Goal: Task Accomplishment & Management: Use online tool/utility

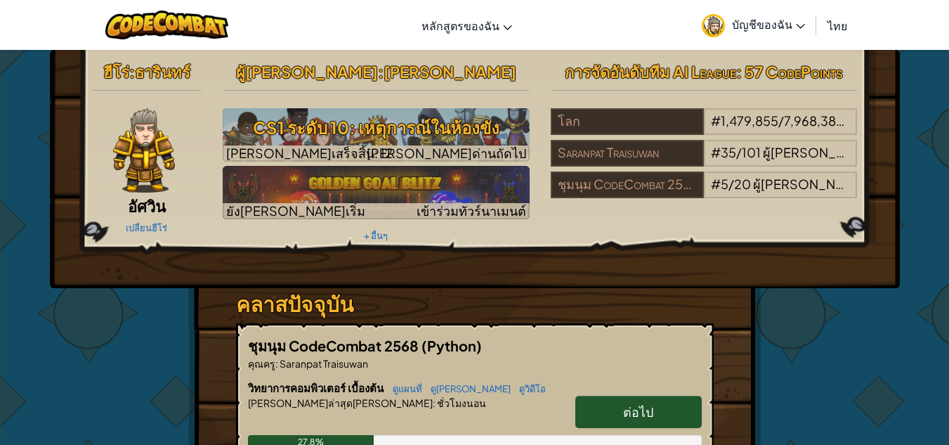
click at [633, 398] on link "ต่อไป" at bounding box center [638, 412] width 126 height 32
select select "th"
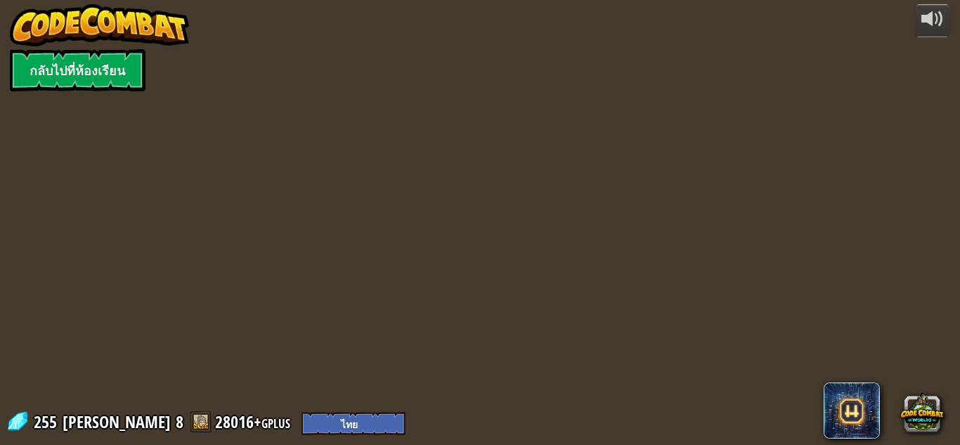
select select "th"
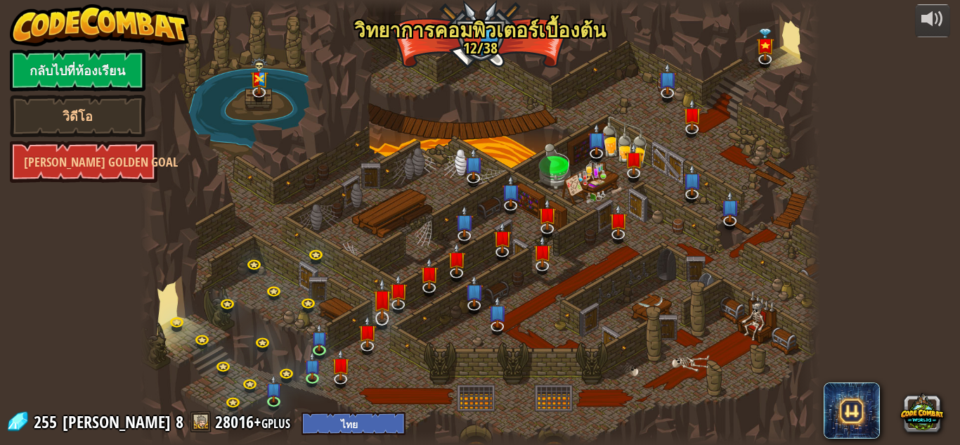
select select "th"
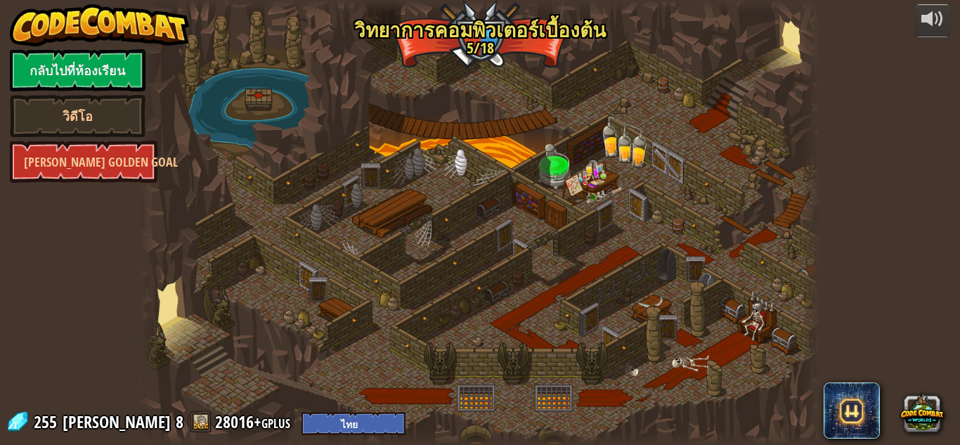
select select "th"
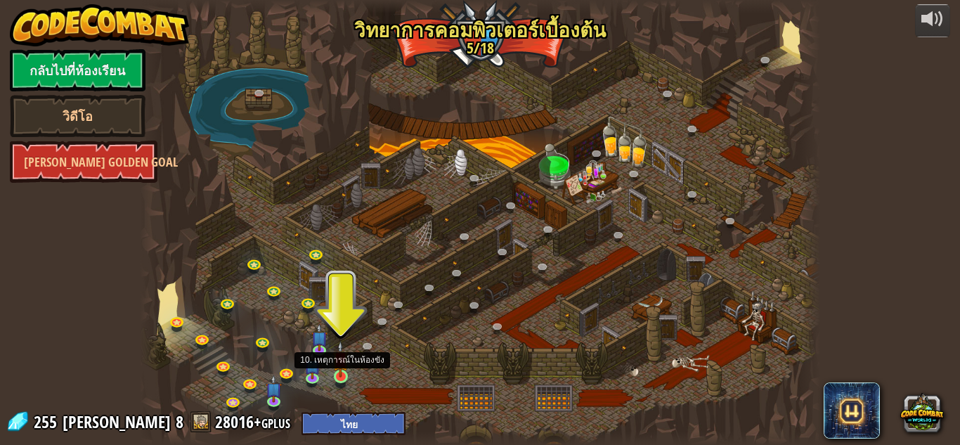
click at [336, 370] on img at bounding box center [340, 359] width 16 height 37
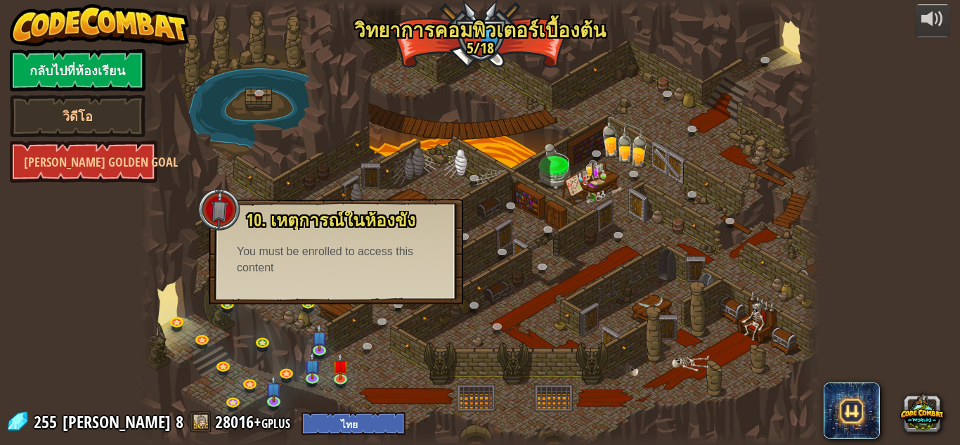
click at [217, 188] on div "25. Kithgard ประตู (ล็อค) หนีออกจาก[PERSON_NAME]คิธการ์ด และอย่าให้ยามจับได้ 26…" at bounding box center [480, 222] width 680 height 445
click at [332, 372] on img at bounding box center [340, 359] width 16 height 37
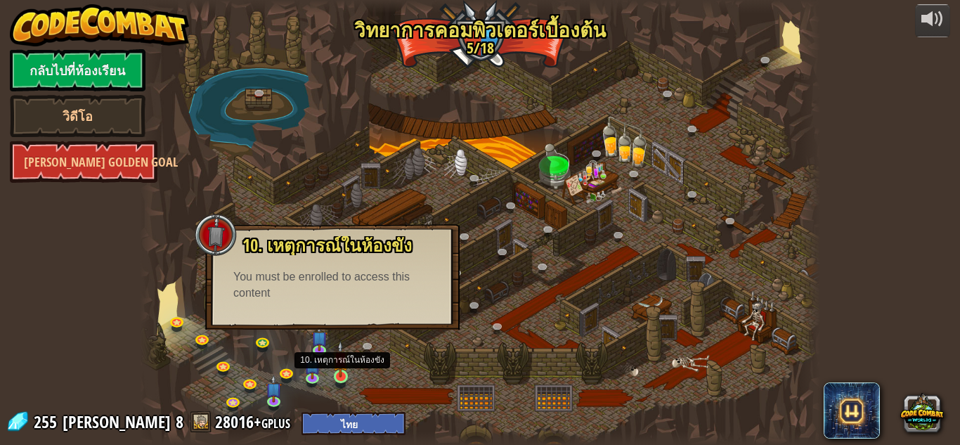
click at [333, 373] on img at bounding box center [340, 359] width 16 height 37
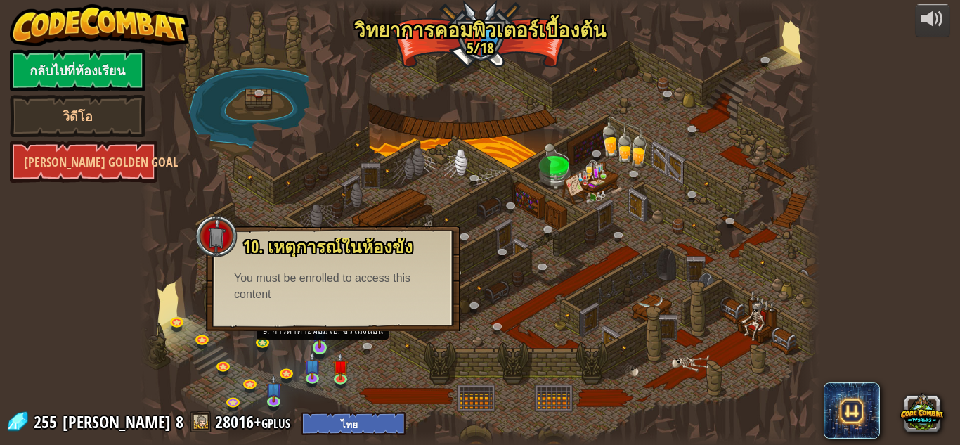
click at [320, 341] on img at bounding box center [320, 330] width 16 height 37
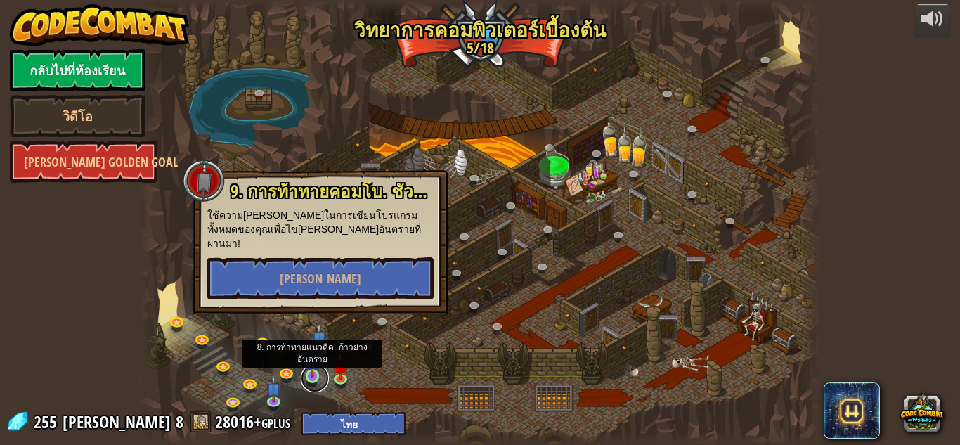
click at [325, 374] on link at bounding box center [315, 378] width 28 height 28
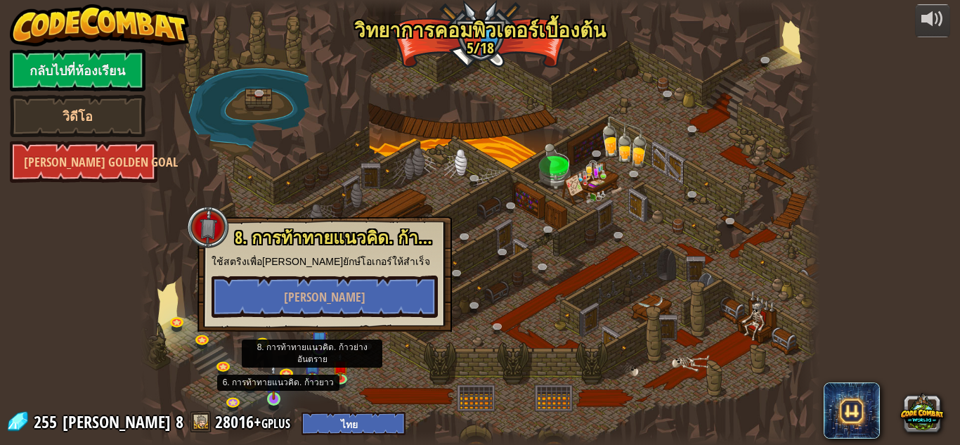
click at [267, 391] on img at bounding box center [274, 381] width 16 height 37
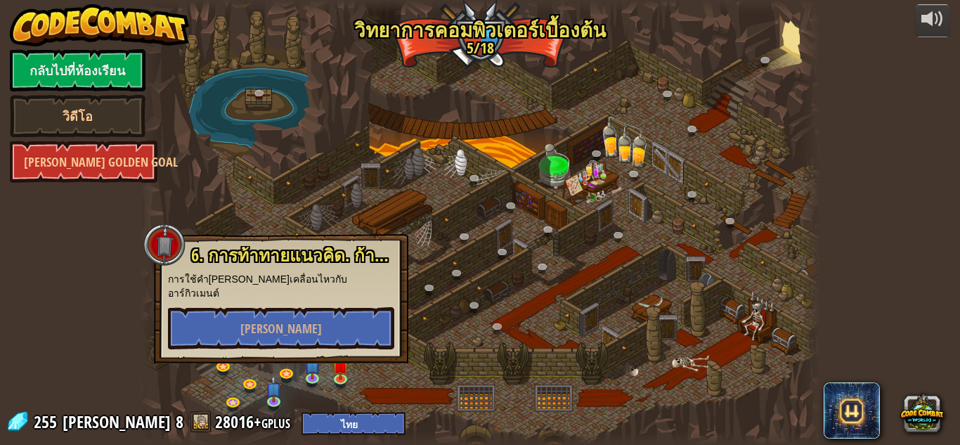
click at [352, 365] on div at bounding box center [480, 222] width 680 height 445
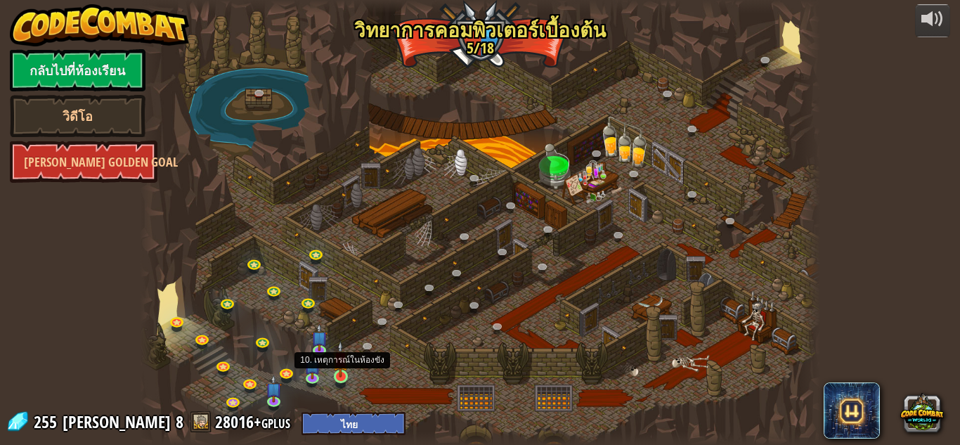
click at [343, 372] on img at bounding box center [340, 359] width 16 height 37
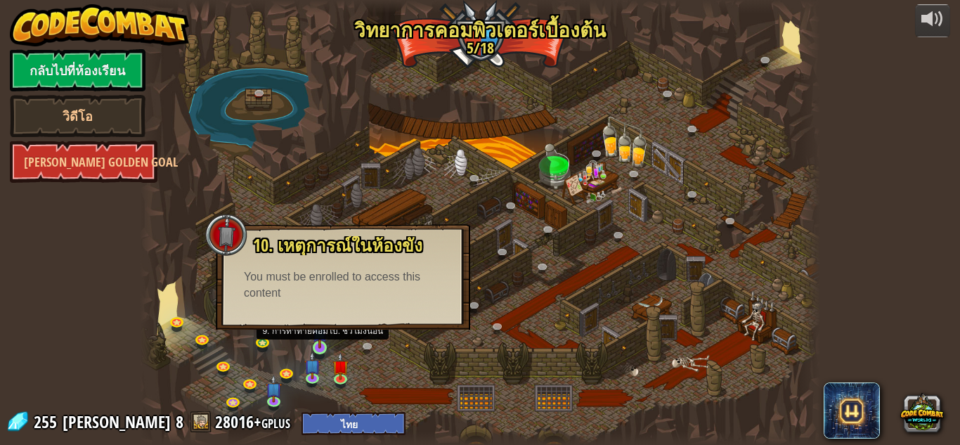
click at [314, 337] on img at bounding box center [320, 330] width 16 height 37
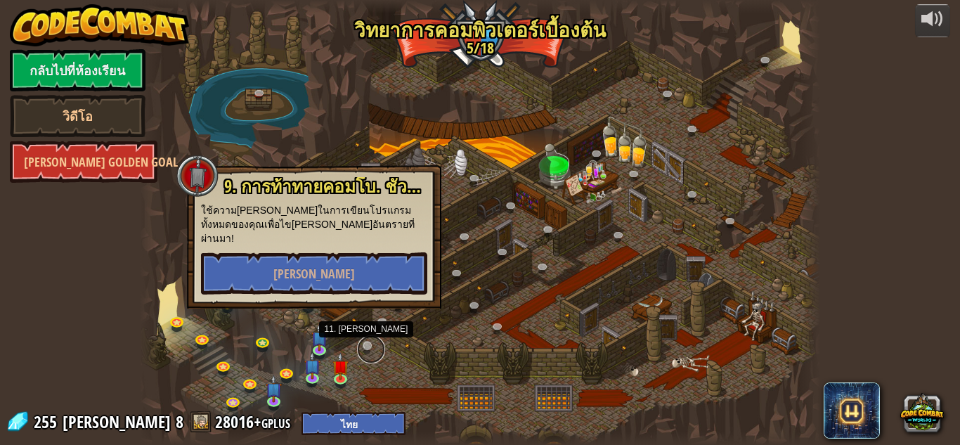
click at [363, 340] on link at bounding box center [371, 349] width 28 height 28
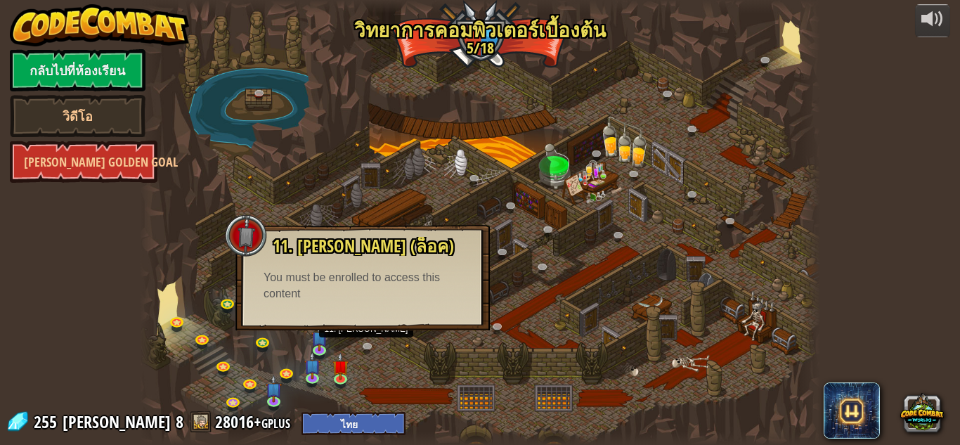
click at [450, 145] on div at bounding box center [480, 222] width 680 height 445
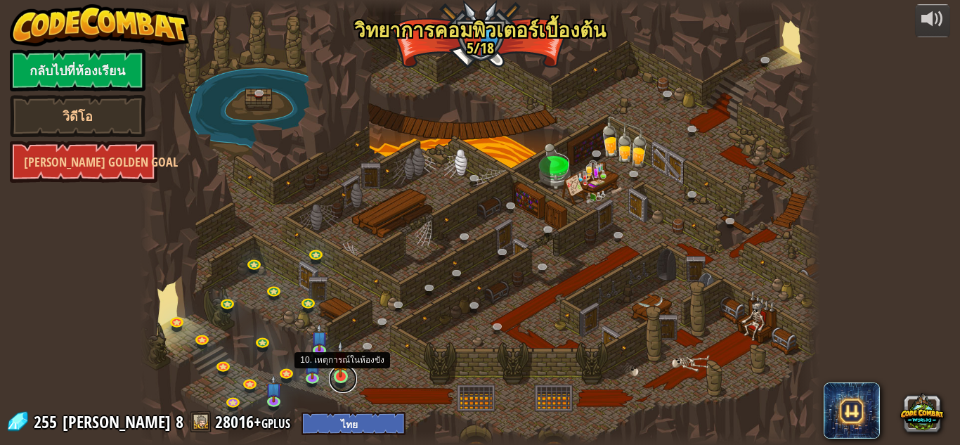
click at [342, 382] on link at bounding box center [343, 379] width 28 height 28
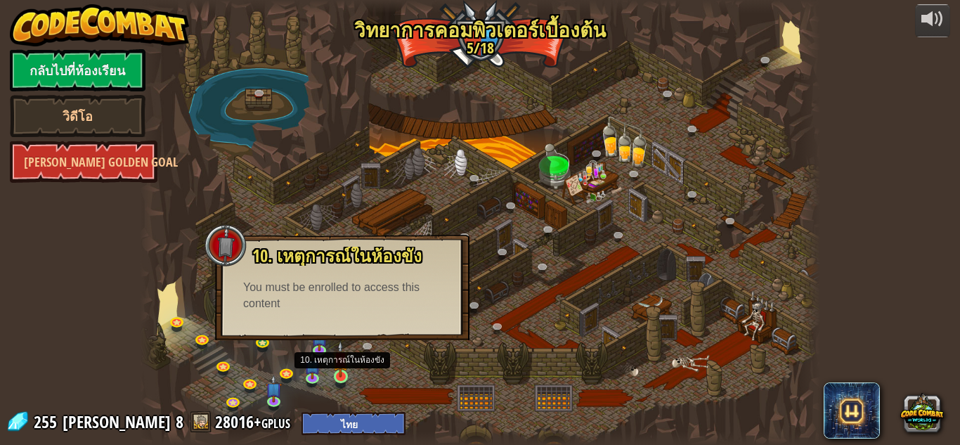
click at [344, 367] on img at bounding box center [340, 359] width 16 height 37
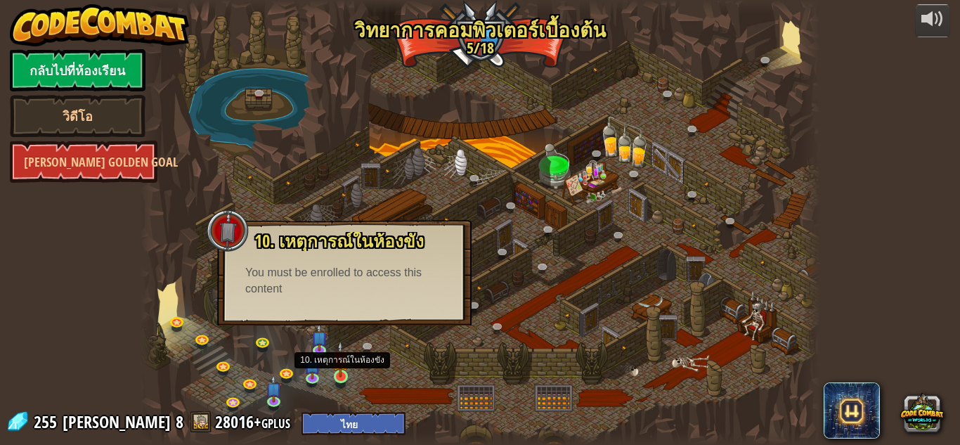
click at [344, 367] on img at bounding box center [340, 359] width 16 height 37
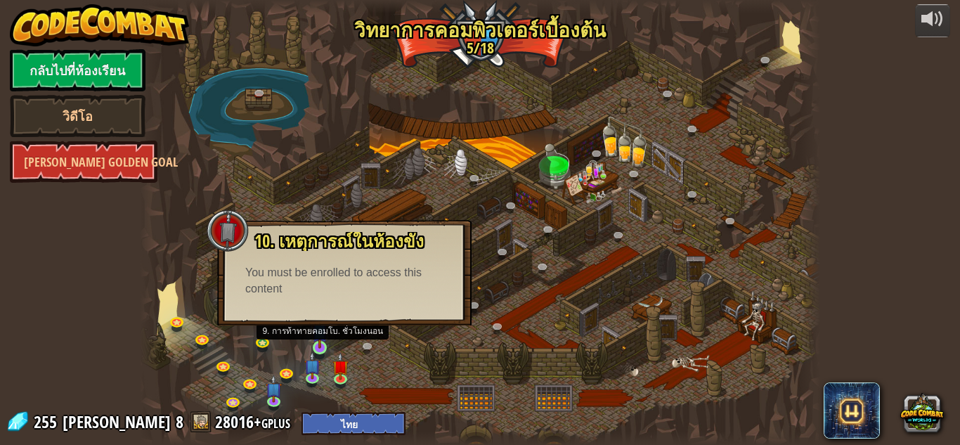
click at [322, 332] on img at bounding box center [320, 330] width 16 height 37
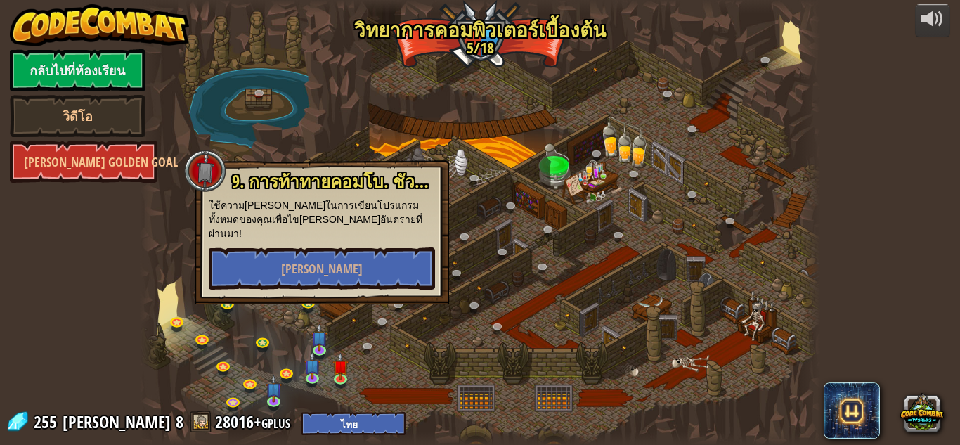
click at [282, 361] on div at bounding box center [480, 222] width 680 height 445
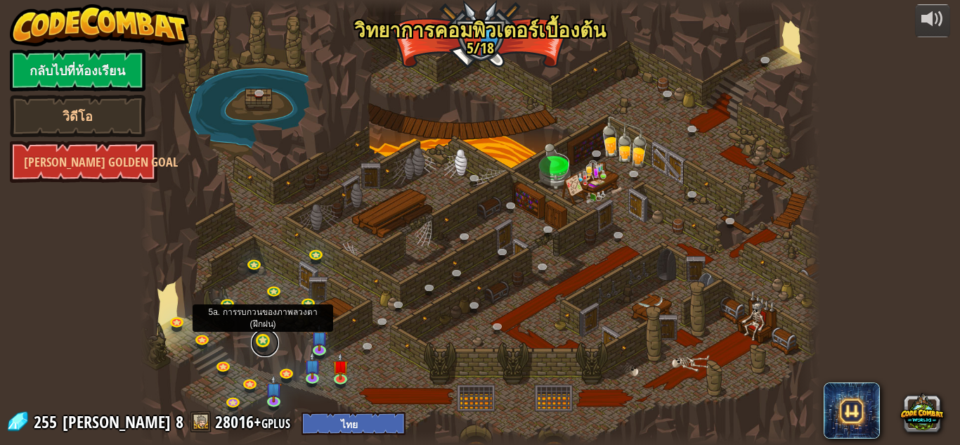
click at [269, 344] on link at bounding box center [265, 343] width 28 height 28
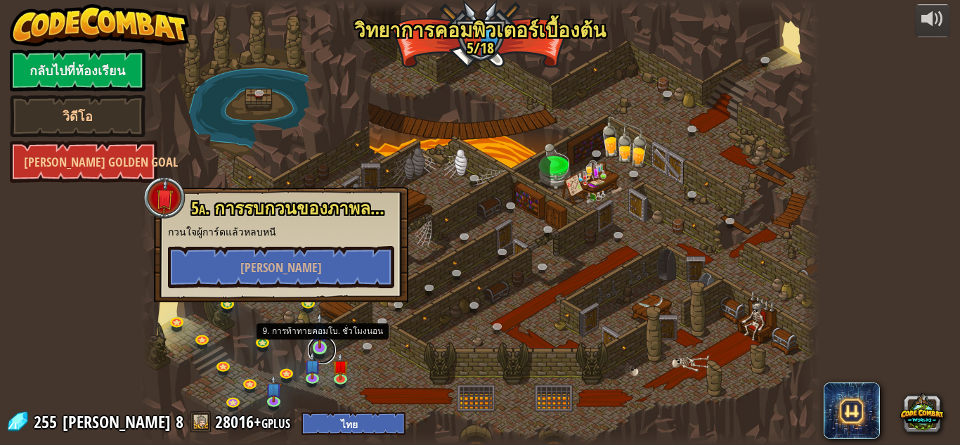
click at [319, 351] on link at bounding box center [322, 350] width 28 height 28
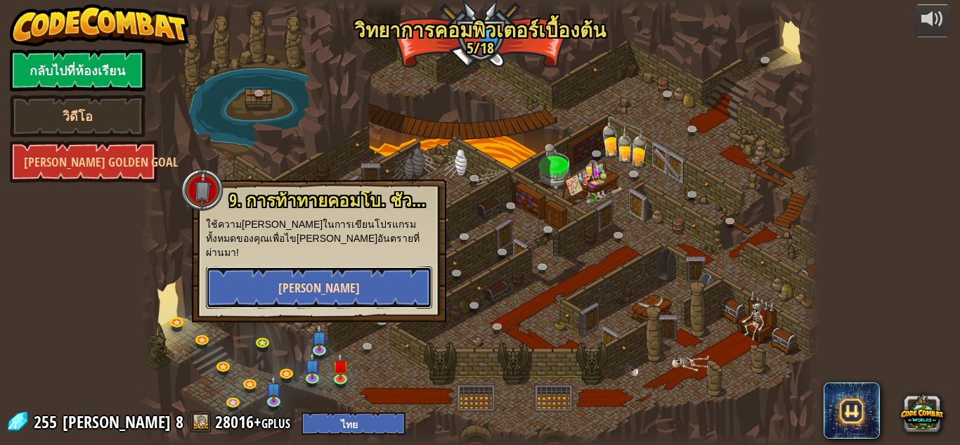
click at [320, 279] on span "[PERSON_NAME]" at bounding box center [319, 288] width 82 height 18
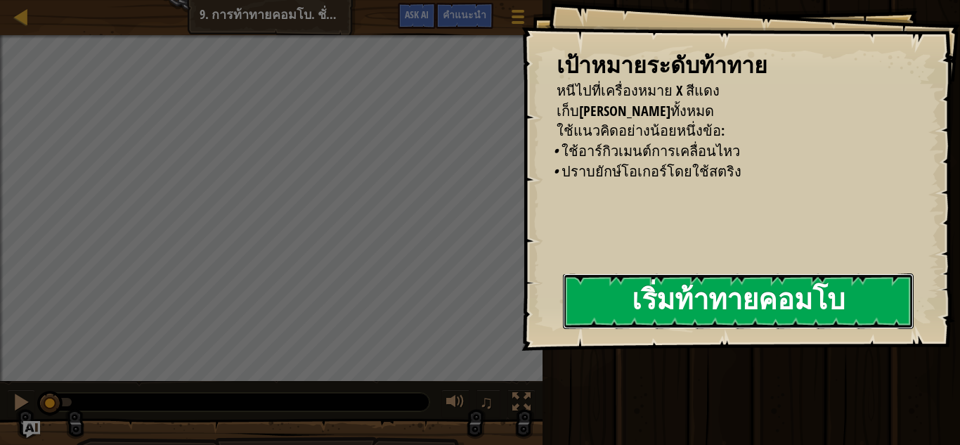
click at [681, 282] on button "เริ่มท้าทายคอมโบ" at bounding box center [738, 301] width 351 height 56
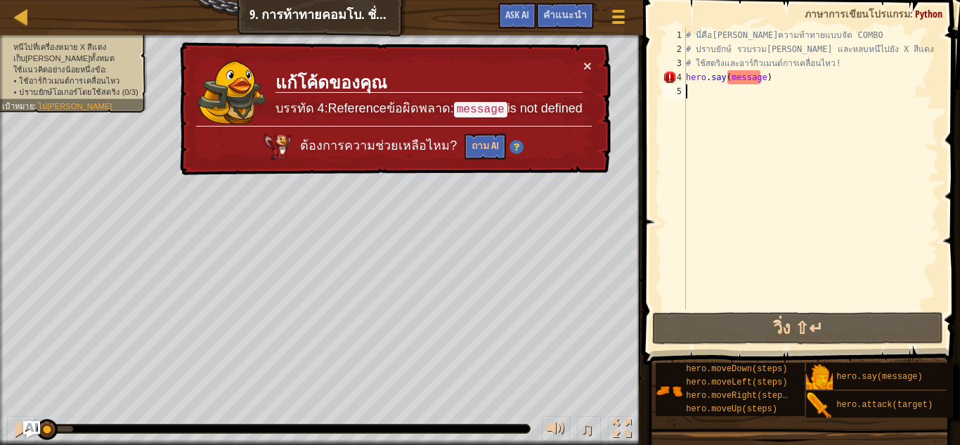
click at [576, 56] on div "× แก้โค้ดของคุณ บรรทัด 4:Referenceข้อผิดพลาด: message is not defined ต้องการควา…" at bounding box center [394, 108] width 434 height 133
click at [799, 78] on div "# นี่คือเลเวลความท้าทายแบบจัด COMBO # ปราบยักษ์ รวบรวมอัญมณี และหลบหนีไปยัง X ส…" at bounding box center [811, 182] width 256 height 309
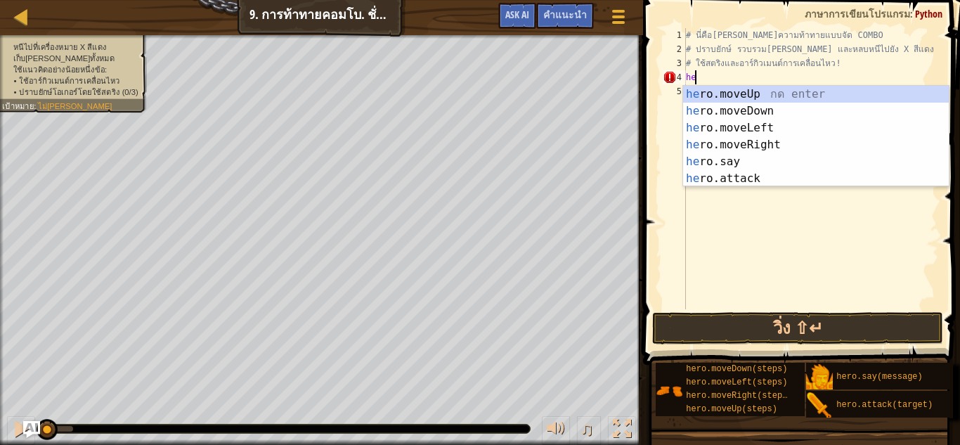
type textarea "h"
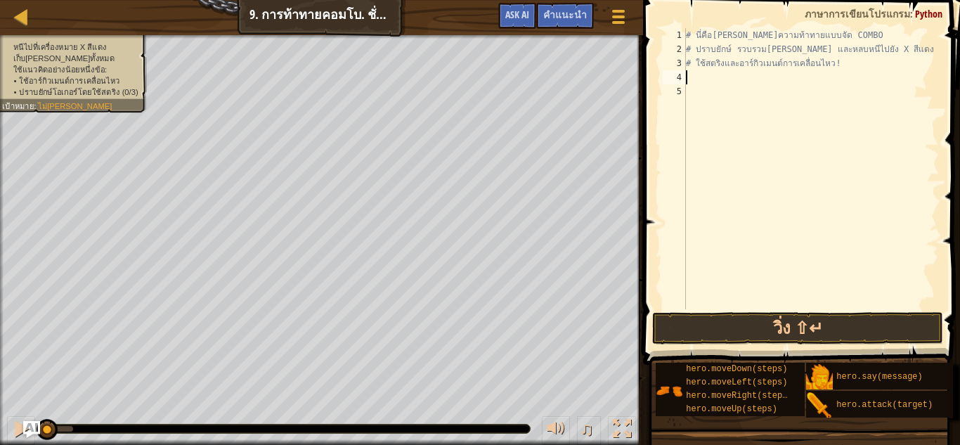
type textarea "h"
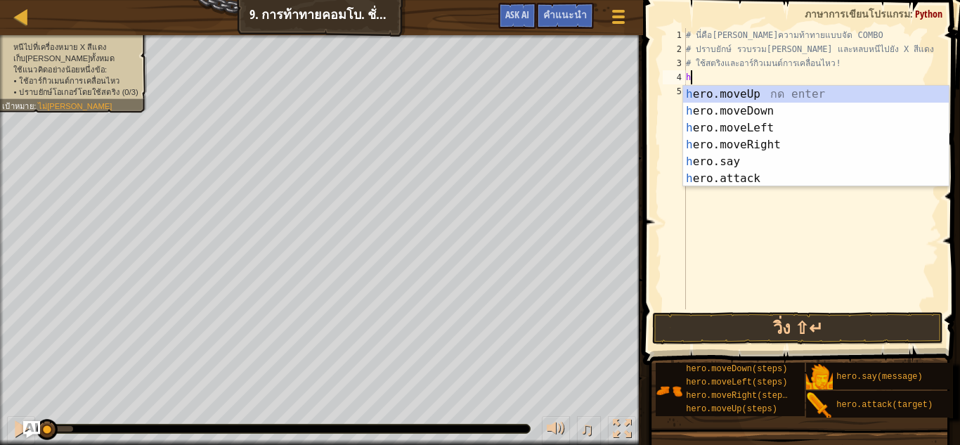
scroll to position [6, 0]
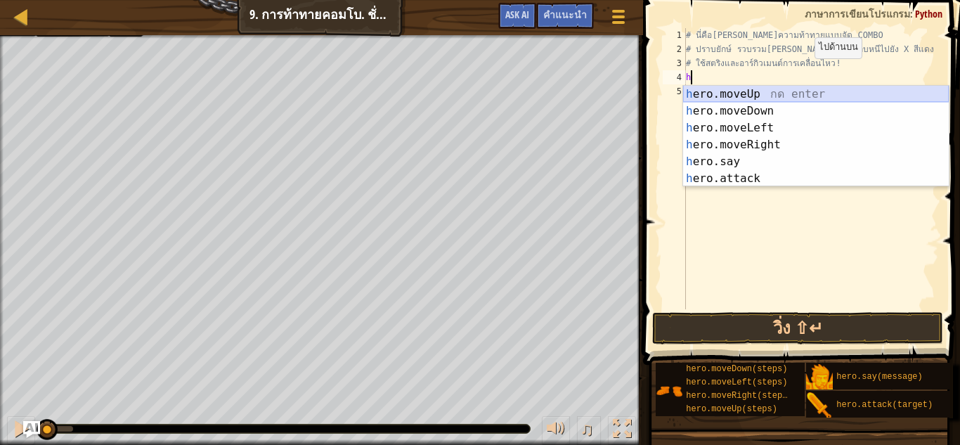
click at [745, 91] on div "h ero.moveUp กด enter h ero.moveDown กด enter h ero.moveLeft กด enter h ero.mov…" at bounding box center [816, 153] width 266 height 135
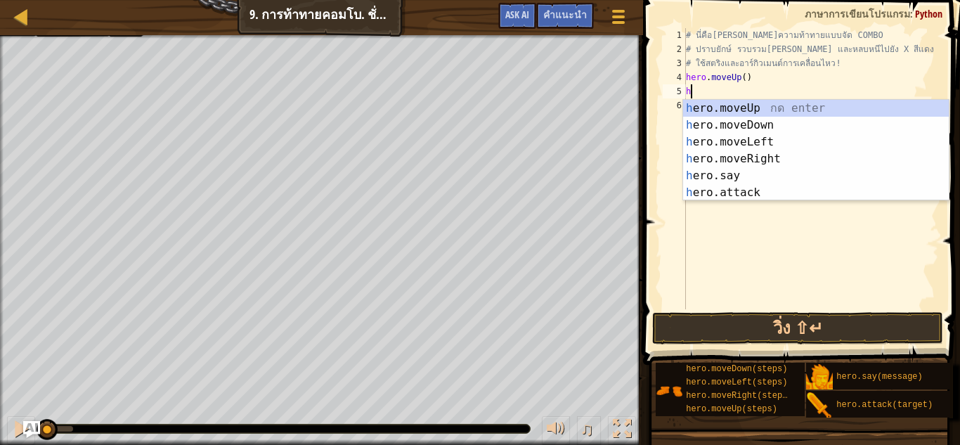
type textarea "h"
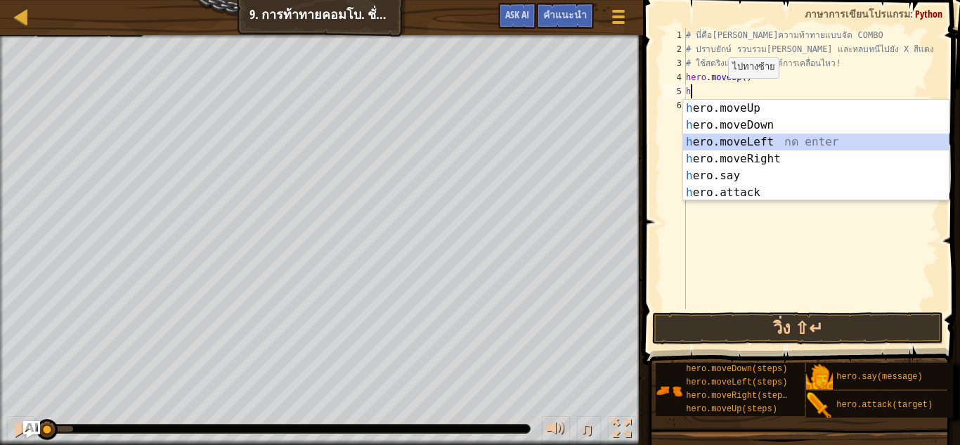
click at [767, 137] on div "h ero.moveUp กด enter h ero.moveDown กด enter h ero.moveLeft กด enter h ero.mov…" at bounding box center [816, 167] width 266 height 135
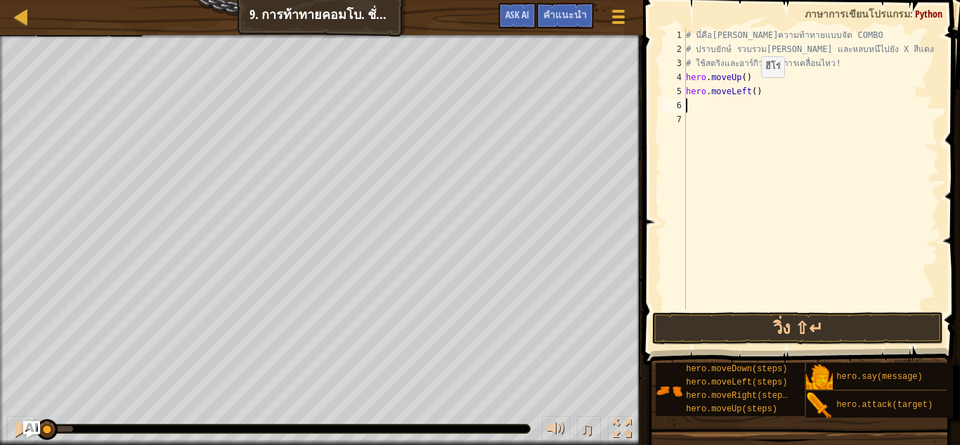
click at [749, 91] on div "# นี่คือเลเวลความท้าทายแบบจัด COMBO # ปราบยักษ์ รวบรวมอัญมณี และหลบหนีไปยัง X ส…" at bounding box center [811, 182] width 256 height 309
type textarea "hero.moveLeft(2)"
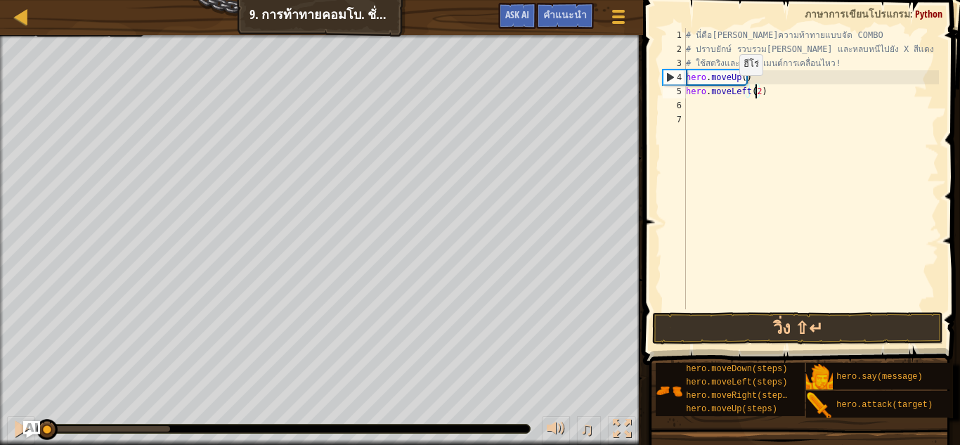
scroll to position [6, 5]
click at [712, 112] on div "# นี่คือเลเวลความท้าทายแบบจัด COMBO # ปราบยักษ์ รวบรวมอัญมณี และหลบหนีไปยัง X ส…" at bounding box center [811, 182] width 256 height 309
type textarea "h"
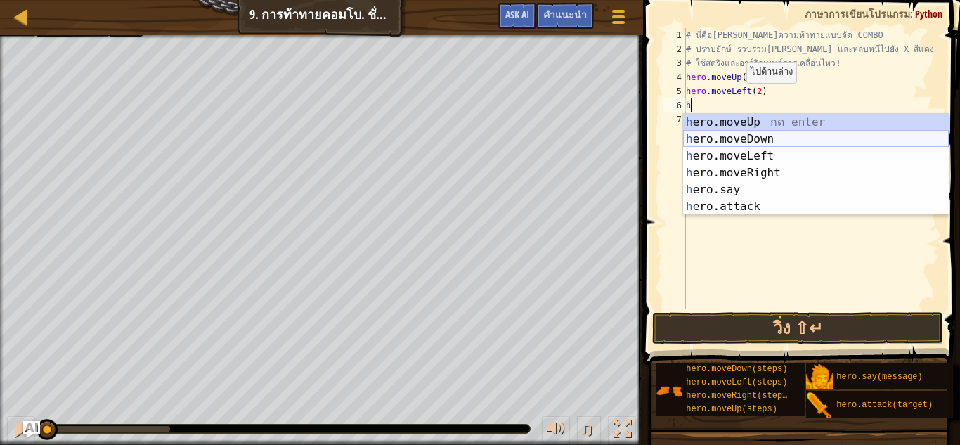
click at [752, 138] on div "h ero.moveUp กด enter h ero.moveDown กด enter h ero.moveLeft กด enter h ero.mov…" at bounding box center [816, 181] width 266 height 135
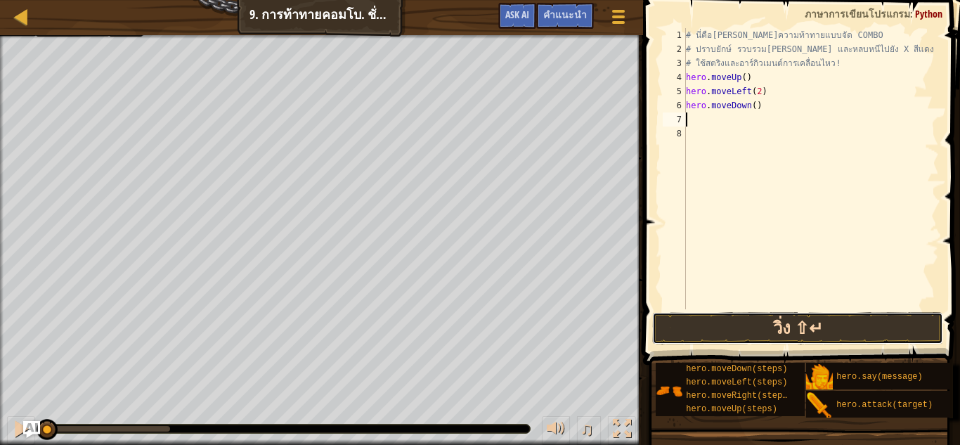
click at [800, 320] on button "วิ่ง ⇧↵" at bounding box center [798, 328] width 292 height 32
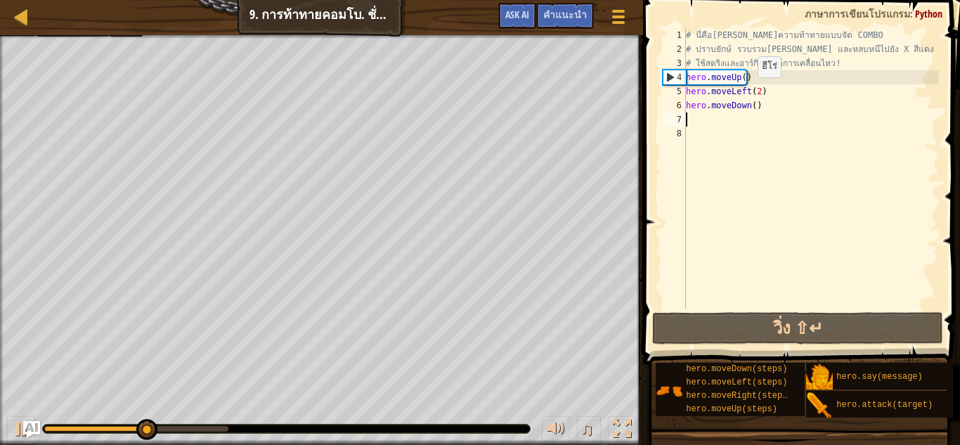
click at [748, 91] on div "# นี่คือเลเวลความท้าทายแบบจัด COMBO # ปราบยักษ์ รวบรวมอัญมณี และหลบหนีไปยัง X ส…" at bounding box center [811, 182] width 256 height 309
click at [755, 89] on div "# นี่คือเลเวลความท้าทายแบบจัด COMBO # ปราบยักษ์ รวบรวมอัญมณี และหลบหนีไปยัง X ส…" at bounding box center [811, 182] width 256 height 309
click at [760, 89] on div "# นี่คือเลเวลความท้าทายแบบจัด COMBO # ปราบยักษ์ รวบรวมอัญมณี และหลบหนีไปยัง X ส…" at bounding box center [811, 182] width 256 height 309
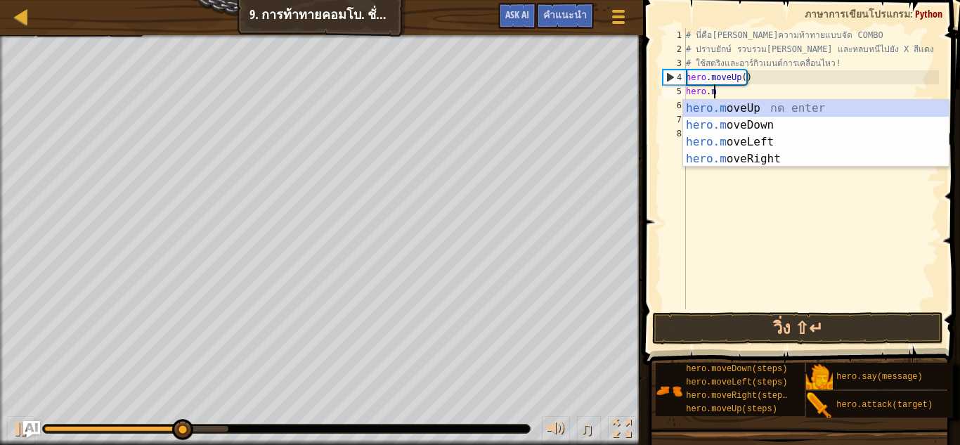
type textarea "hero."
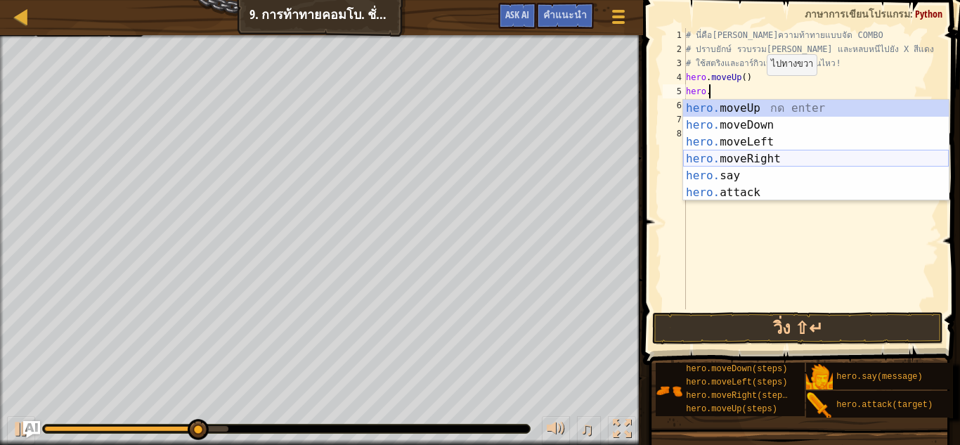
click at [747, 162] on div "hero. moveUp กด enter hero. moveDown กด enter hero. moveLeft กด enter hero. mov…" at bounding box center [816, 167] width 266 height 135
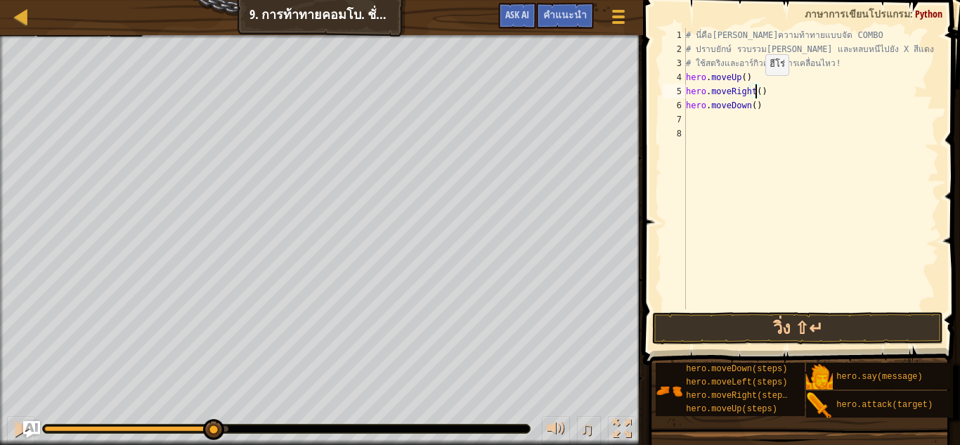
click at [753, 89] on div "# นี่คือเลเวลความท้าทายแบบจัด COMBO # ปราบยักษ์ รวบรวมอัญมณี และหลบหนีไปยัง X ส…" at bounding box center [811, 182] width 256 height 309
click at [813, 337] on button "วิ่ง ⇧↵" at bounding box center [798, 328] width 292 height 32
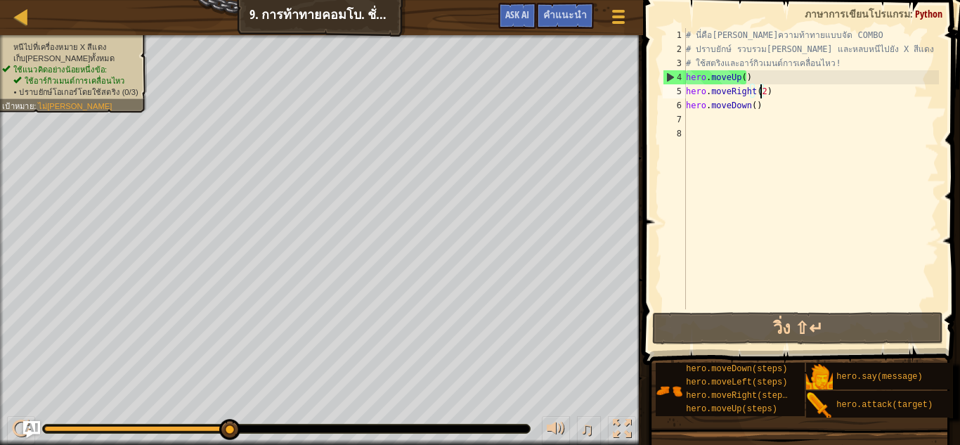
click at [767, 112] on div "# นี่คือเลเวลความท้าทายแบบจัด COMBO # ปราบยักษ์ รวบรวมอัญมณี และหลบหนีไปยัง X ส…" at bounding box center [811, 182] width 256 height 309
type textarea "hero.moveDown()"
click at [693, 120] on div "# นี่คือเลเวลความท้าทายแบบจัด COMBO # ปราบยักษ์ รวบรวมอัญมณี และหลบหนีไปยัง X ส…" at bounding box center [811, 182] width 256 height 309
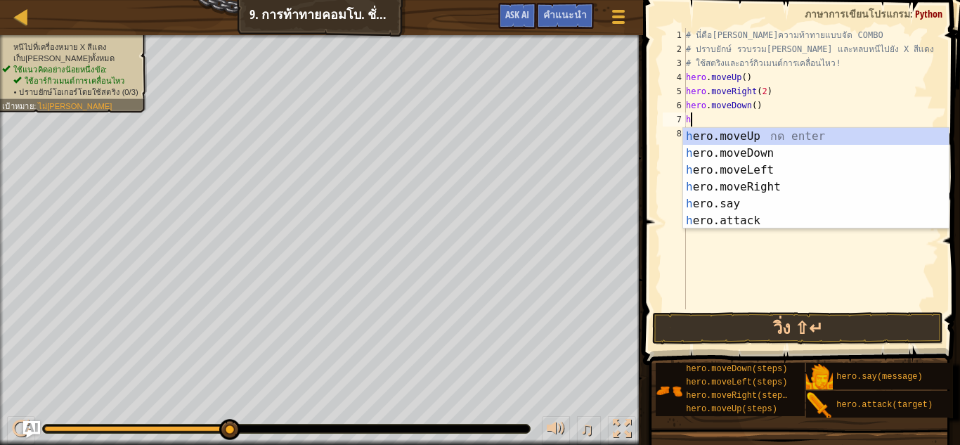
click at [771, 77] on div "# นี่คือเลเวลความท้าทายแบบจัด COMBO # ปราบยักษ์ รวบรวมอัญมณี และหลบหนีไปยัง X ส…" at bounding box center [811, 182] width 256 height 309
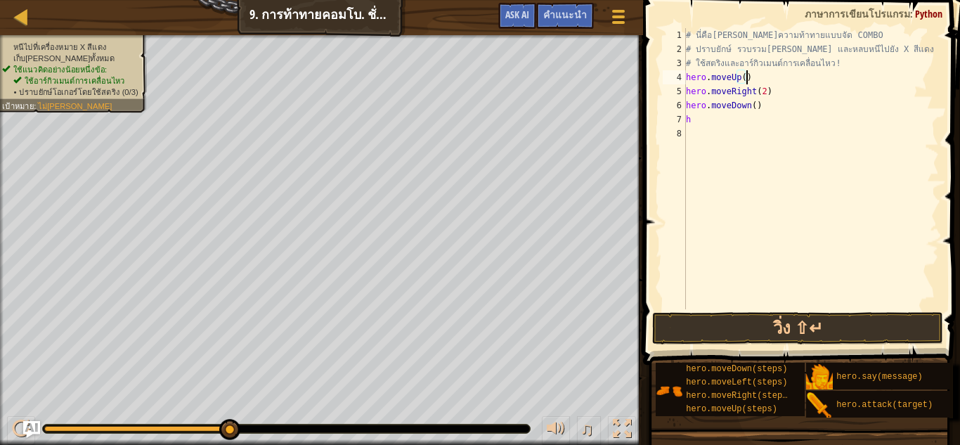
click at [773, 102] on div "# นี่คือเลเวลความท้าทายแบบจัด COMBO # ปราบยักษ์ รวบรวมอัญมณี และหลบหนีไปยัง X ส…" at bounding box center [811, 182] width 256 height 309
click at [739, 122] on div "# นี่คือเลเวลความท้าทายแบบจัด COMBO # ปราบยักษ์ รวบรวมอัญมณี และหลบหนีไปยัง X ส…" at bounding box center [811, 182] width 256 height 309
type textarea "h"
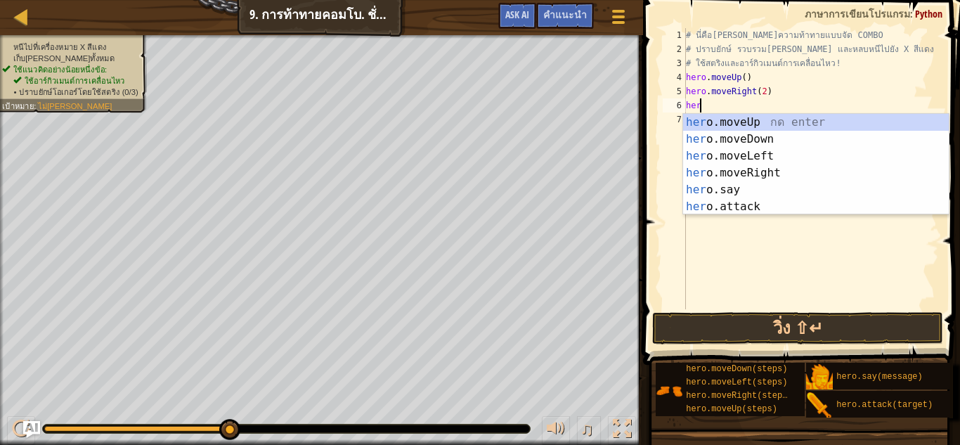
type textarea "h"
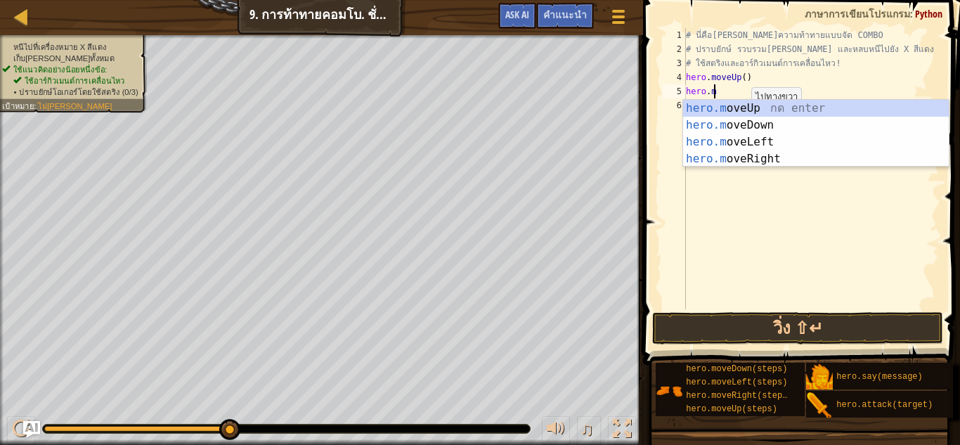
type textarea "h"
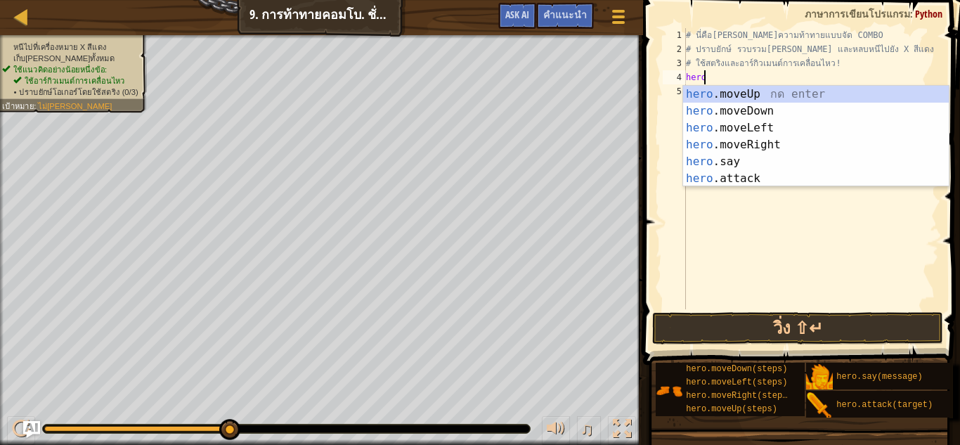
type textarea "h"
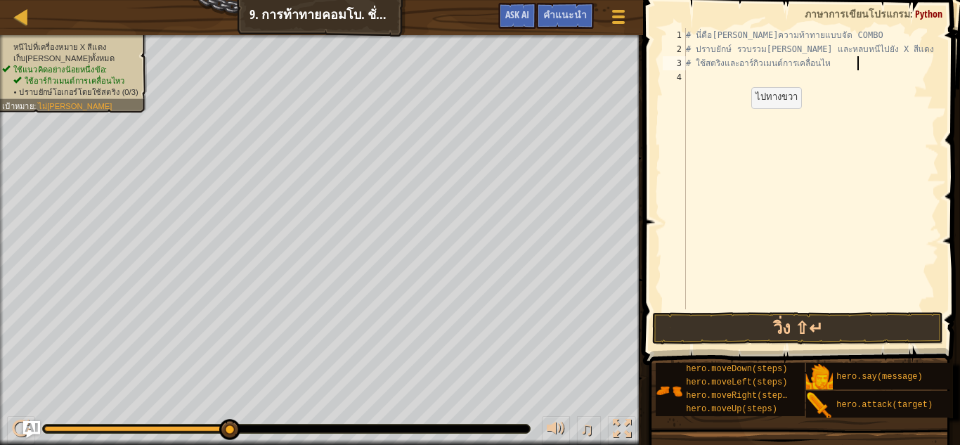
type textarea "# ใช้สตริงและอาร์กิวเมนต์การเคลื่อนไ"
click at [755, 89] on div "# นี่คือเลเวลความท้าทายแบบจัด COMBO # ปราบยักษ์ รวบรวมอัญมณี และหลบหนีไปยัง X ส…" at bounding box center [811, 182] width 256 height 309
type textarea "h"
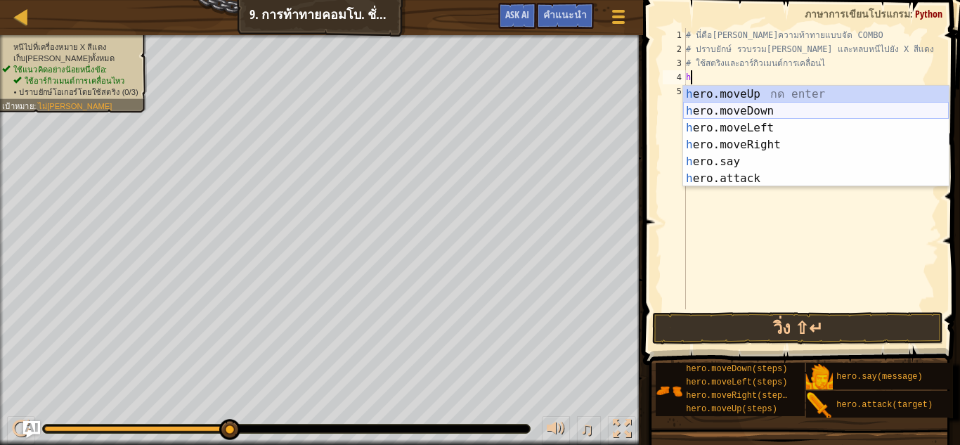
click at [755, 105] on div "h ero.moveUp กด enter h ero.moveDown กด enter h ero.moveLeft กด enter h ero.mov…" at bounding box center [816, 153] width 266 height 135
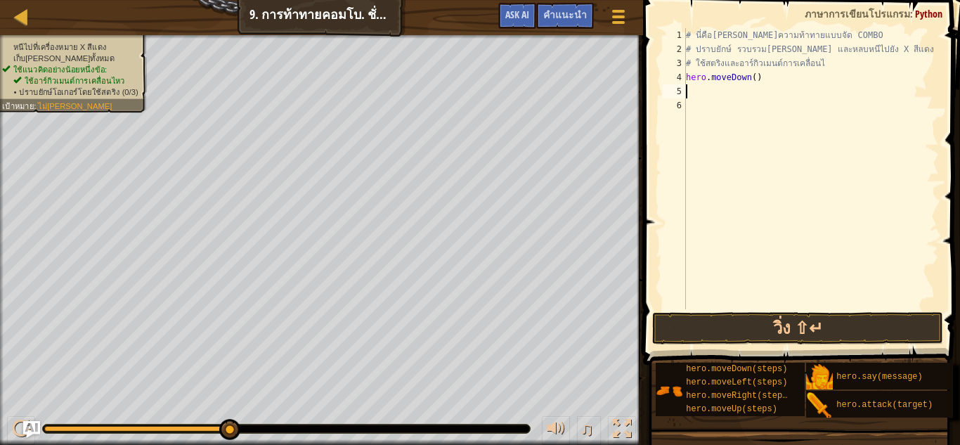
type textarea "h"
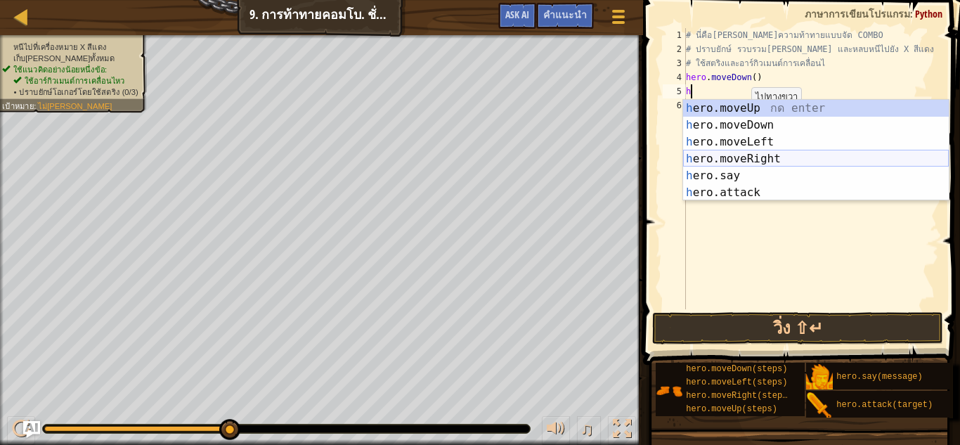
click at [781, 158] on div "h ero.moveUp กด enter h ero.moveDown กด enter h ero.moveLeft กด enter h ero.mov…" at bounding box center [816, 167] width 266 height 135
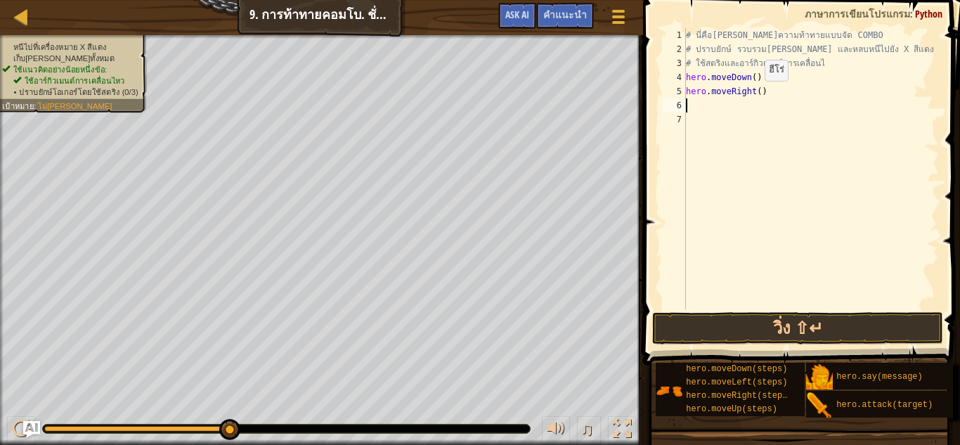
click at [754, 93] on div "# นี่คือเลเวลความท้าทายแบบจัด COMBO # ปราบยักษ์ รวบรวมอัญมณี และหลบหนีไปยัง X ส…" at bounding box center [811, 182] width 256 height 309
type textarea "hero.moveRight(2)"
click at [788, 100] on div "# นี่คือเลเวลความท้าทายแบบจัด COMBO # ปราบยักษ์ รวบรวมอัญมณี และหลบหนีไปยัง X ส…" at bounding box center [811, 182] width 256 height 309
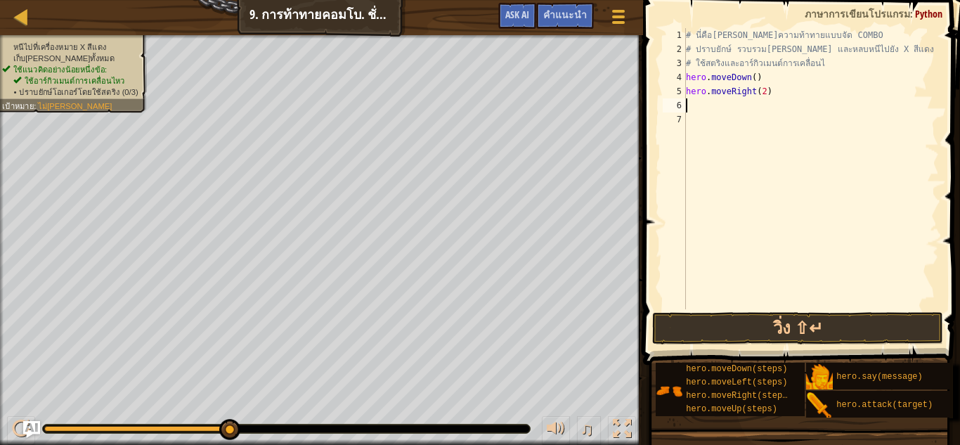
type textarea "h"
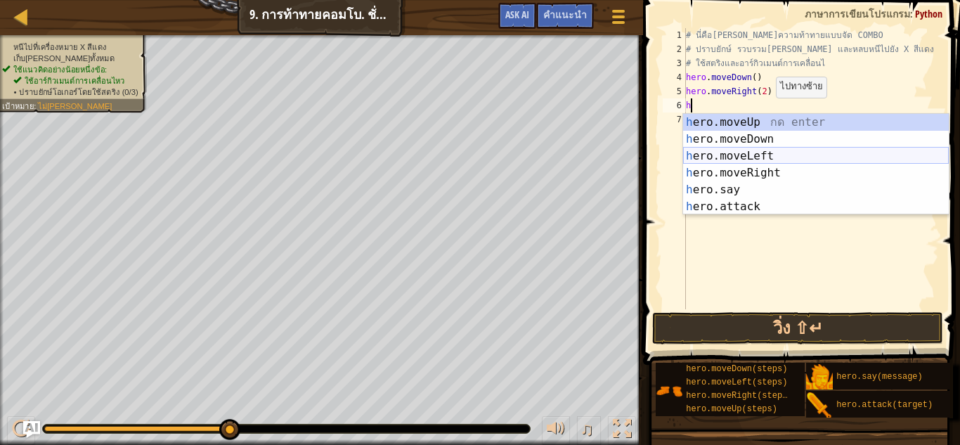
click at [755, 151] on div "h ero.moveUp กด enter h ero.moveDown กด enter h ero.moveLeft กด enter h ero.mov…" at bounding box center [816, 181] width 266 height 135
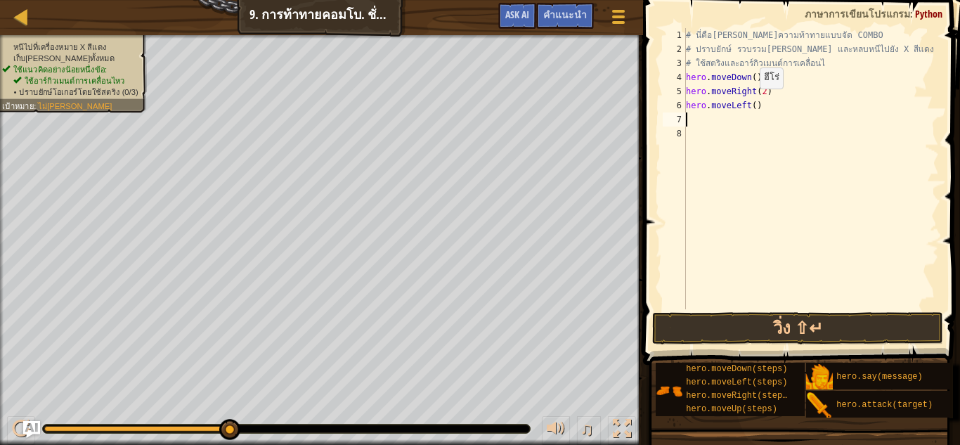
click at [749, 103] on div "# นี่คือเลเวลความท้าทายแบบจัด COMBO # ปราบยักษ์ รวบรวมอัญมณี และหลบหนีไปยัง X ส…" at bounding box center [811, 182] width 256 height 309
type textarea "hero.moveLeft(2)"
click at [717, 119] on div "# นี่คือเลเวลความท้าทายแบบจัด COMBO # ปราบยักษ์ รวบรวมอัญมณี และหลบหนีไปยัง X ส…" at bounding box center [811, 182] width 256 height 309
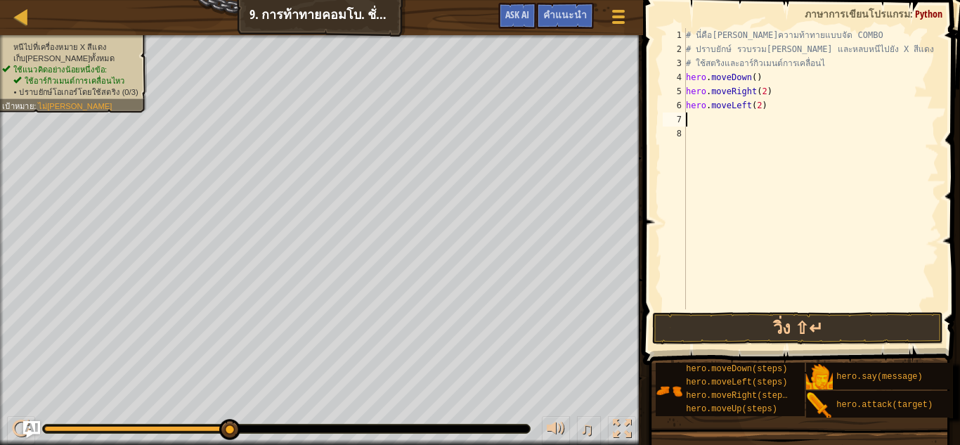
type textarea "h"
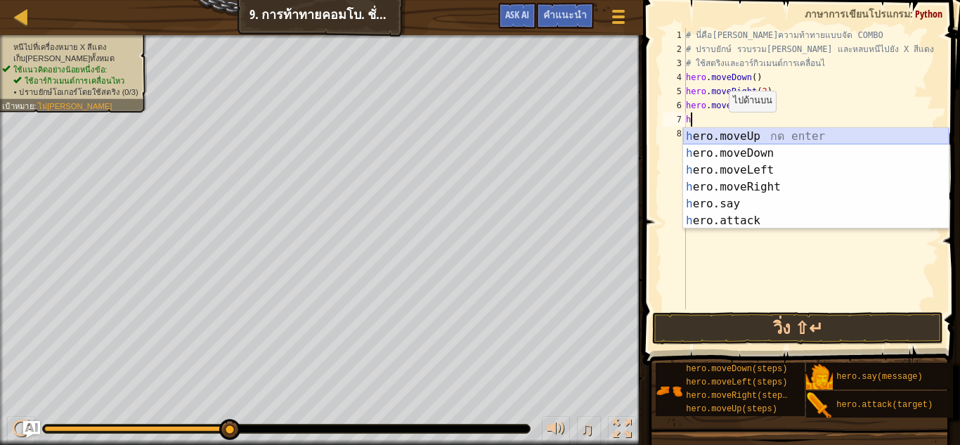
click at [747, 131] on div "h ero.moveUp กด enter h ero.moveDown กด enter h ero.moveLeft กด enter h ero.mov…" at bounding box center [816, 195] width 266 height 135
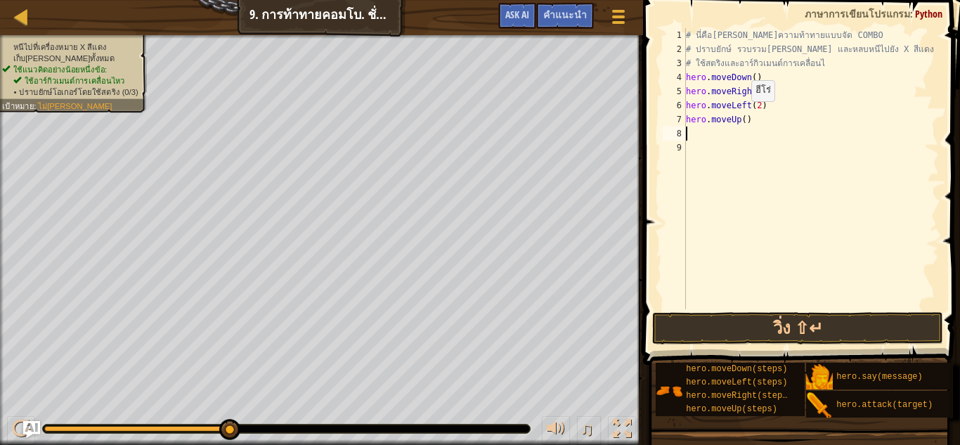
click at [739, 115] on div "# นี่คือเลเวลความท้าทายแบบจัด COMBO # ปราบยักษ์ รวบรวมอัญมณี และหลบหนีไปยัง X ส…" at bounding box center [811, 182] width 256 height 309
type textarea "hero.moveUp(2)"
click at [774, 115] on div "# นี่คือเลเวลความท้าทายแบบจัด COMBO # ปราบยักษ์ รวบรวมอัญมณี และหลบหนีไปยัง X ส…" at bounding box center [811, 182] width 256 height 309
click at [730, 136] on div "# นี่คือเลเวลความท้าทายแบบจัด COMBO # ปราบยักษ์ รวบรวมอัญมณี และหลบหนีไปยัง X ส…" at bounding box center [811, 182] width 256 height 309
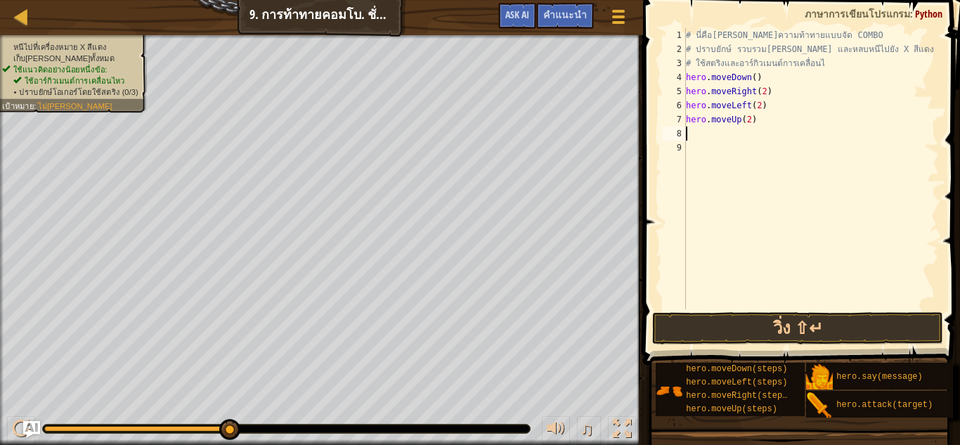
scroll to position [6, 0]
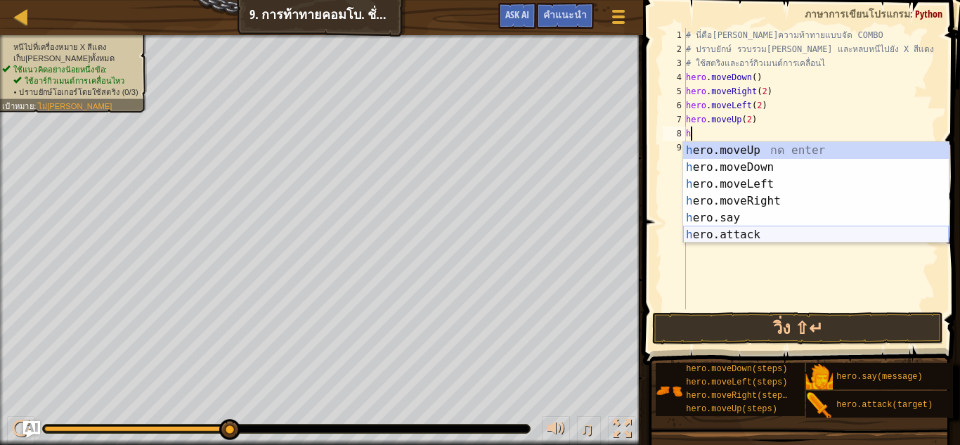
click at [731, 227] on div "h ero.moveUp กด enter h ero.moveDown กด enter h ero.moveLeft กด enter h ero.mov…" at bounding box center [816, 209] width 266 height 135
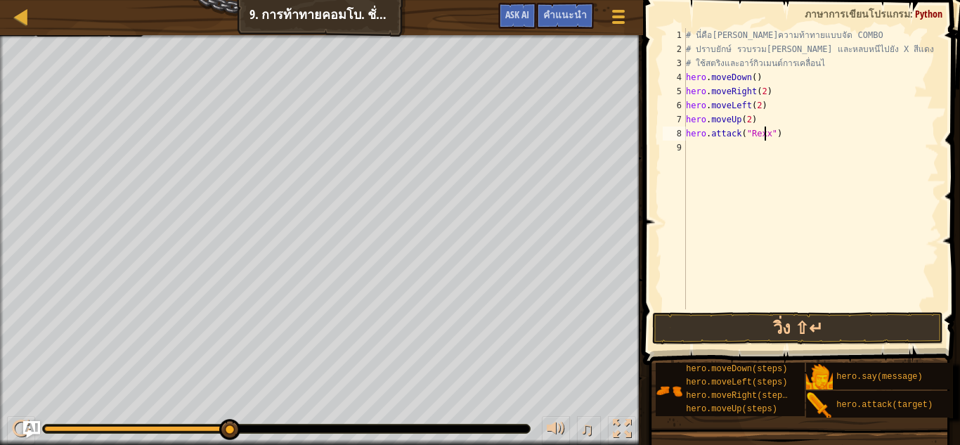
scroll to position [6, 6]
type textarea "hero.attack("Rexxar")"
click at [779, 129] on div "# นี่คือเลเวลความท้าทายแบบจัด COMBO # ปราบยักษ์ รวบรวมอัญมณี และหลบหนีไปยัง X ส…" at bounding box center [811, 182] width 256 height 309
click at [780, 129] on div "# นี่คือเลเวลความท้าทายแบบจัด COMBO # ปราบยักษ์ รวบรวมอัญมณี และหลบหนีไปยัง X ส…" at bounding box center [811, 182] width 256 height 309
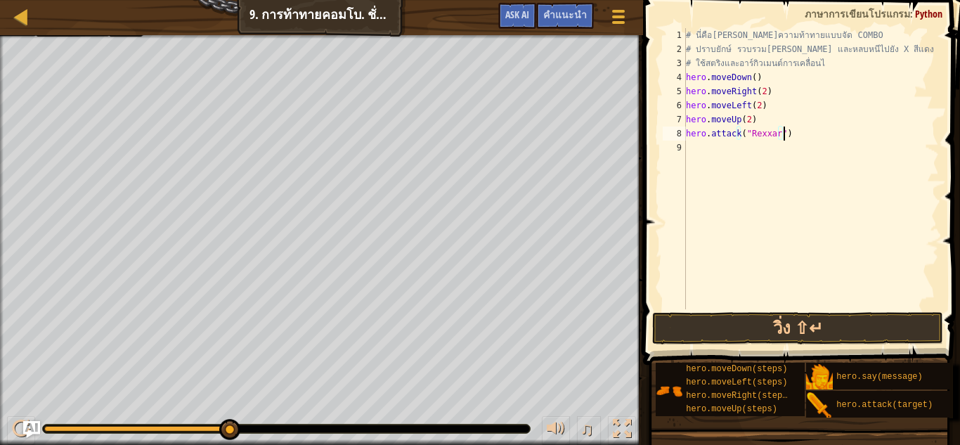
click at [785, 129] on div "# นี่คือเลเวลความท้าทายแบบจัด COMBO # ปราบยักษ์ รวบรวมอัญมณี และหลบหนีไปยัง X ส…" at bounding box center [811, 182] width 256 height 309
drag, startPoint x: 783, startPoint y: 131, endPoint x: 684, endPoint y: 131, distance: 99.1
drag, startPoint x: 691, startPoint y: 126, endPoint x: 847, endPoint y: 135, distance: 156.2
click at [854, 135] on div "# นี่คือเลเวลความท้าทายแบบจัด COMBO # ปราบยักษ์ รวบรวมอัญมณี และหลบหนีไปยัง X ส…" at bounding box center [811, 182] width 256 height 309
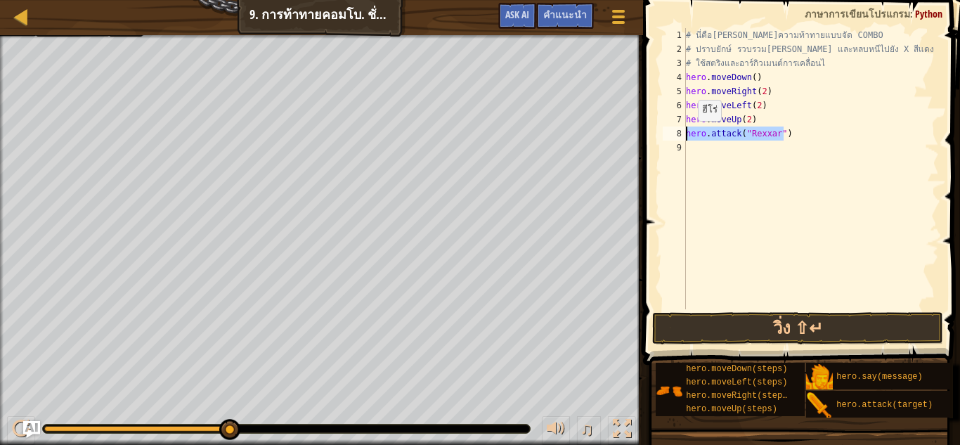
drag, startPoint x: 810, startPoint y: 138, endPoint x: 685, endPoint y: 136, distance: 125.1
click at [685, 136] on div "hero.attack("Rexxar") 1 2 3 4 5 6 7 8 9 # นี่คือเลเวลความท้าทายแบบจัด COMBO # ป…" at bounding box center [799, 168] width 279 height 281
click at [720, 155] on div "# นี่คือเลเวลความท้าทายแบบจัด COMBO # ปราบยักษ์ รวบรวมอัญมณี และหลบหนีไปยัง X ส…" at bounding box center [811, 182] width 256 height 309
paste textarea "hero.attack("Rexxar")"
type textarea "hero.attack("Rexxar")"
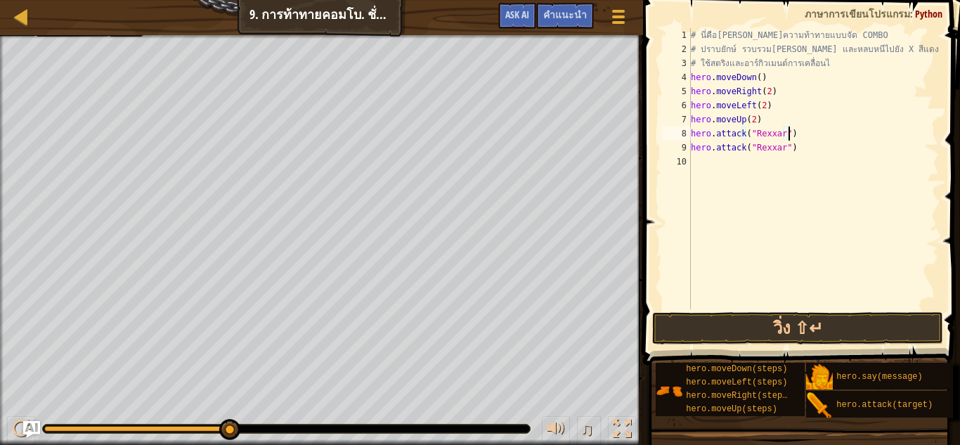
click at [840, 126] on div "# นี่คือเลเวลความท้าทายแบบจัด COMBO # ปราบยักษ์ รวบรวมอัญมณี และหลบหนีไปยัง X ส…" at bounding box center [813, 182] width 251 height 309
click at [743, 176] on div "# นี่คือเลเวลความท้าทายแบบจัด COMBO # ปราบยักษ์ รวบรวมอัญมณี และหลบหนีไปยัง X ส…" at bounding box center [813, 182] width 251 height 309
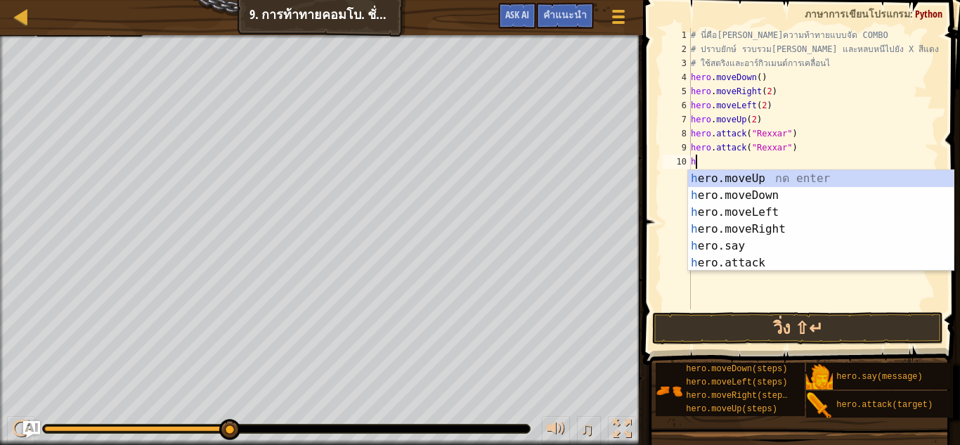
type textarea "h"
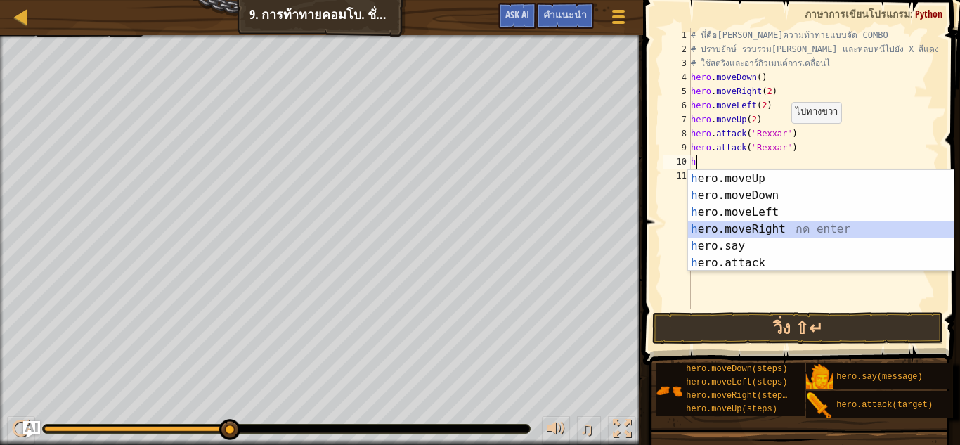
click at [749, 226] on div "h ero.moveUp กด enter h ero.moveDown กด enter h ero.moveLeft กด enter h ero.mov…" at bounding box center [821, 237] width 266 height 135
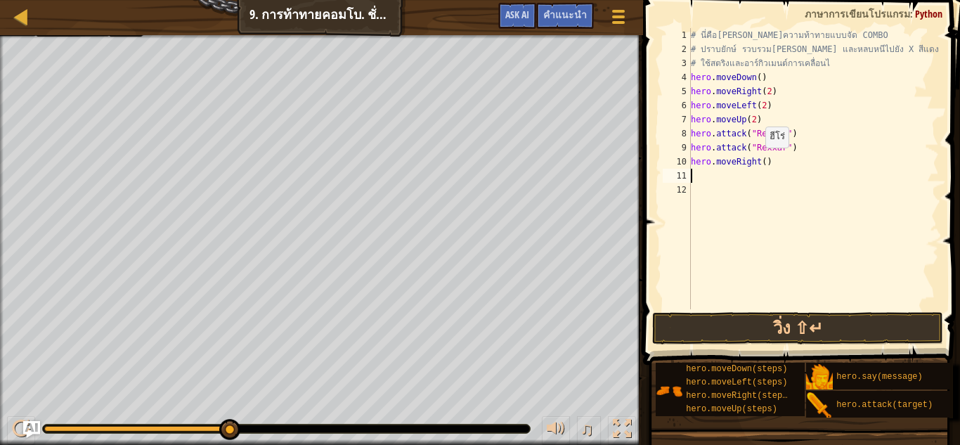
click at [758, 162] on div "# นี่คือเลเวลความท้าทายแบบจัด COMBO # ปราบยักษ์ รวบรวมอัญมณี และหลบหนีไปยัง X ส…" at bounding box center [813, 182] width 251 height 309
type textarea "hero.moveRight(3)"
click at [787, 331] on button "วิ่ง ⇧↵" at bounding box center [798, 328] width 292 height 32
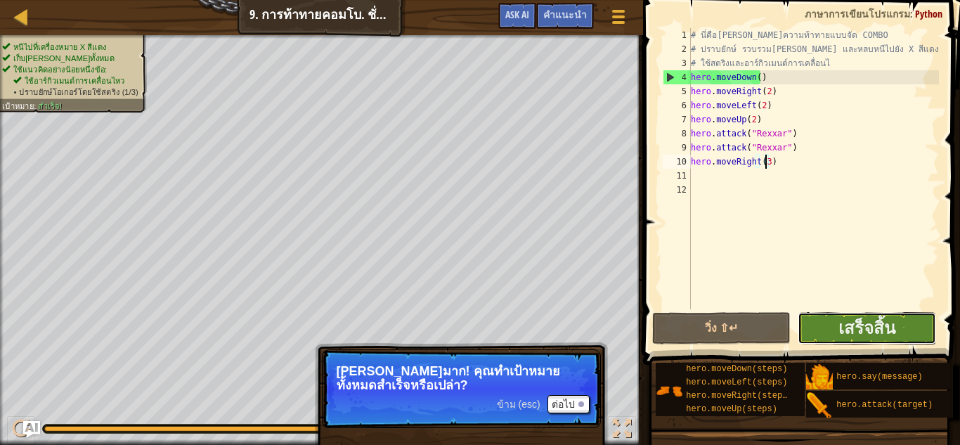
click at [896, 333] on button "เสร็จสิ้น" at bounding box center [866, 328] width 138 height 32
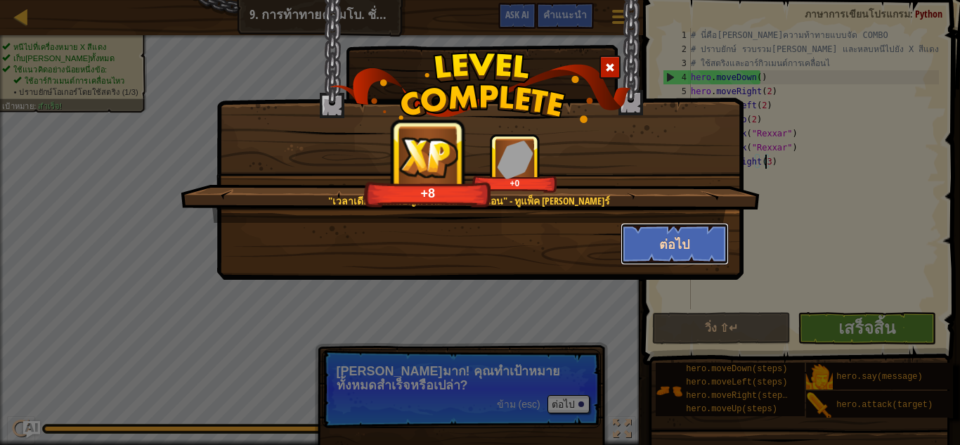
click at [673, 241] on button "ต่อไป" at bounding box center [674, 244] width 109 height 42
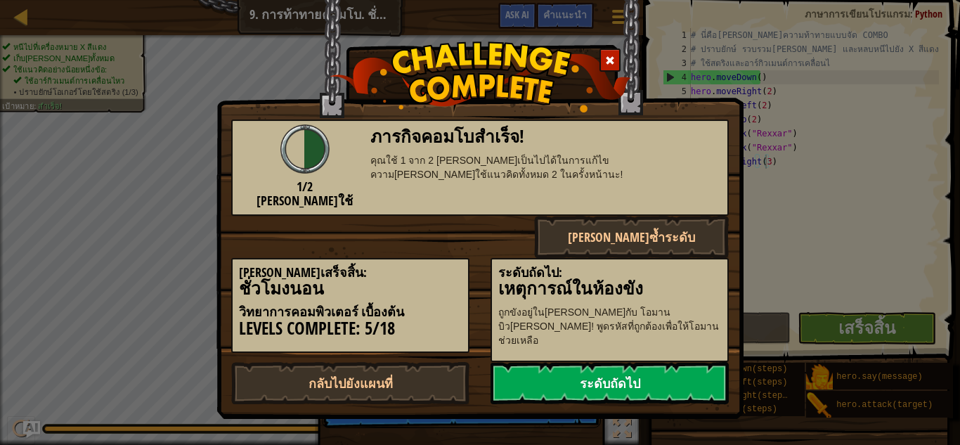
click at [670, 366] on link "ระดับถัดไป" at bounding box center [609, 383] width 238 height 42
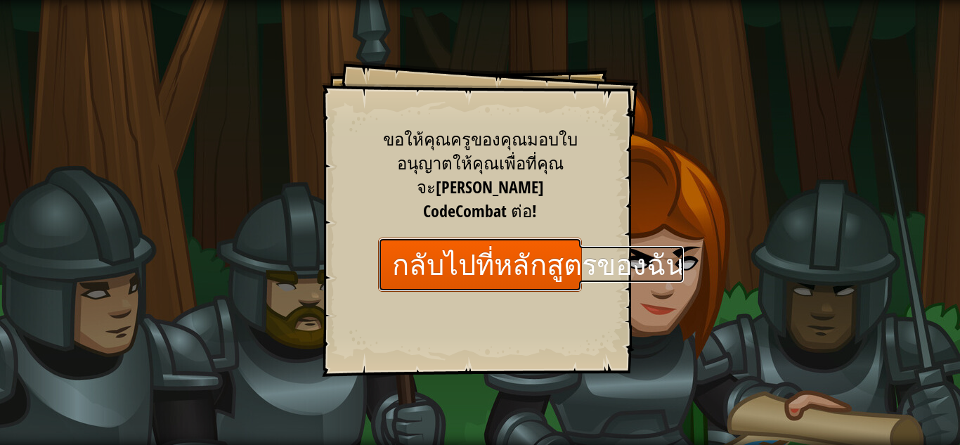
click at [549, 241] on link "กลับไปที่หลักสูตรของฉัน" at bounding box center [480, 264] width 204 height 54
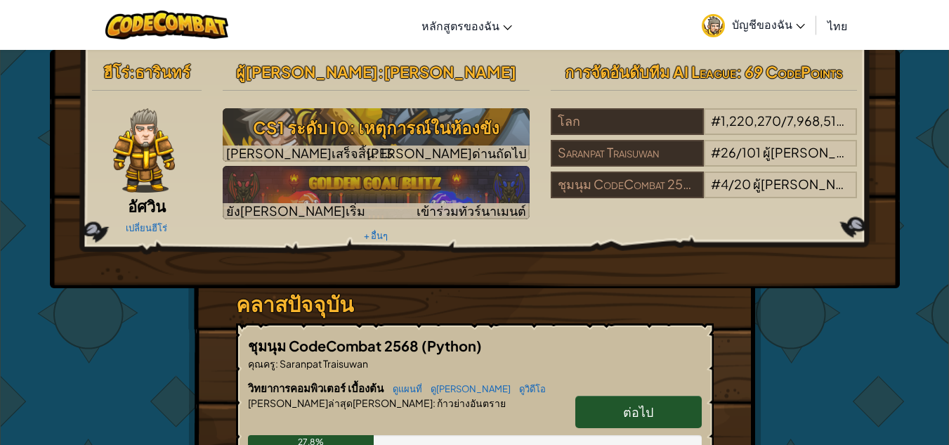
click at [625, 400] on link "ต่อไป" at bounding box center [638, 412] width 126 height 32
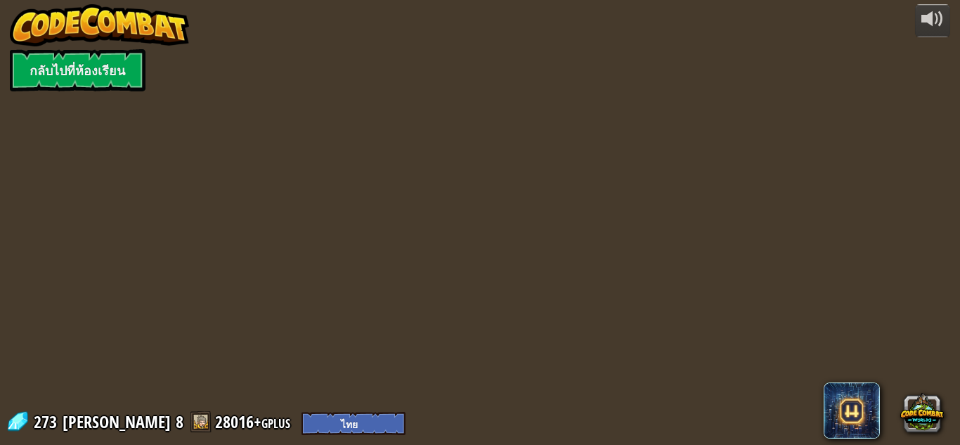
select select "th"
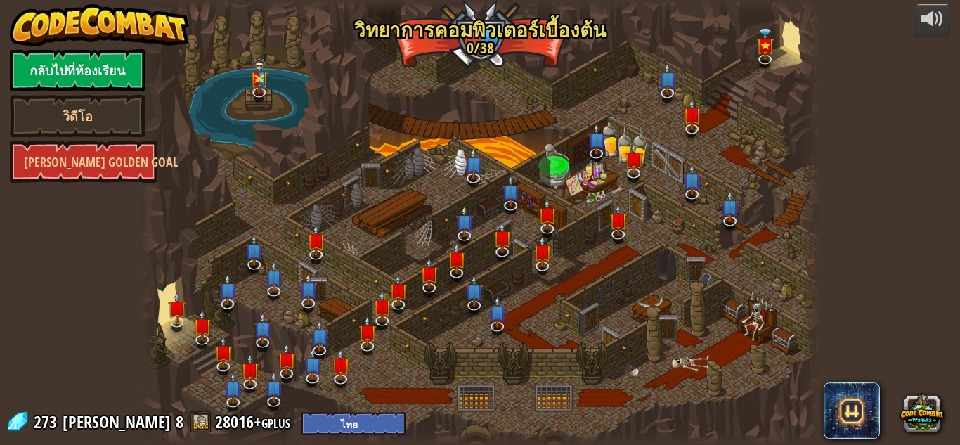
select select "th"
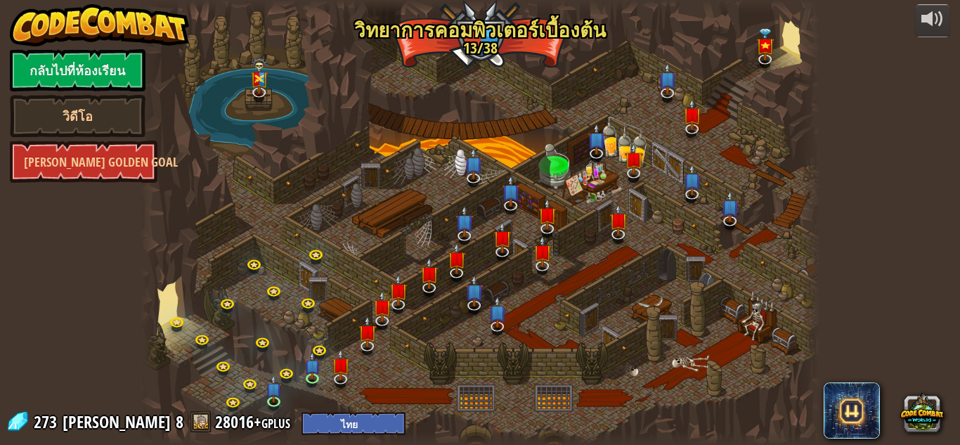
select select "th"
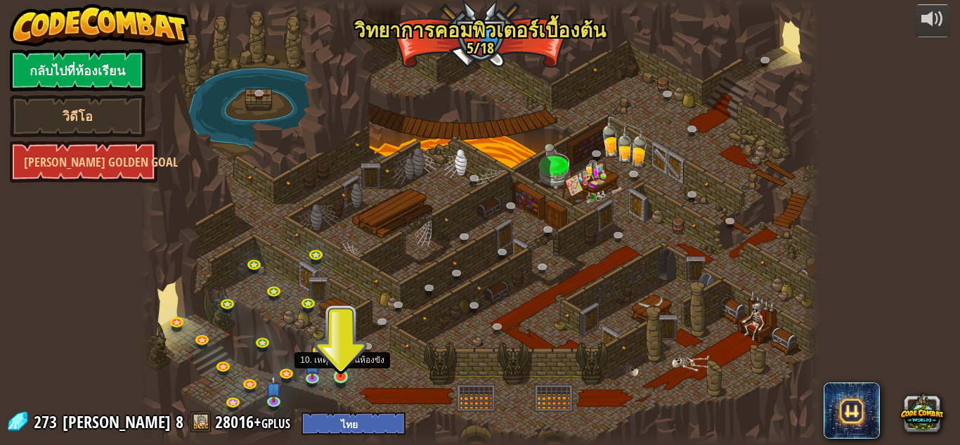
click at [337, 370] on img at bounding box center [340, 359] width 16 height 37
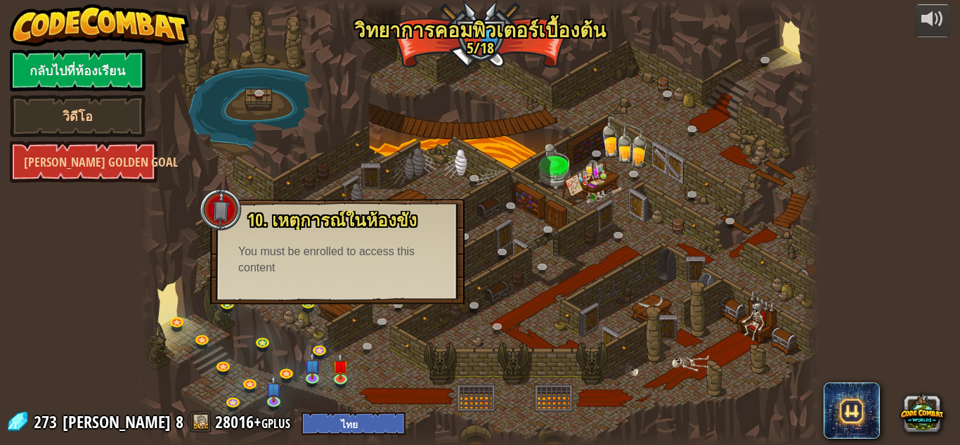
click at [499, 297] on div at bounding box center [480, 222] width 680 height 445
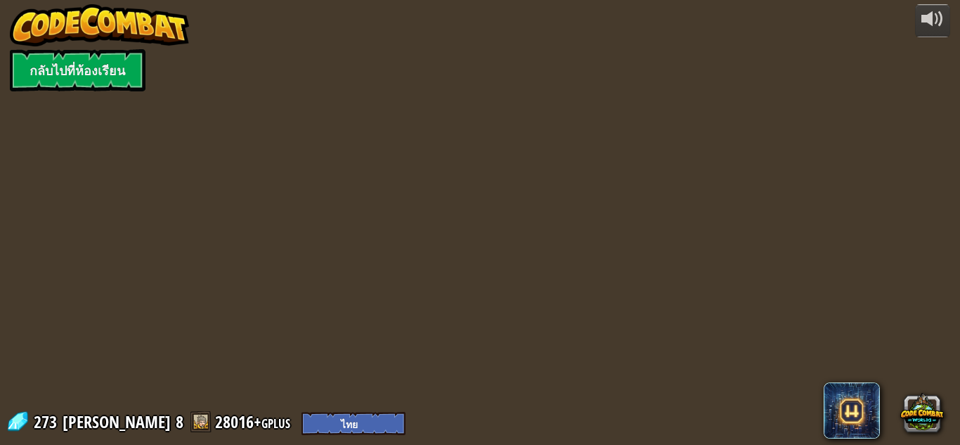
select select "th"
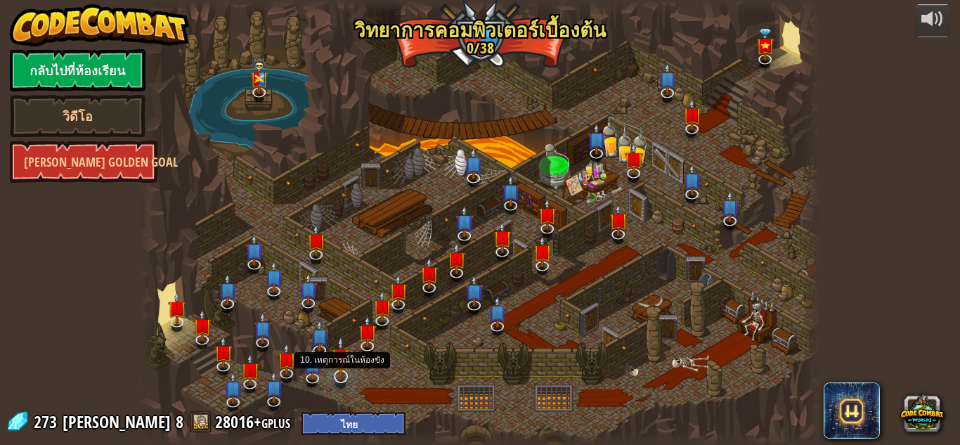
select select "th"
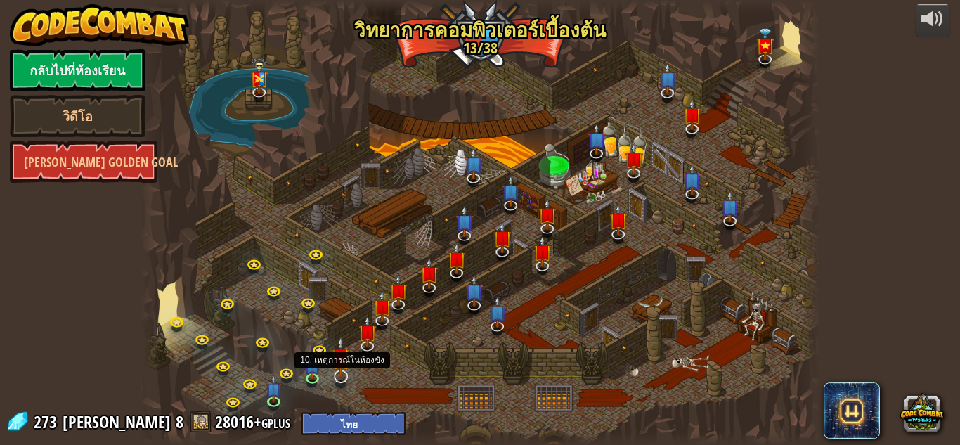
select select "th"
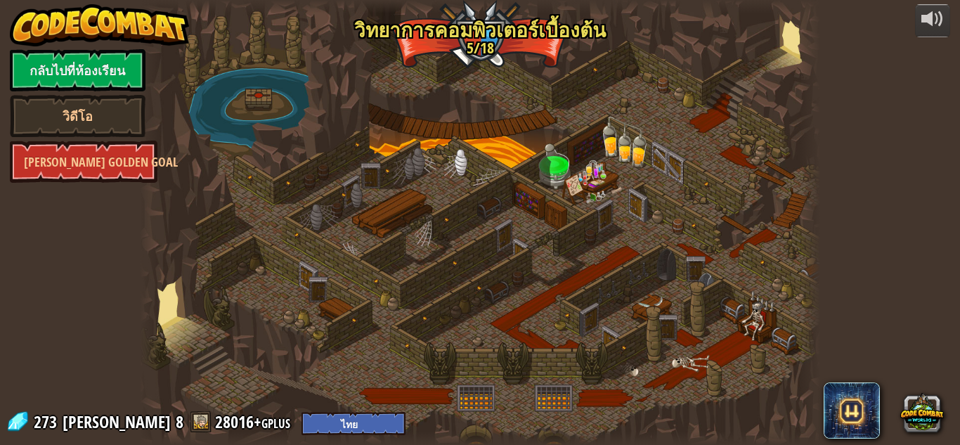
select select "th"
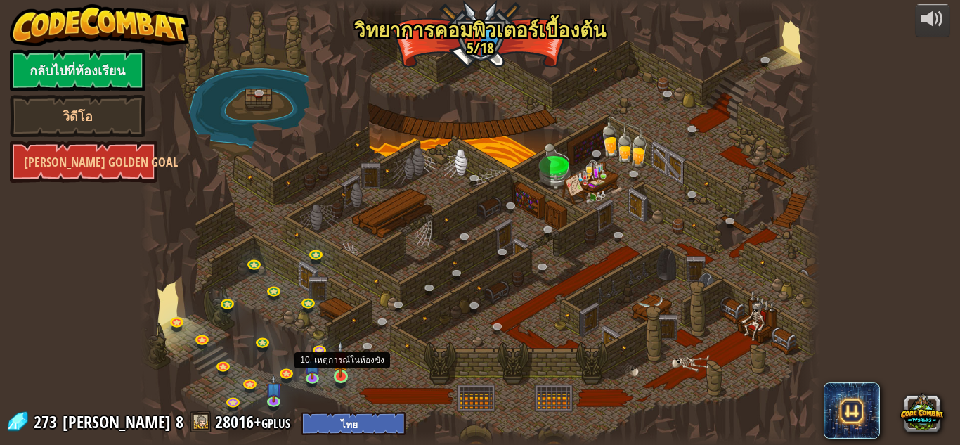
click at [341, 372] on img at bounding box center [340, 359] width 16 height 37
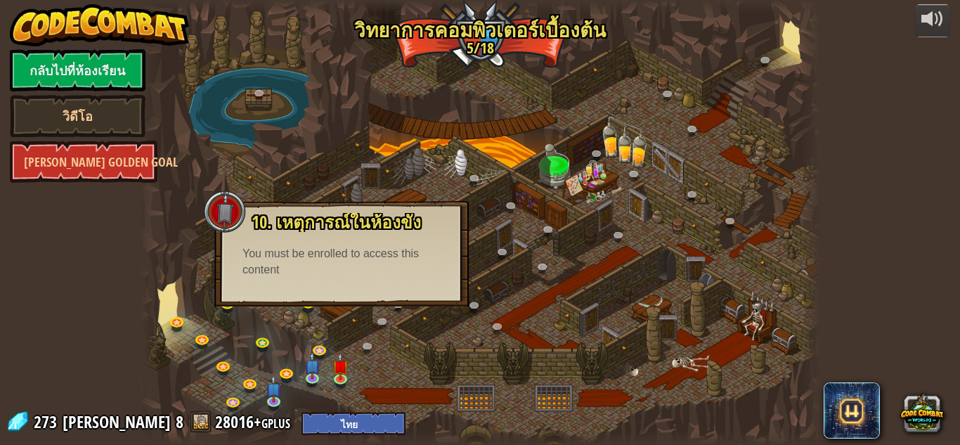
click at [603, 230] on div at bounding box center [480, 222] width 680 height 445
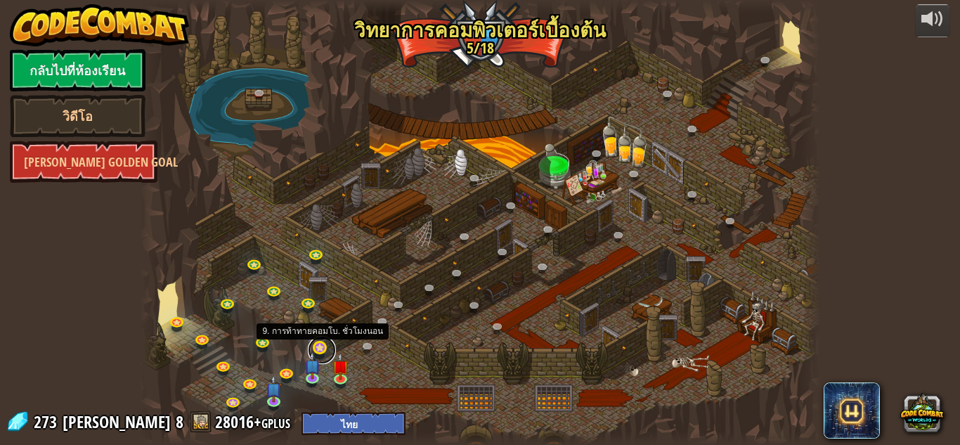
click at [319, 346] on link at bounding box center [322, 350] width 28 height 28
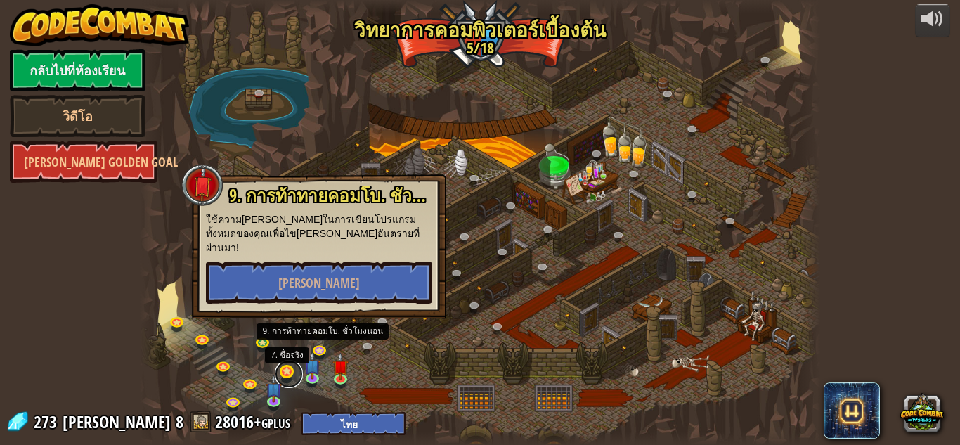
click at [287, 369] on link at bounding box center [289, 374] width 28 height 28
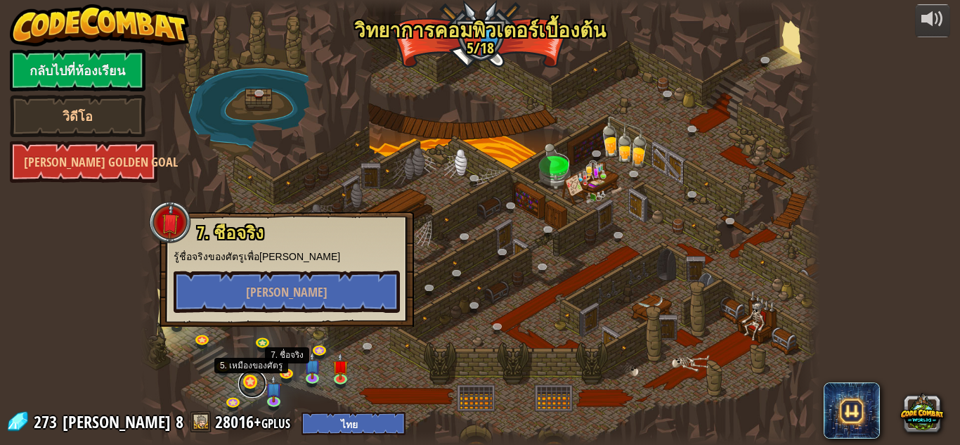
click at [260, 377] on link at bounding box center [252, 384] width 28 height 28
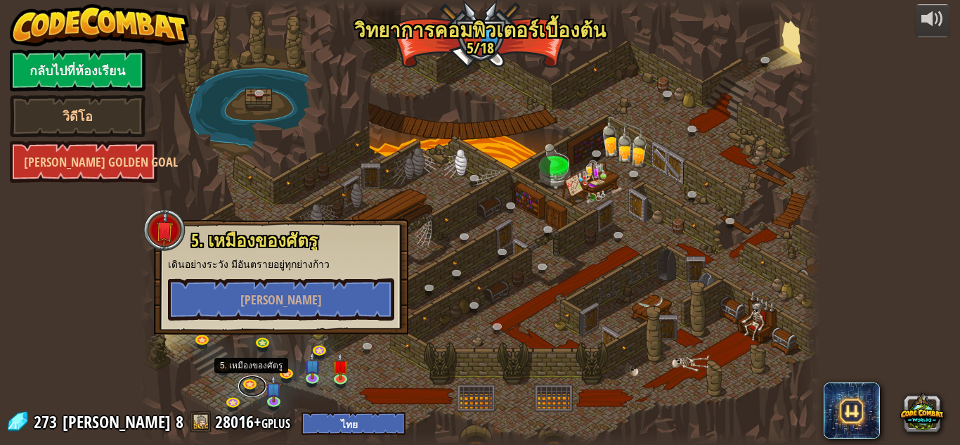
click at [244, 393] on div "25. Kithgard ประตู (ล็อค) หนีออกจาก[PERSON_NAME]คิธการ์ด และอย่าให้ยามจับได้ 26…" at bounding box center [480, 222] width 680 height 445
click at [240, 396] on link at bounding box center [235, 402] width 28 height 28
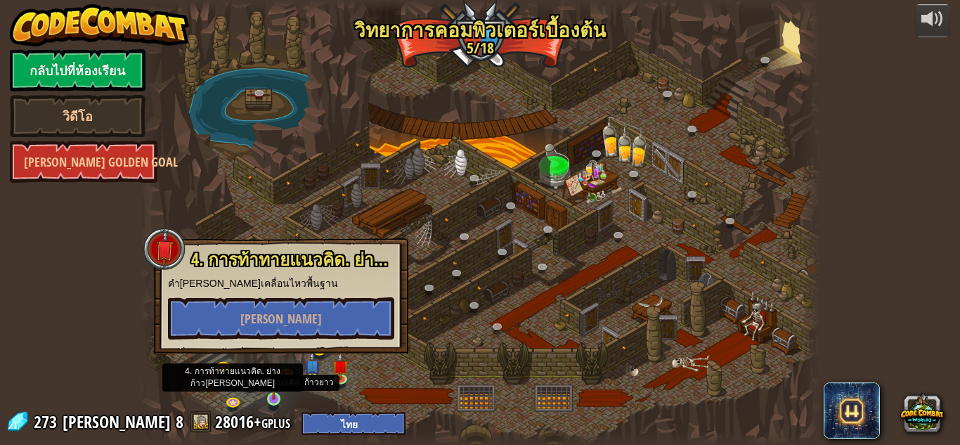
click at [276, 397] on img at bounding box center [274, 381] width 16 height 37
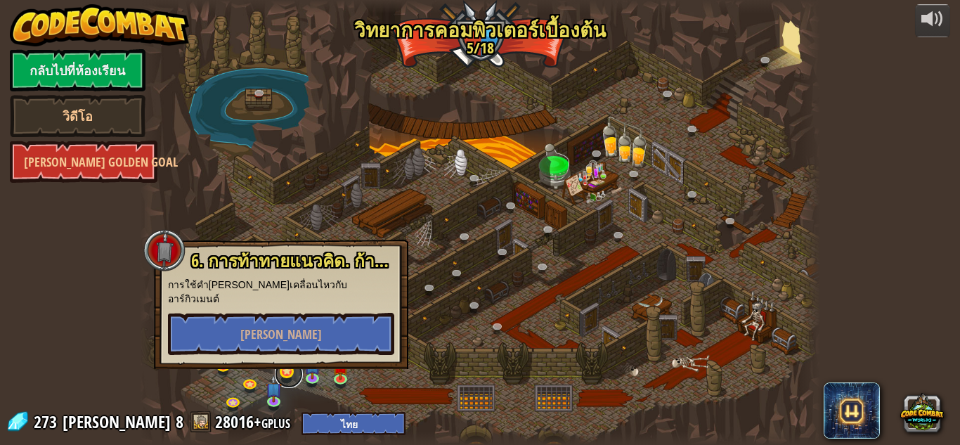
click at [289, 367] on link at bounding box center [289, 374] width 28 height 28
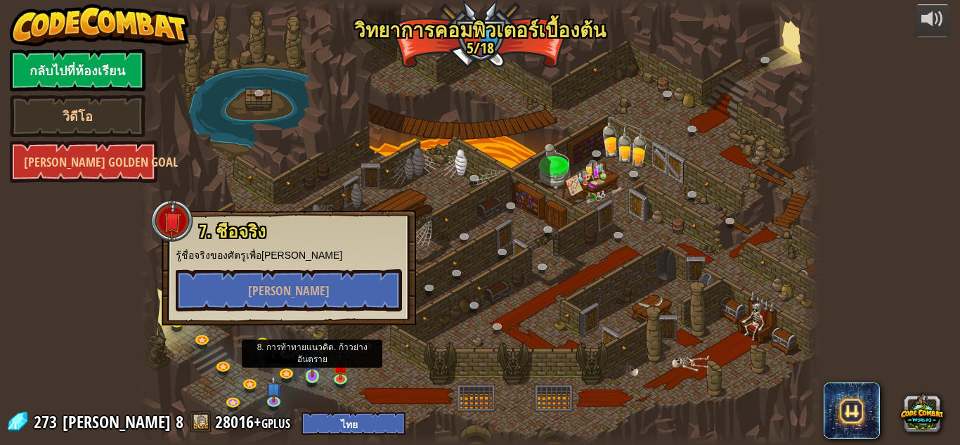
click at [308, 369] on img at bounding box center [312, 359] width 16 height 37
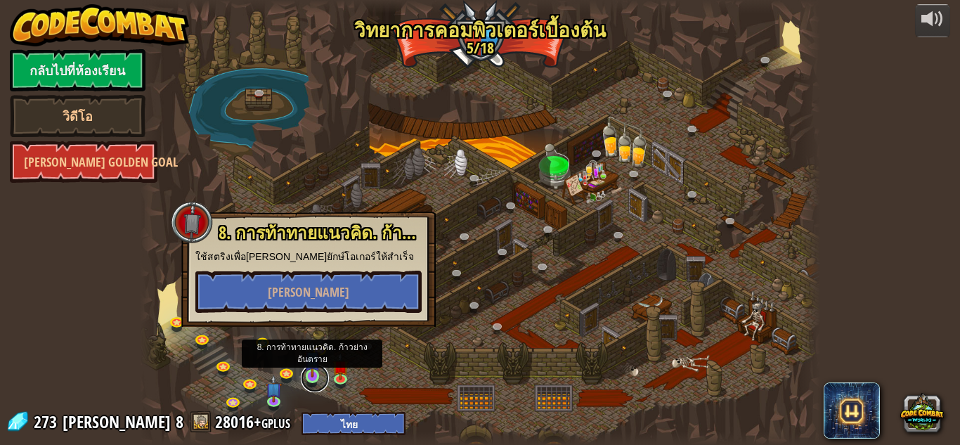
click at [324, 372] on link at bounding box center [315, 378] width 28 height 28
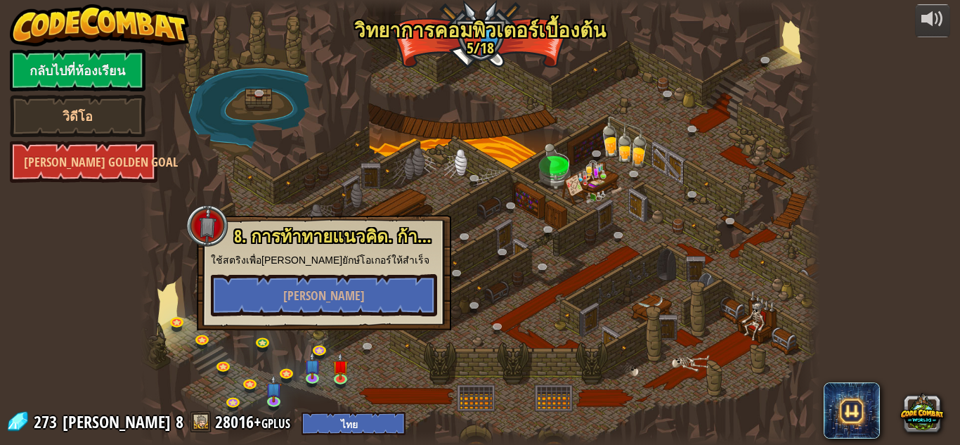
click at [363, 364] on div at bounding box center [480, 222] width 680 height 445
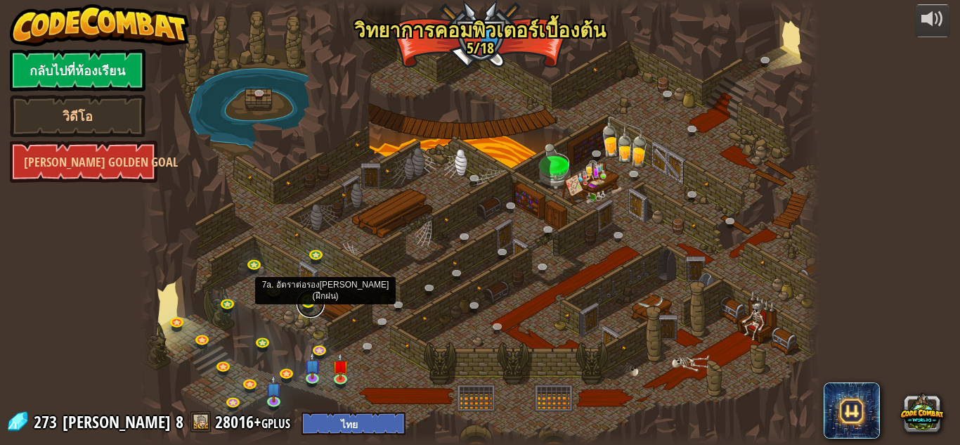
click at [300, 299] on link at bounding box center [311, 303] width 28 height 28
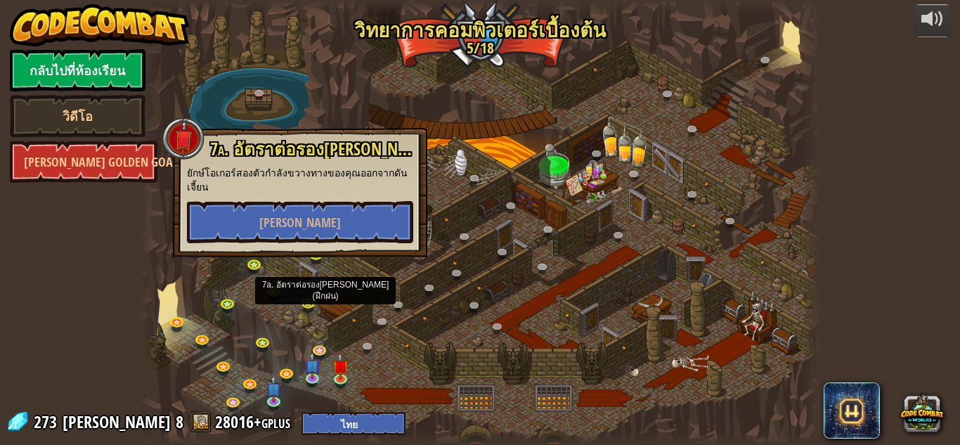
click at [313, 256] on div "7a. อัตราต่อรองที่ดี (ฝึกฝน) ยักษ์โอเกอร์สองตัวกำลังขวางทางของคุณออกจากดันเจี้ย…" at bounding box center [300, 192] width 254 height 129
click at [373, 337] on div at bounding box center [480, 222] width 680 height 445
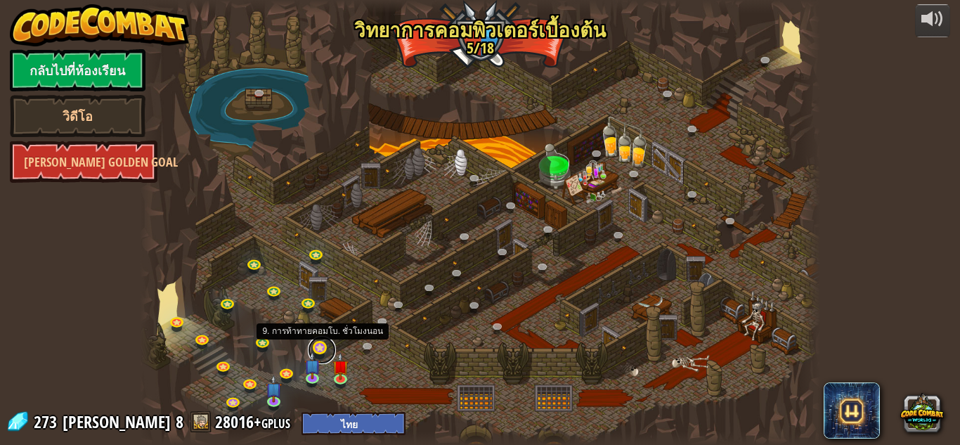
click at [326, 348] on link at bounding box center [322, 350] width 28 height 28
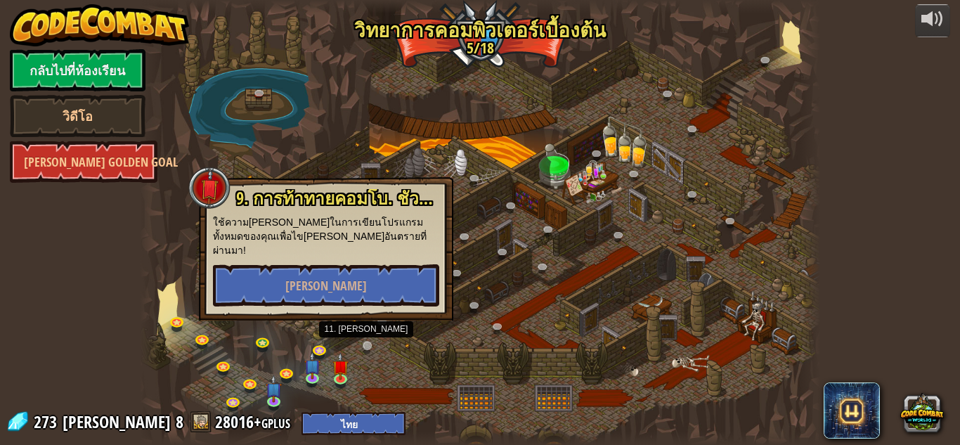
drag, startPoint x: 360, startPoint y: 343, endPoint x: 379, endPoint y: 345, distance: 18.4
click at [367, 343] on div "25. Kithgard ประตู (ล็อค) หนีออกจาก[PERSON_NAME]คิธการ์ด และอย่าให้ยามจับได้ 26…" at bounding box center [480, 222] width 680 height 445
click at [436, 334] on div at bounding box center [480, 222] width 680 height 445
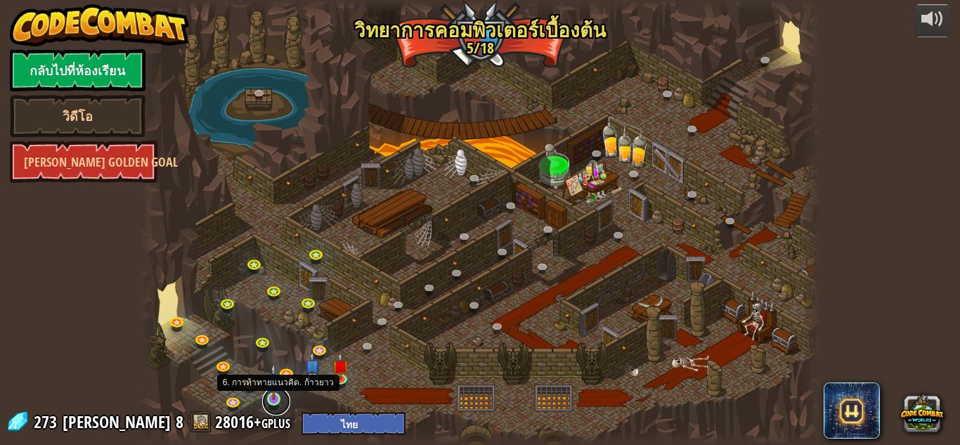
click at [272, 402] on link at bounding box center [276, 401] width 28 height 28
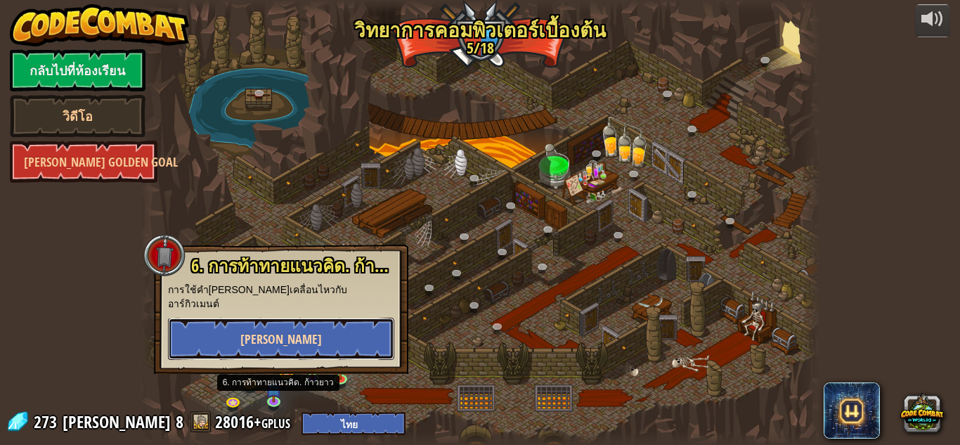
click at [336, 319] on button "[PERSON_NAME]" at bounding box center [281, 339] width 226 height 42
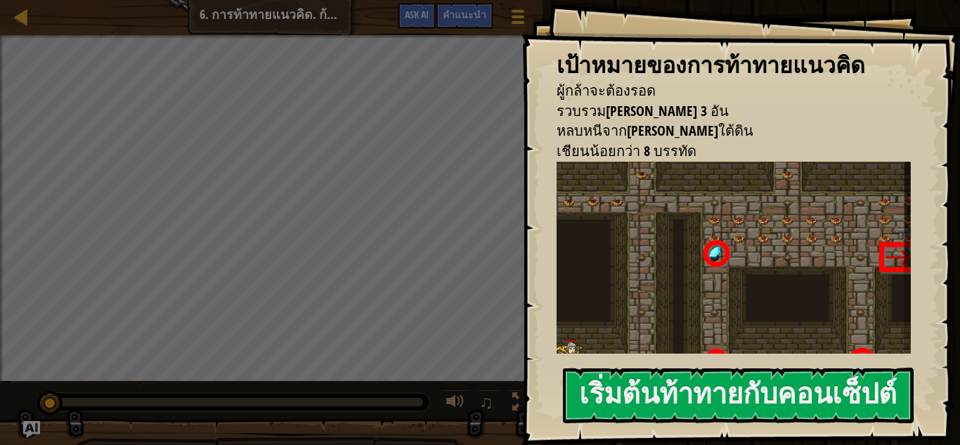
click at [771, 295] on img at bounding box center [738, 278] width 365 height 232
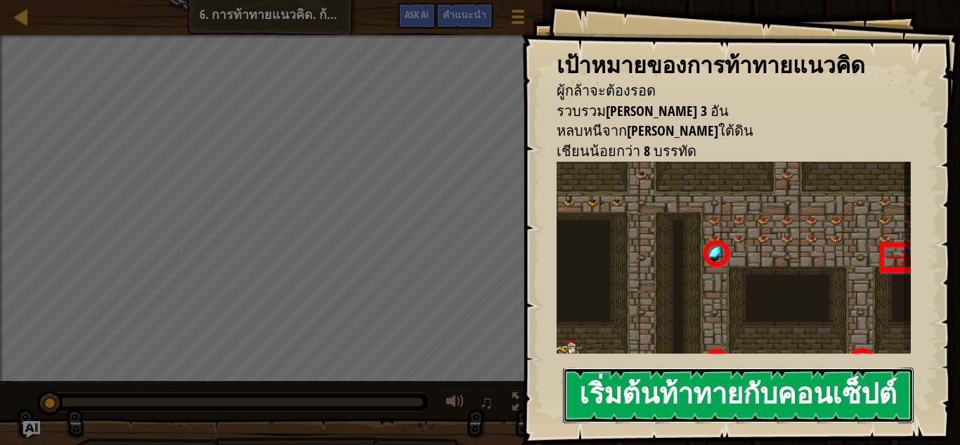
click at [781, 379] on button "เริ่มต้นท้าทายกับคอนเซ็ปต์" at bounding box center [738, 395] width 351 height 56
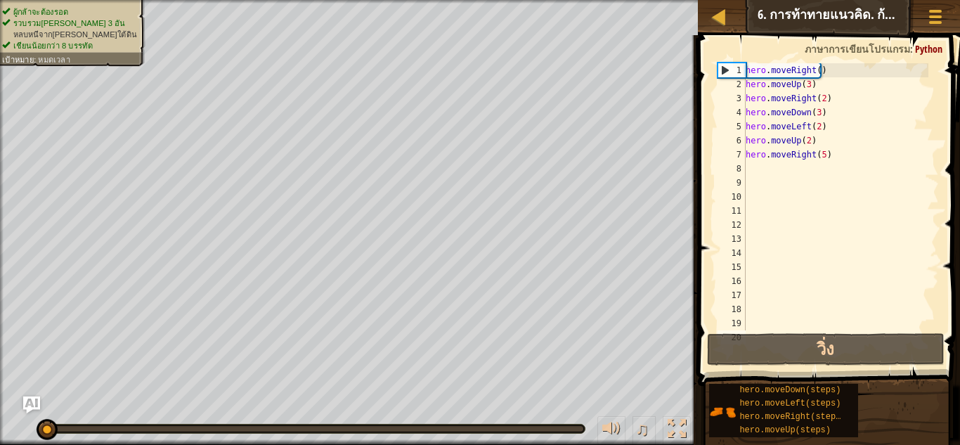
click at [844, 153] on div "hero . moveRight ( ) hero . moveUp ( 3 ) hero . moveRight ( 2 ) hero . moveDown…" at bounding box center [835, 210] width 185 height 295
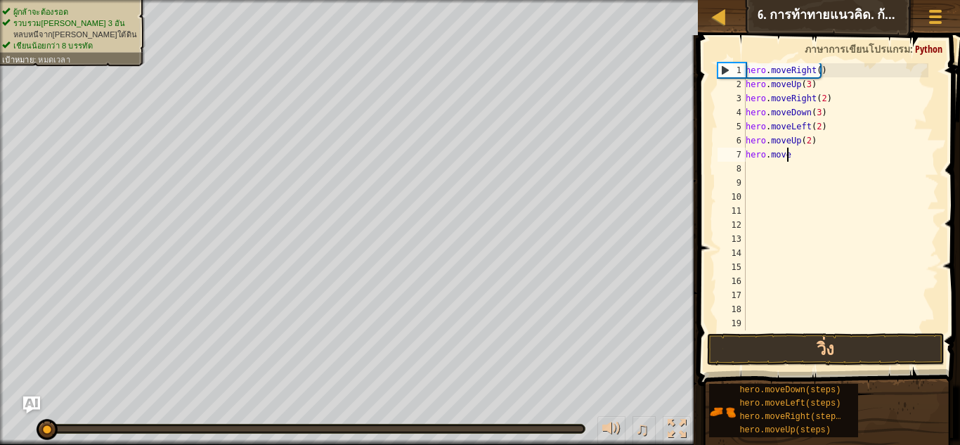
type textarea "h"
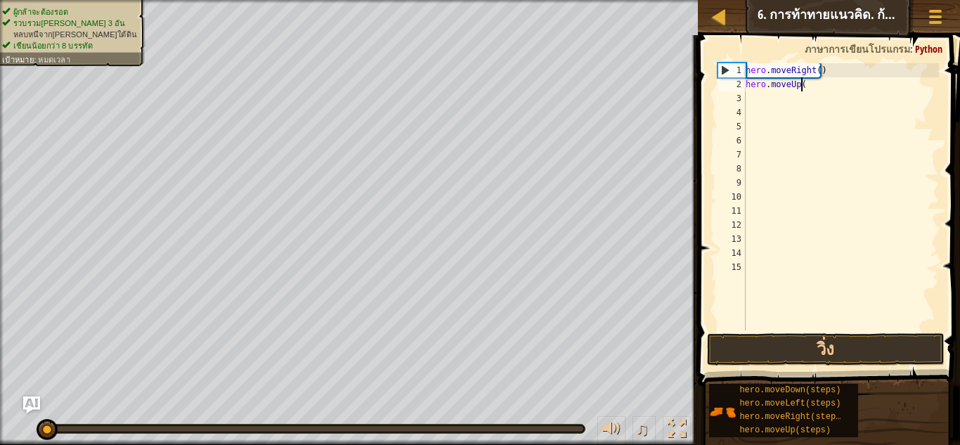
type textarea "h"
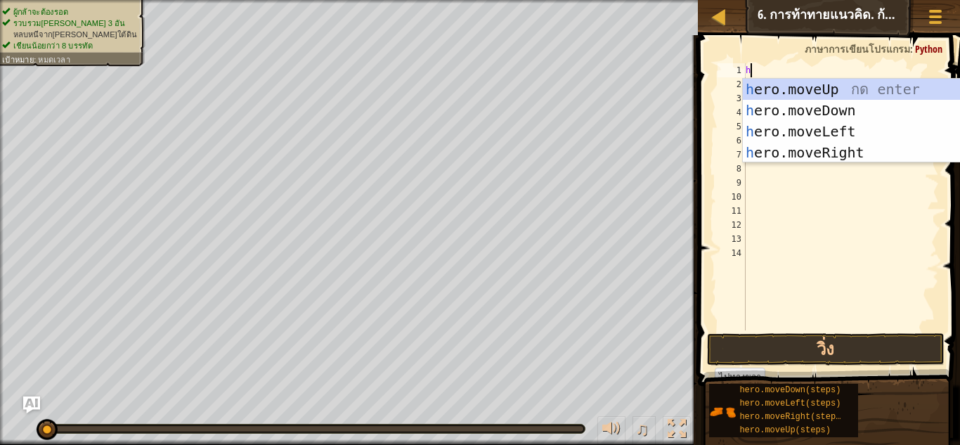
scroll to position [6, 0]
click at [837, 150] on div "h ero.moveUp กด enter h ero.moveDown กด enter h ero.moveLeft กด enter h ero.mov…" at bounding box center [876, 142] width 266 height 126
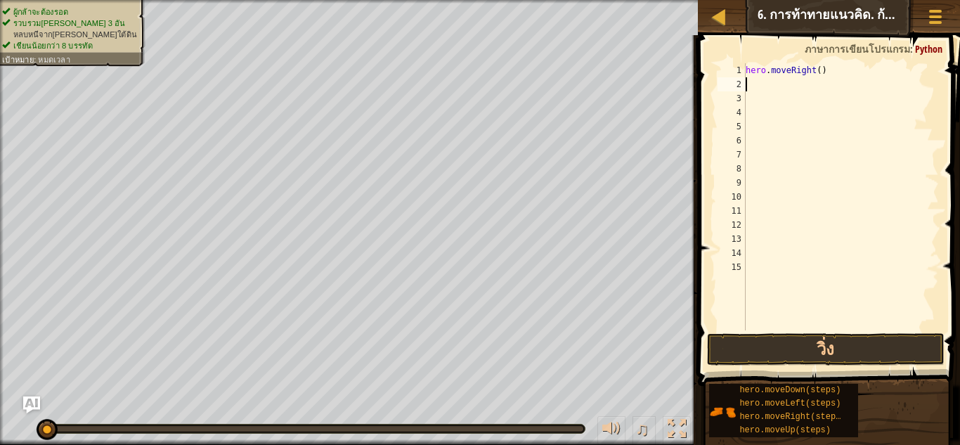
type textarea "h"
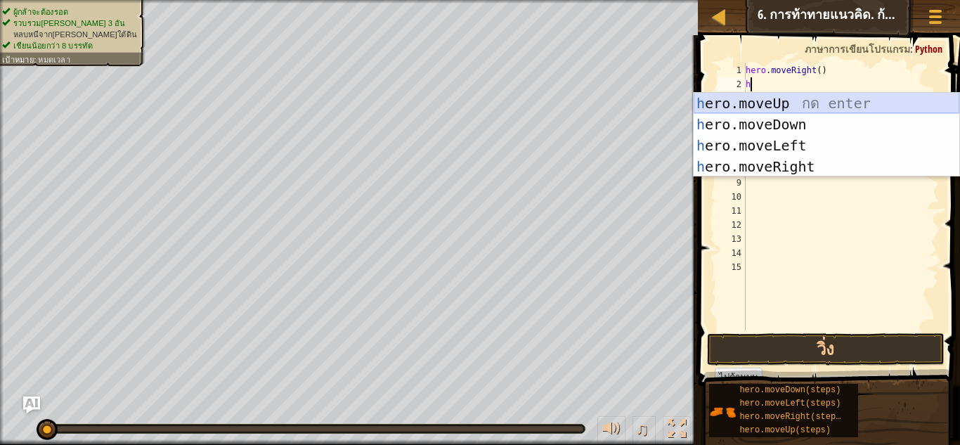
click at [789, 106] on div "h ero.moveUp กด enter h ero.moveDown กด enter h ero.moveLeft กด enter h ero.mov…" at bounding box center [826, 156] width 266 height 126
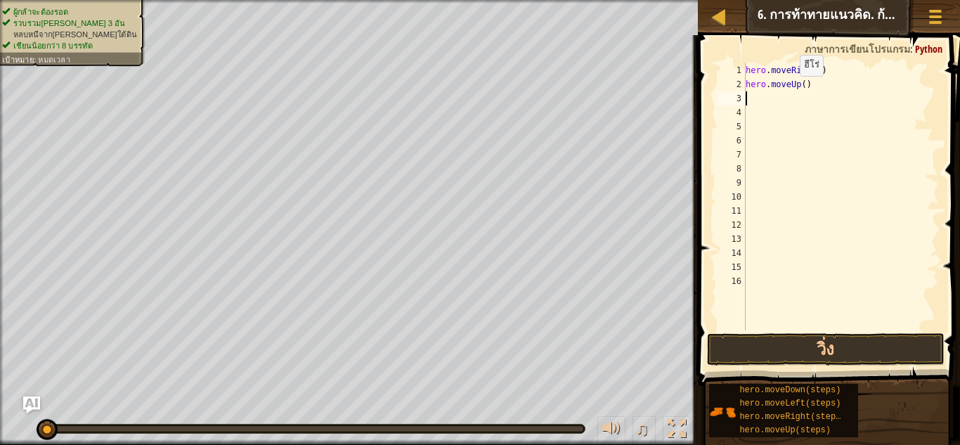
click at [798, 87] on div "hero . moveRight ( ) hero . moveUp ( )" at bounding box center [841, 210] width 196 height 295
click at [802, 85] on div "hero . moveRight ( ) hero . moveUp ( )" at bounding box center [841, 210] width 196 height 295
type textarea "hero.moveUp(2)"
click at [814, 85] on div "hero . moveRight ( ) hero . moveUp ( 2 )" at bounding box center [841, 210] width 196 height 295
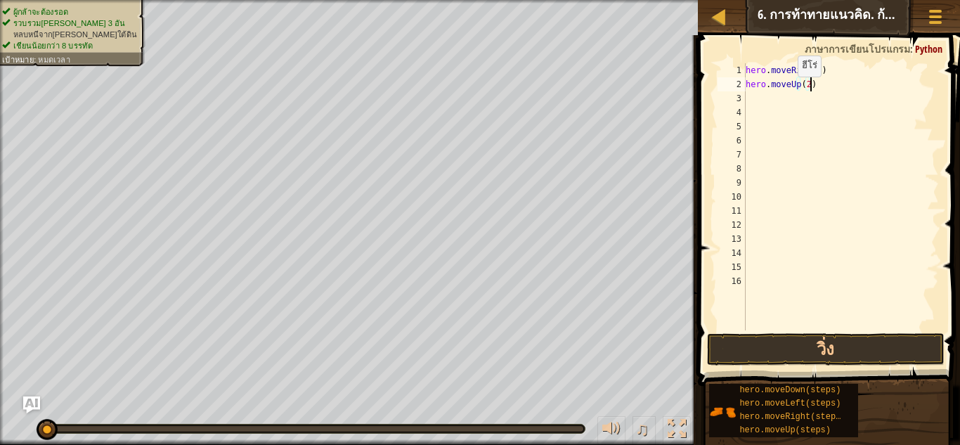
click at [789, 92] on div "hero . moveRight ( ) hero . moveUp ( 2 )" at bounding box center [841, 210] width 196 height 295
type textarea "h"
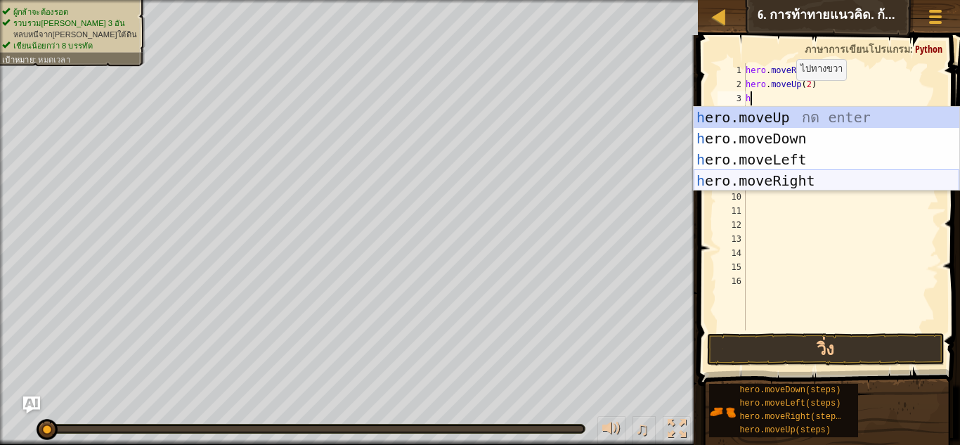
drag, startPoint x: 789, startPoint y: 178, endPoint x: 800, endPoint y: 124, distance: 55.8
click at [792, 174] on div "h ero.moveUp กด enter h ero.moveDown กด enter h ero.moveLeft กด enter h ero.mov…" at bounding box center [826, 170] width 266 height 126
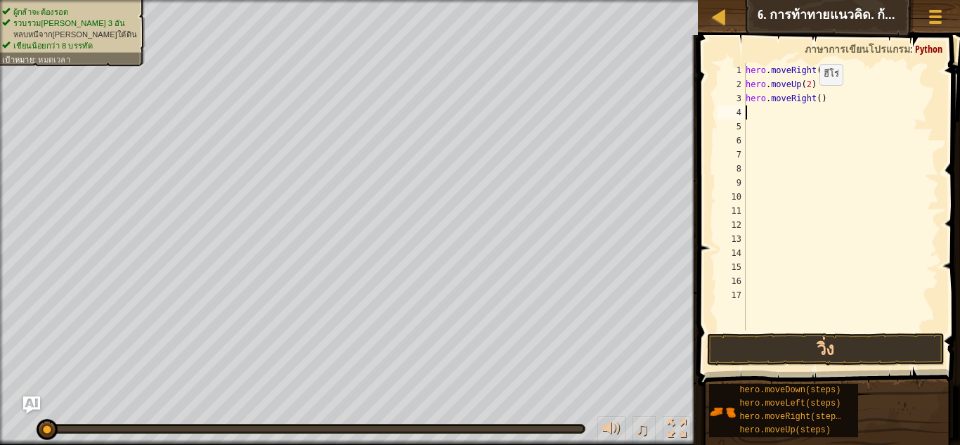
click at [813, 98] on div "hero . moveRight ( ) hero . moveUp ( 2 ) hero . moveRight ( )" at bounding box center [841, 210] width 196 height 295
type textarea "hero.moveRight(3)"
click at [750, 117] on div "hero . moveRight ( ) hero . moveUp ( 2 ) hero . moveRight ( 3 )" at bounding box center [841, 210] width 196 height 295
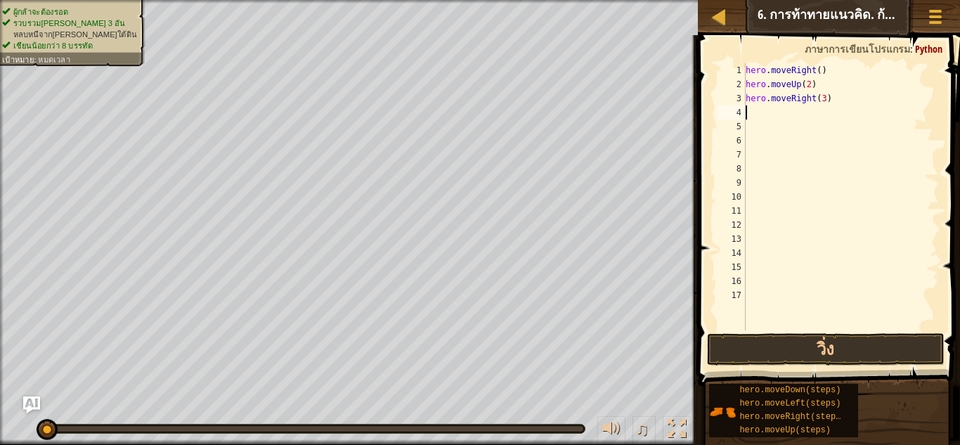
type textarea "h"
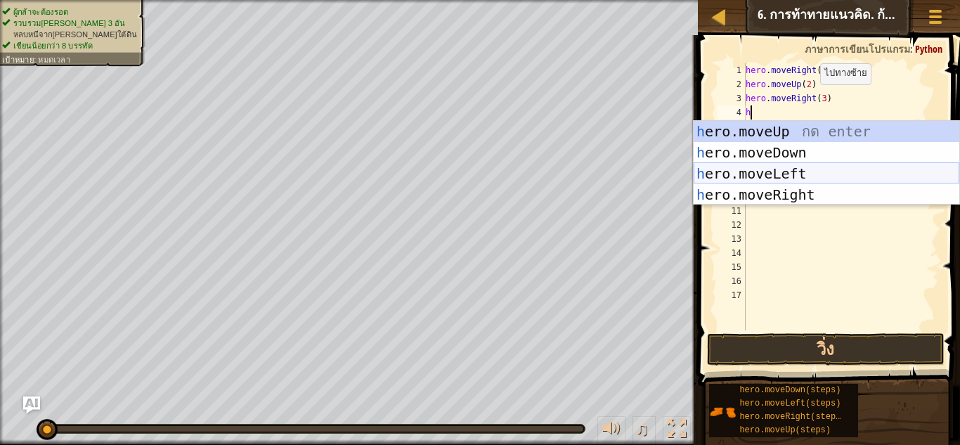
click at [760, 169] on div "h ero.moveUp กด enter h ero.moveDown กด enter h ero.moveLeft กด enter h ero.mov…" at bounding box center [826, 184] width 266 height 126
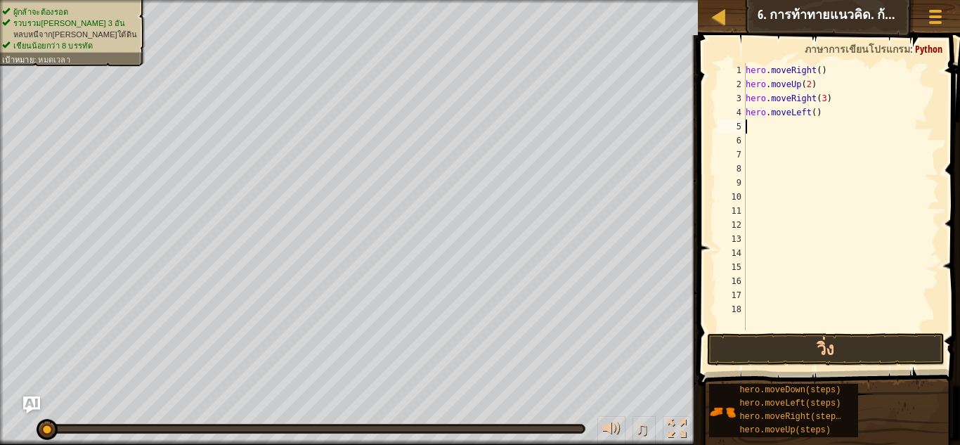
type textarea "h"
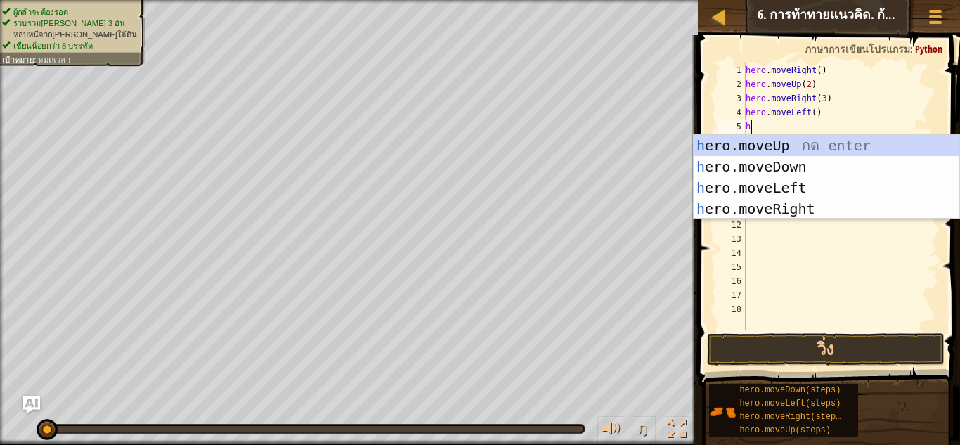
click at [802, 143] on div "h ero.moveUp กด enter h ero.moveDown กด enter h ero.moveLeft กด enter h ero.mov…" at bounding box center [826, 198] width 266 height 126
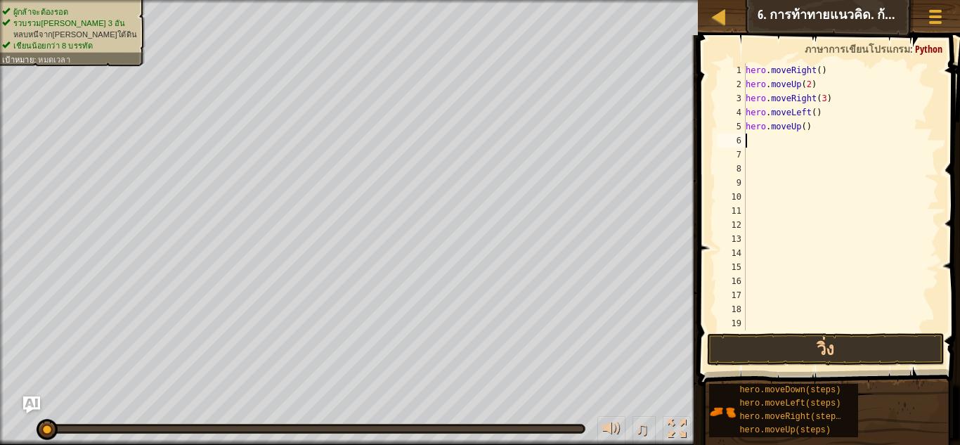
click at [797, 129] on div "hero . moveRight ( ) hero . moveUp ( 2 ) hero . moveRight ( 3 ) hero . moveLeft…" at bounding box center [841, 210] width 196 height 295
click at [804, 126] on div "hero . moveRight ( ) hero . moveUp ( 2 ) hero . moveRight ( 3 ) hero . moveLeft…" at bounding box center [841, 210] width 196 height 295
click at [800, 126] on div "hero . moveRight ( ) hero . moveUp ( 2 ) hero . moveRight ( 3 ) hero . moveLeft…" at bounding box center [841, 210] width 196 height 295
type textarea "hero.moveUp(2)"
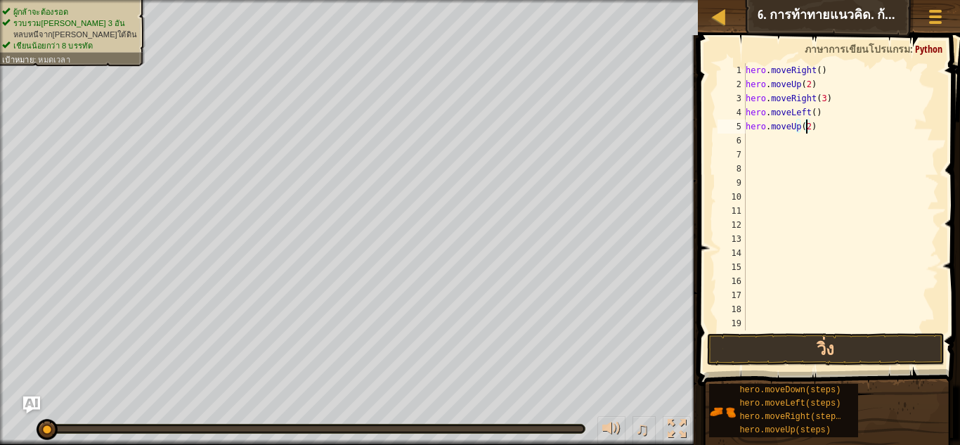
click at [754, 145] on div "hero . moveRight ( ) hero . moveUp ( 2 ) hero . moveRight ( 3 ) hero . moveLeft…" at bounding box center [841, 210] width 196 height 295
type textarea "h"
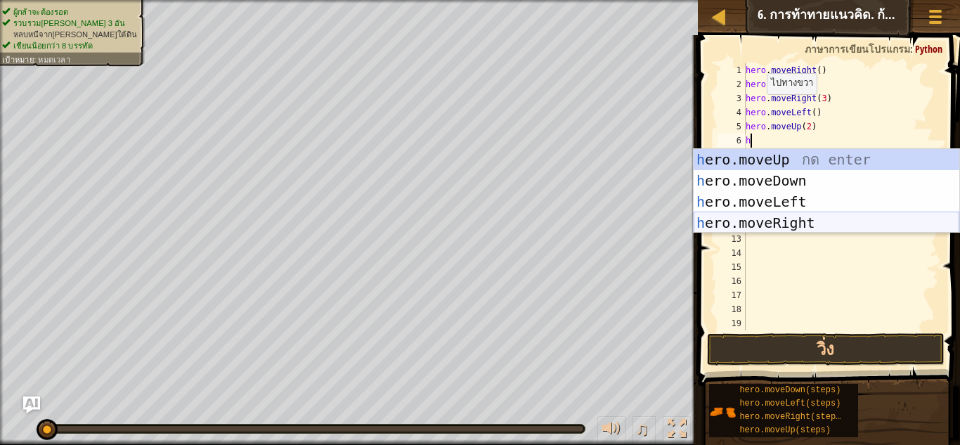
click at [775, 226] on div "h ero.moveUp กด enter h ero.moveDown กด enter h ero.moveLeft กด enter h ero.mov…" at bounding box center [826, 212] width 266 height 126
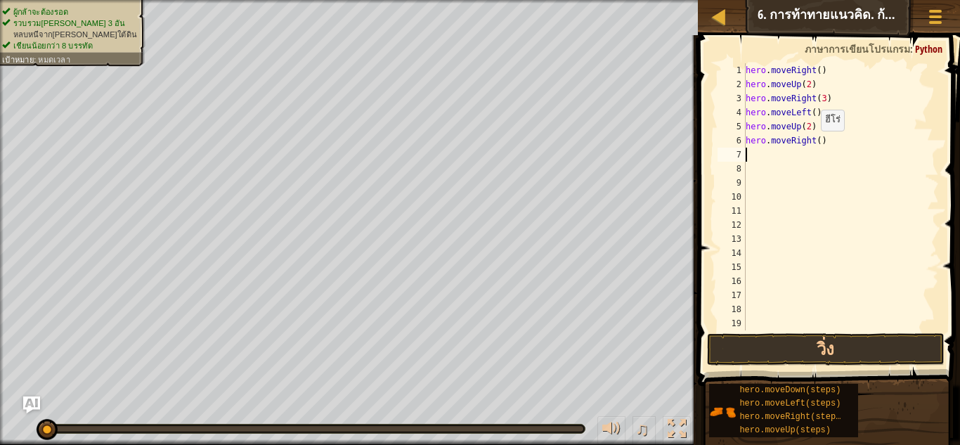
click at [814, 144] on div "hero . moveRight ( ) hero . moveUp ( 2 ) hero . moveRight ( 3 ) hero . moveLeft…" at bounding box center [835, 210] width 185 height 295
click at [838, 340] on button "วิ่ง" at bounding box center [825, 349] width 237 height 32
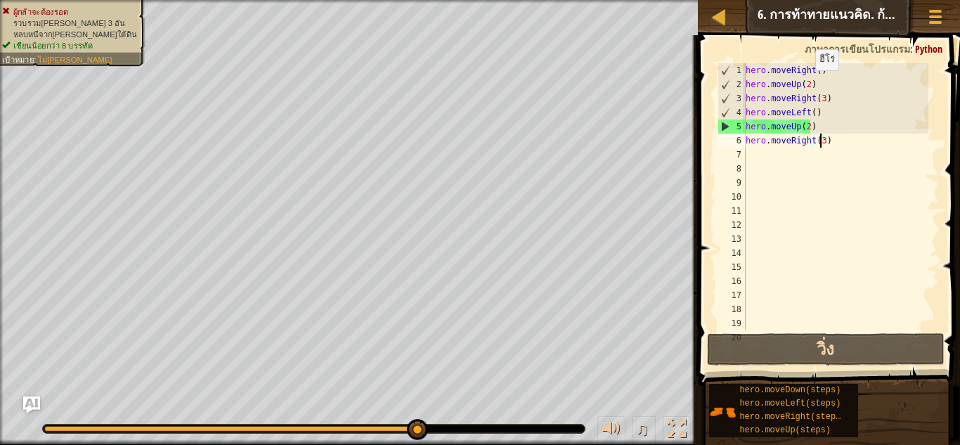
click at [808, 84] on div "hero . moveRight ( ) hero . moveUp ( 2 ) hero . moveRight ( 3 ) hero . moveLeft…" at bounding box center [835, 210] width 185 height 295
click at [806, 126] on div "hero . moveRight ( ) hero . moveUp ( 2 ) hero . moveRight ( 3 ) hero . moveLeft…" at bounding box center [835, 210] width 185 height 295
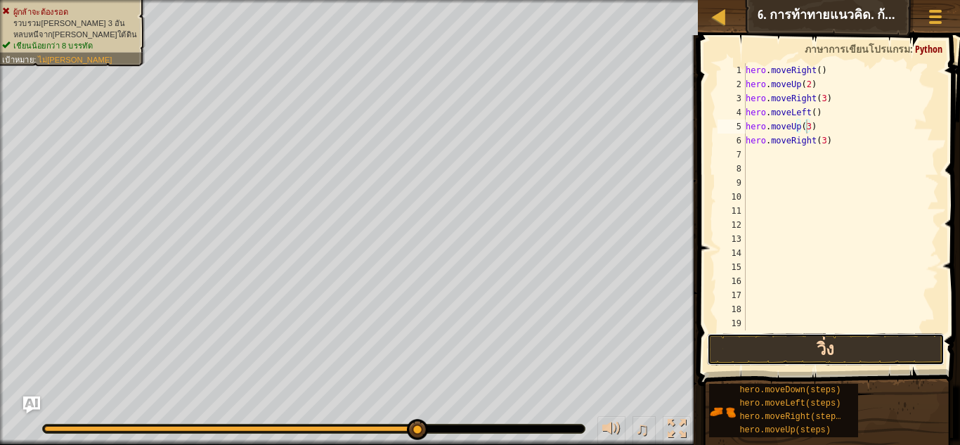
click at [860, 337] on button "วิ่ง" at bounding box center [825, 349] width 237 height 32
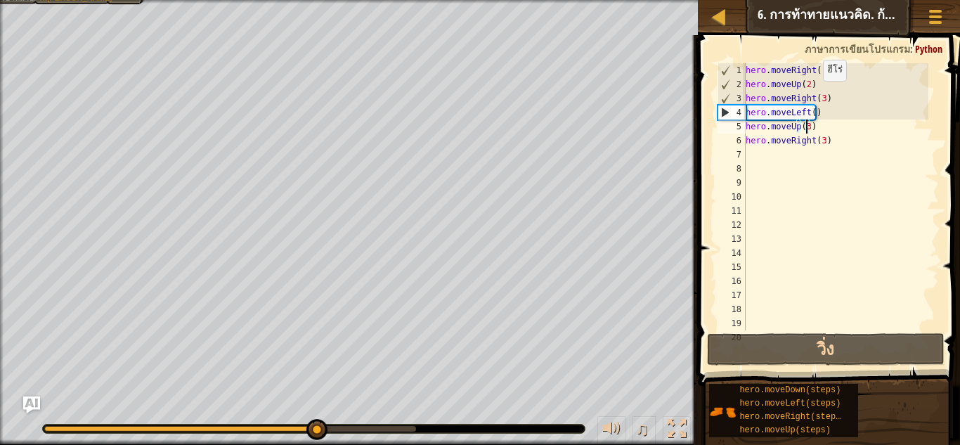
click at [818, 95] on div "hero . moveRight ( ) hero . moveUp ( 2 ) hero . moveRight ( 3 ) hero . moveLeft…" at bounding box center [835, 210] width 185 height 295
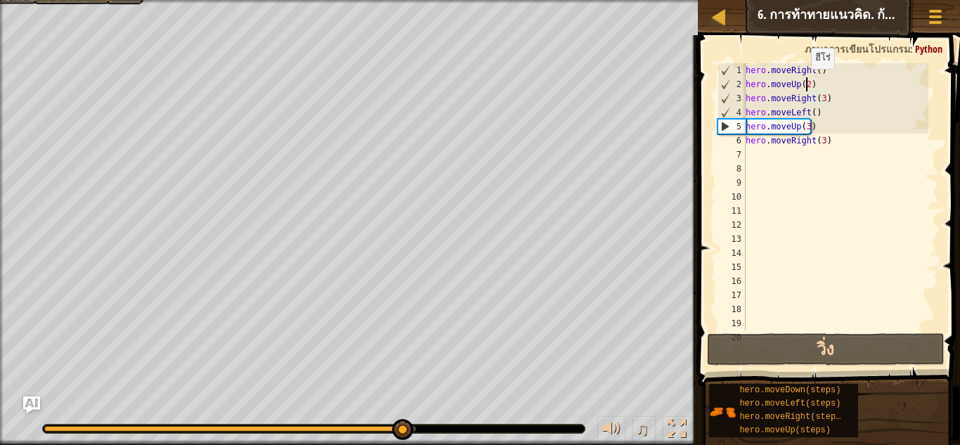
click at [804, 83] on div "hero . moveRight ( ) hero . moveUp ( 2 ) hero . moveRight ( 3 ) hero . moveLeft…" at bounding box center [835, 210] width 185 height 295
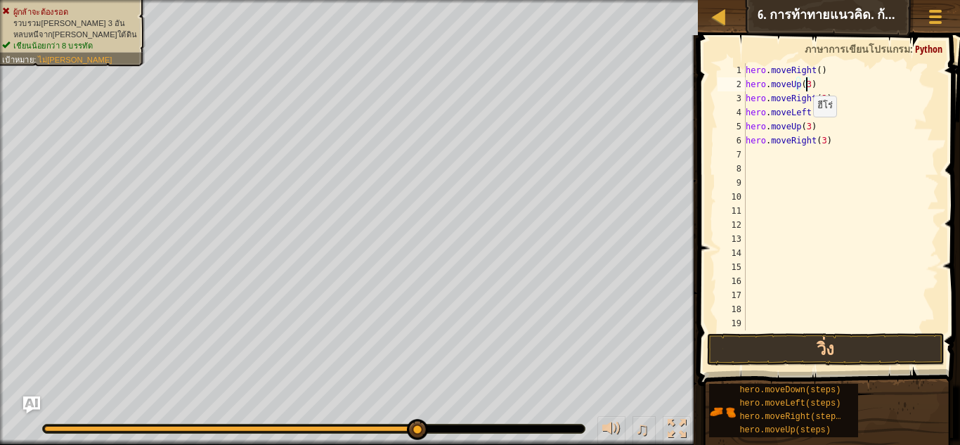
click at [806, 131] on div "hero . moveRight ( ) hero . moveUp ( 3 ) hero . moveRight ( 3 ) hero . moveLeft…" at bounding box center [835, 210] width 185 height 295
click at [832, 339] on button "วิ่ง" at bounding box center [825, 349] width 237 height 32
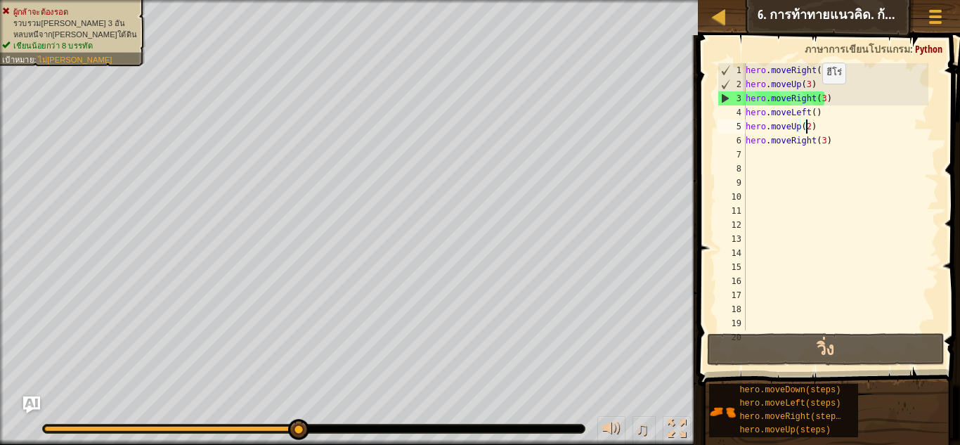
click at [819, 96] on div "hero . moveRight ( ) hero . moveUp ( 3 ) hero . moveRight ( 3 ) hero . moveLeft…" at bounding box center [835, 210] width 185 height 295
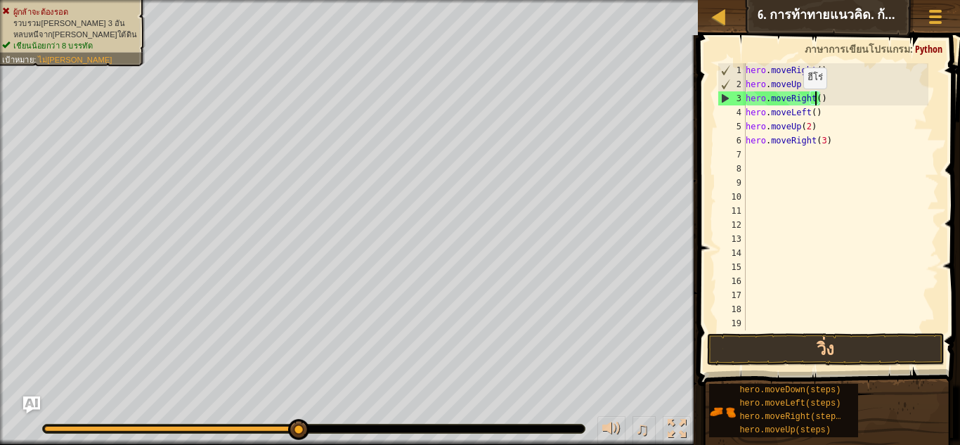
scroll to position [6, 6]
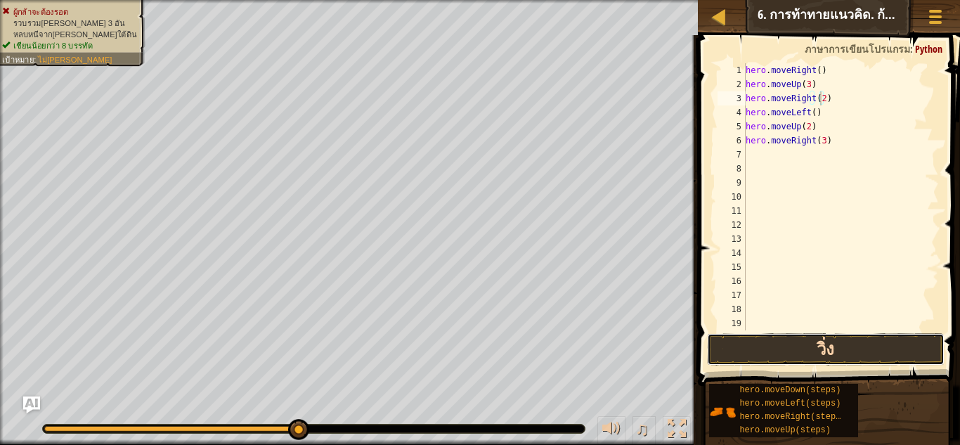
click at [845, 349] on button "วิ่ง" at bounding box center [825, 349] width 237 height 32
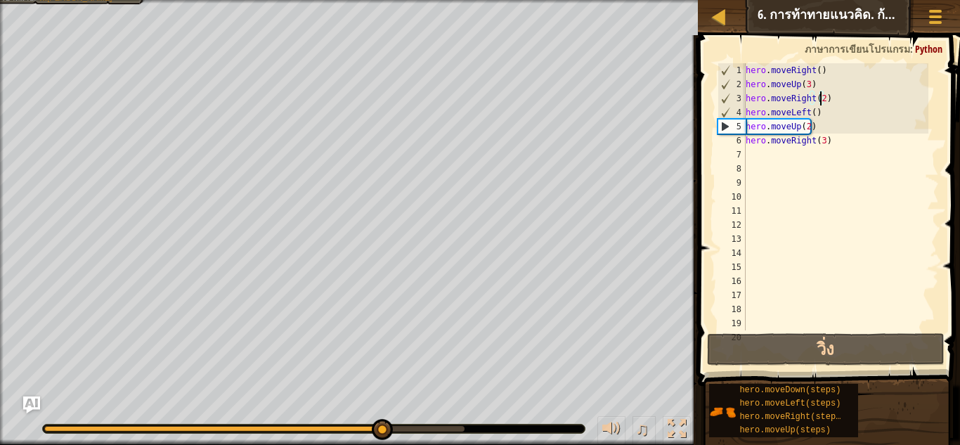
click at [830, 137] on div "hero . moveRight ( ) hero . moveUp ( 3 ) hero . moveRight ( 2 ) hero . moveLeft…" at bounding box center [835, 210] width 185 height 295
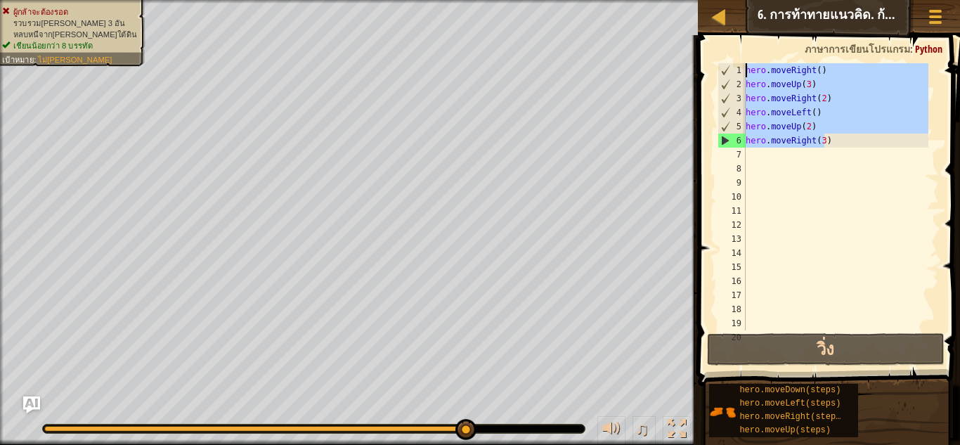
drag, startPoint x: 828, startPoint y: 145, endPoint x: 834, endPoint y: 55, distance: 90.2
click at [830, 56] on div "hero.moveRight(3) 1 2 3 4 5 6 7 8 9 10 11 12 13 14 15 16 17 18 19 20 hero . mov…" at bounding box center [826, 238] width 266 height 392
type textarea "hero.moveRight() hero.moveUp(3)"
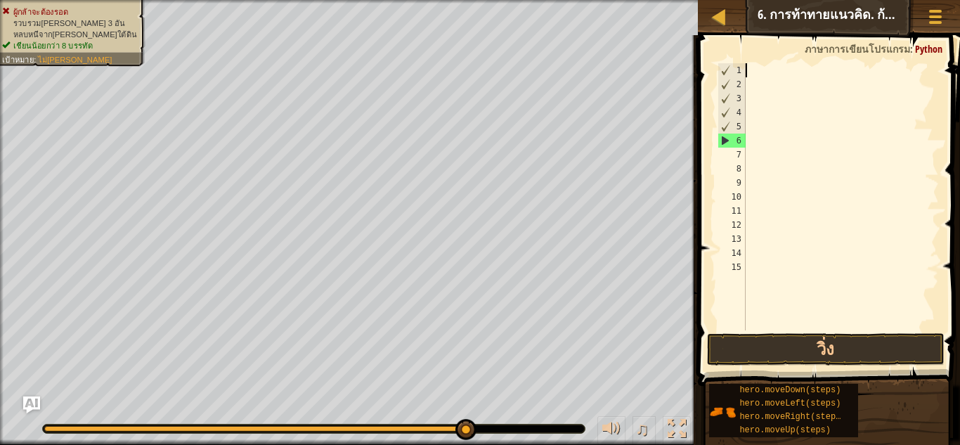
scroll to position [6, 0]
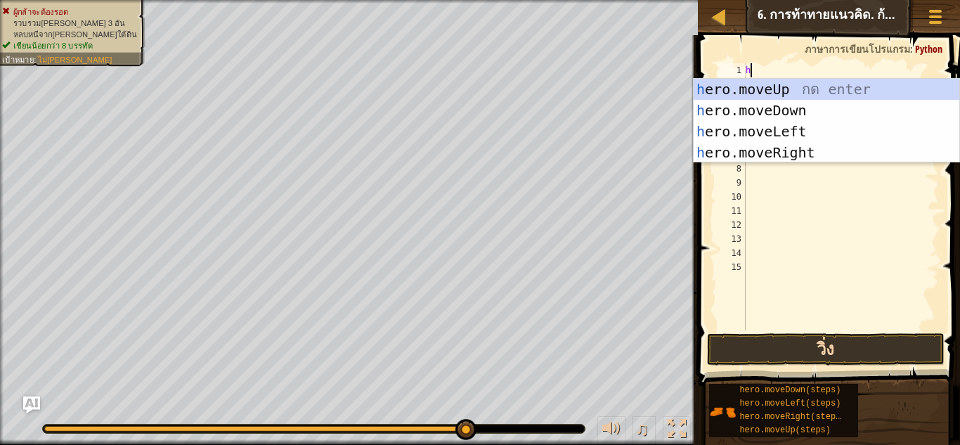
type textarea "h"
click at [904, 343] on button "วิ่ง" at bounding box center [825, 349] width 237 height 32
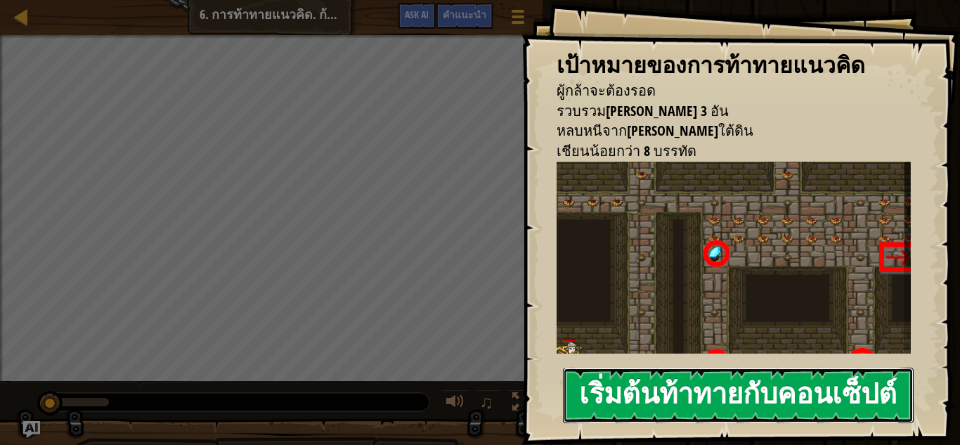
click at [892, 367] on button "เริ่มต้นท้าทายกับคอนเซ็ปต์" at bounding box center [738, 395] width 351 height 56
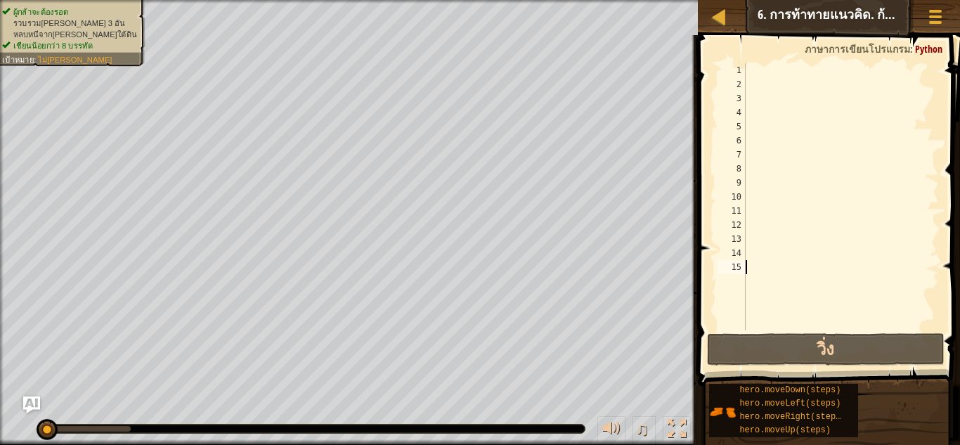
click at [786, 77] on div at bounding box center [841, 210] width 196 height 295
type textarea "h"
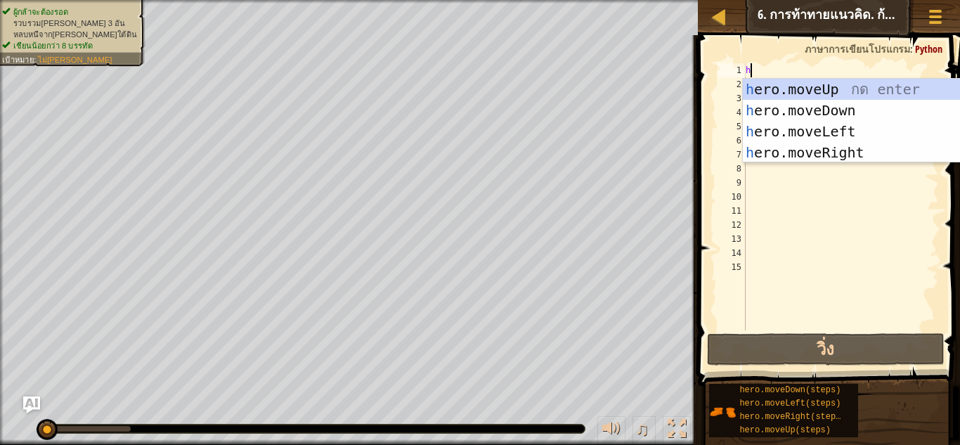
scroll to position [6, 0]
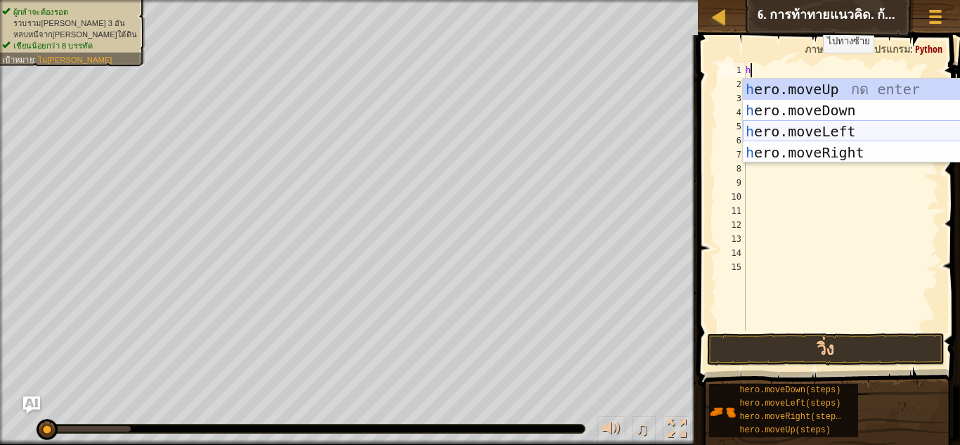
click at [835, 128] on div "h ero.moveUp กด enter h ero.moveDown กด enter h ero.moveLeft กด enter h ero.mov…" at bounding box center [876, 142] width 266 height 126
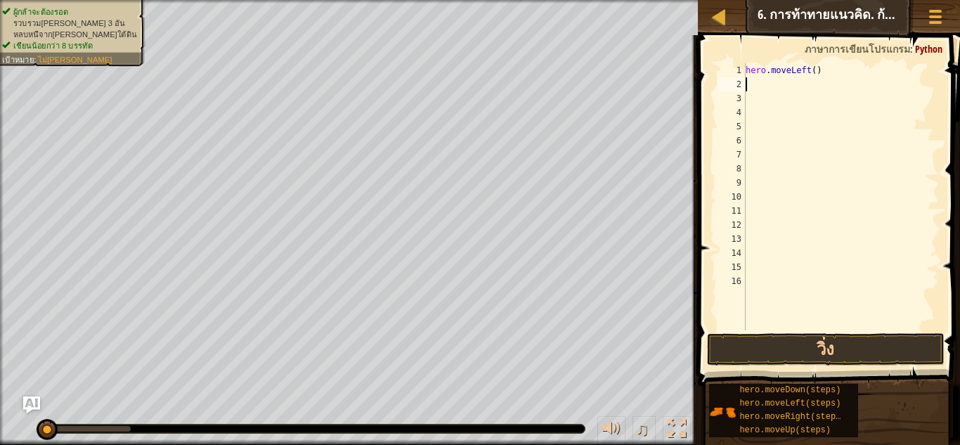
type textarea "h"
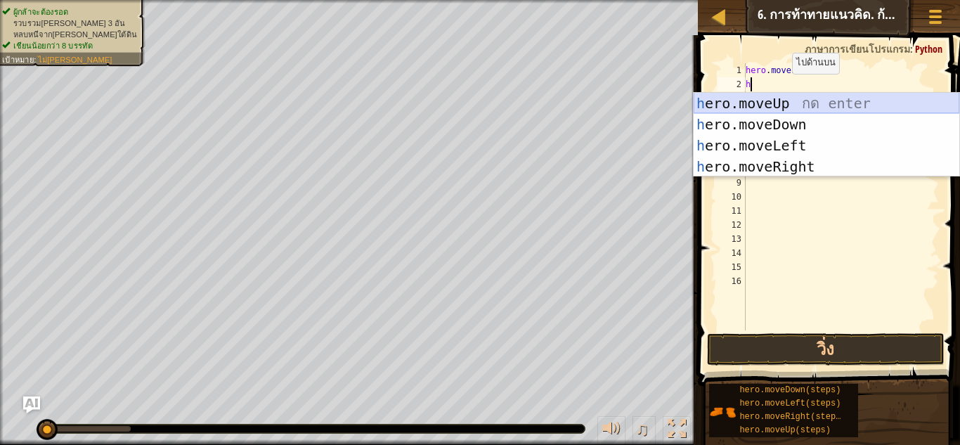
click at [781, 100] on div "h ero.moveUp กด enter h ero.moveDown กด enter h ero.moveLeft กด enter h ero.mov…" at bounding box center [826, 156] width 266 height 126
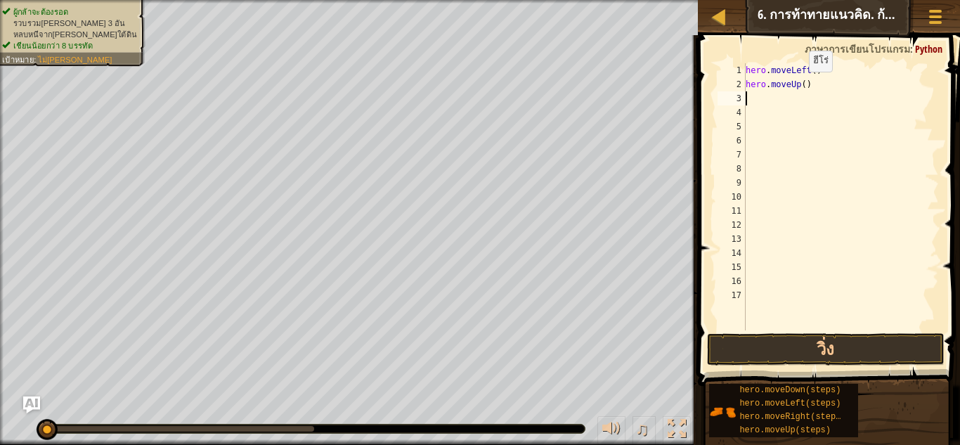
click at [802, 86] on div "hero . moveLeft ( ) hero . moveUp ( )" at bounding box center [841, 210] width 196 height 295
type textarea "hero.moveUp(3)"
click at [797, 97] on div "hero . moveLeft ( ) hero . moveUp ( 3 )" at bounding box center [841, 210] width 196 height 295
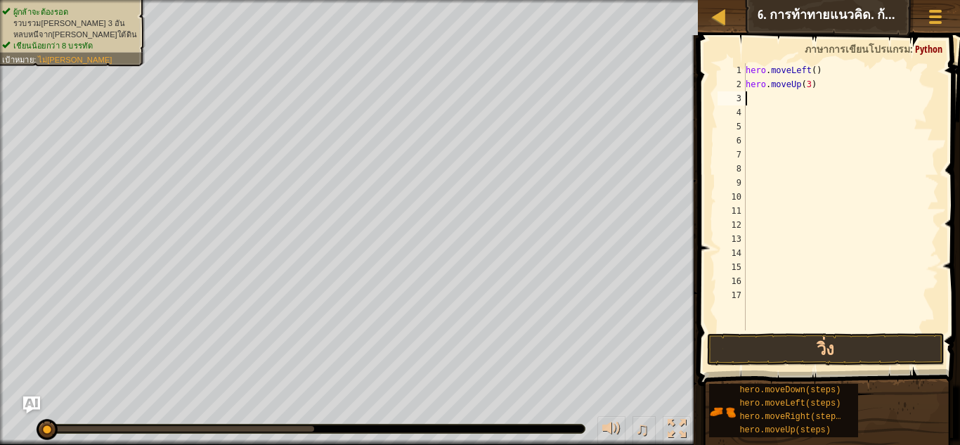
type textarea "h"
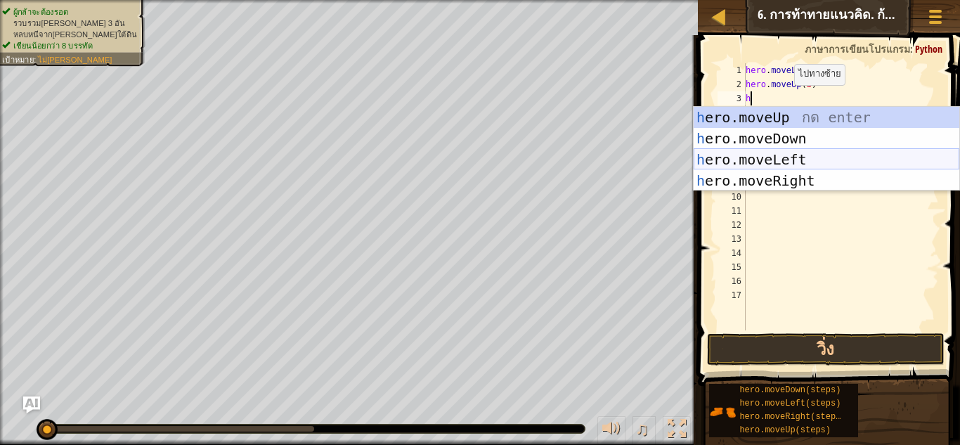
click at [776, 171] on div "h ero.moveUp กด enter h ero.moveDown กด enter h ero.moveLeft กด enter h ero.mov…" at bounding box center [826, 170] width 266 height 126
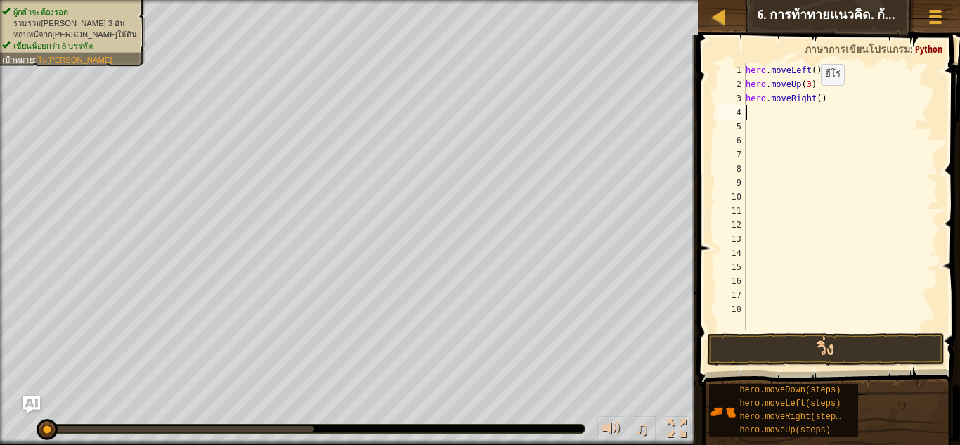
click at [814, 99] on div "hero . moveLeft ( ) hero . moveUp ( 3 ) hero . moveRight ( )" at bounding box center [841, 210] width 196 height 295
type textarea "hero.moveRight(2)"
click at [805, 113] on div "hero . moveLeft ( ) hero . moveUp ( 3 ) hero . moveRight ( 2 )" at bounding box center [841, 210] width 196 height 295
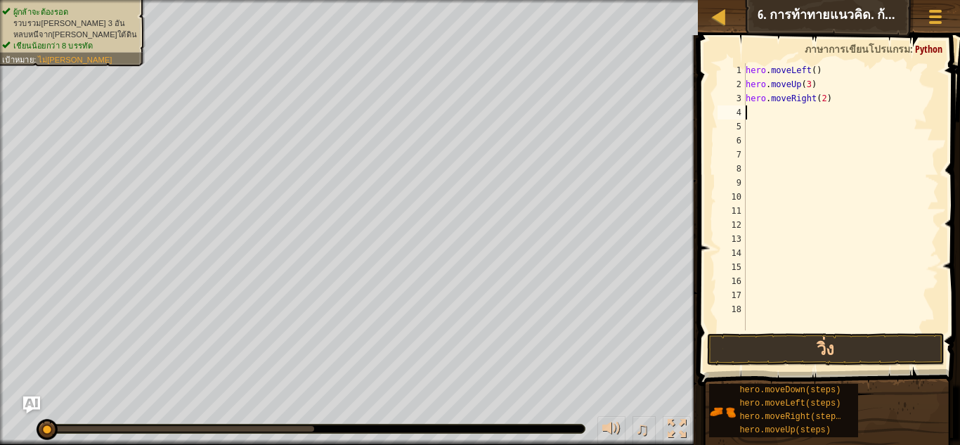
type textarea "h"
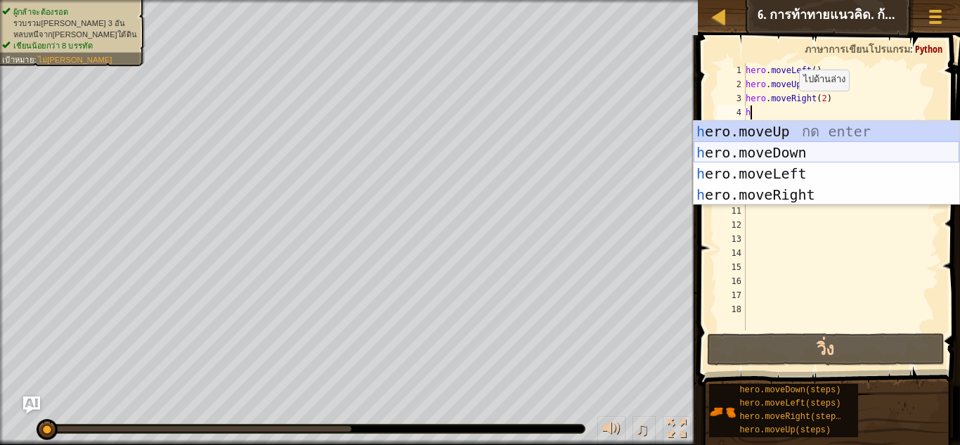
click at [783, 145] on div "h ero.moveUp กด enter h ero.moveDown กด enter h ero.moveLeft กด enter h ero.mov…" at bounding box center [826, 184] width 266 height 126
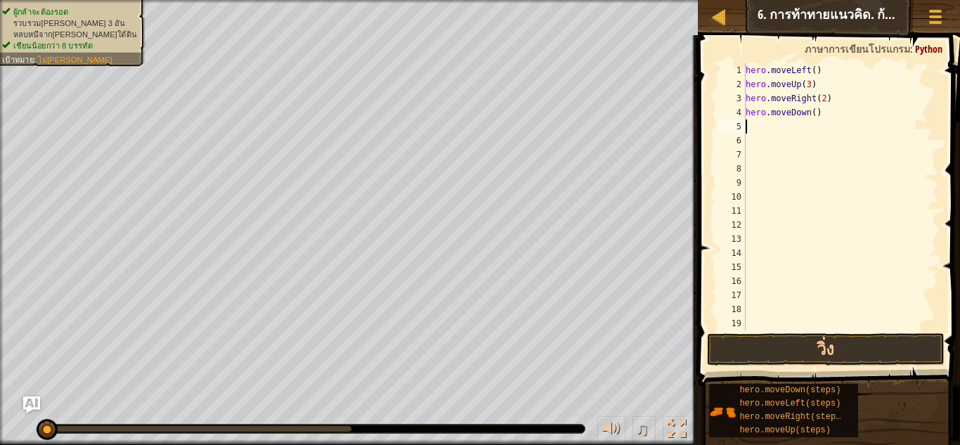
type textarea "h"
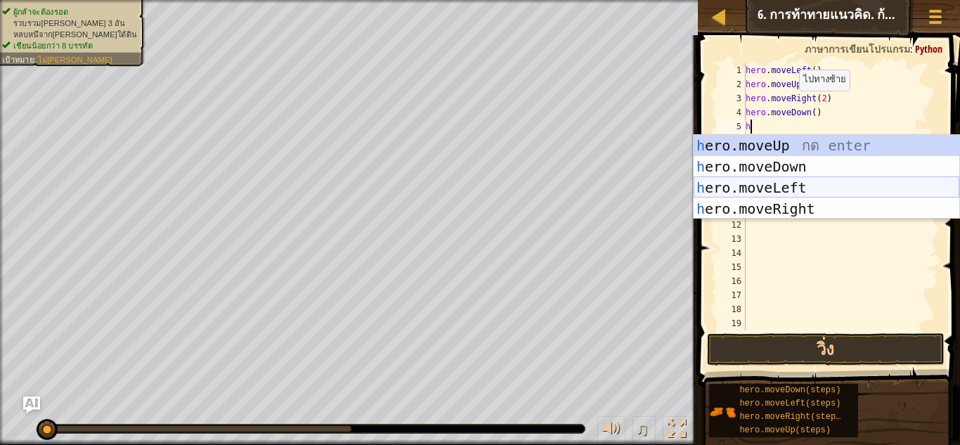
click at [762, 185] on div "h ero.moveUp กด enter h ero.moveDown กด enter h ero.moveLeft กด enter h ero.mov…" at bounding box center [826, 198] width 266 height 126
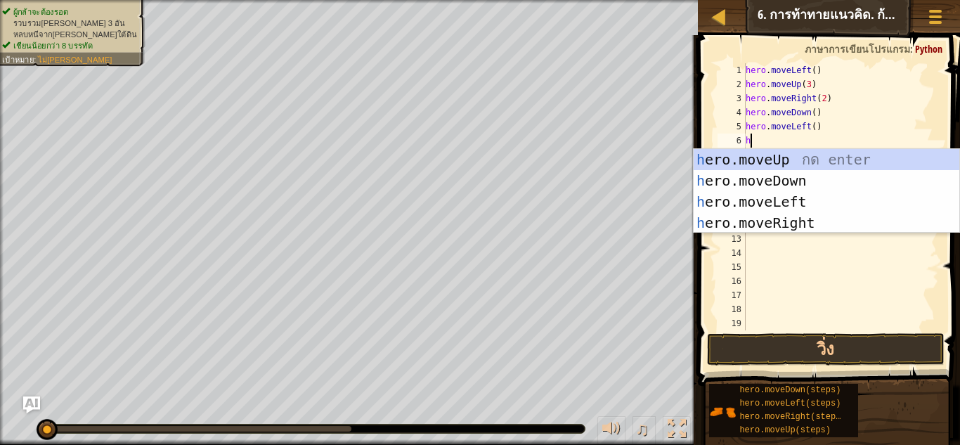
type textarea "h"
click at [781, 179] on div "h ero.moveUp กด enter h ero.moveDown กด enter h ero.moveLeft กด enter h ero.mov…" at bounding box center [826, 212] width 266 height 126
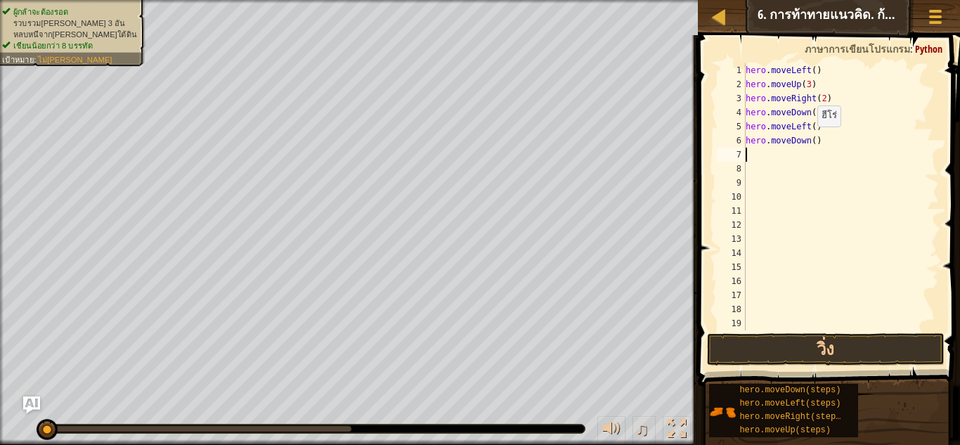
click at [809, 139] on div "hero . moveLeft ( ) hero . moveUp ( 3 ) hero . moveRight ( 2 ) hero . moveDown …" at bounding box center [835, 210] width 185 height 295
type textarea "hero.moveDown(2)"
click at [802, 156] on div "hero . moveLeft ( ) hero . moveUp ( 3 ) hero . moveRight ( 2 ) hero . moveDown …" at bounding box center [835, 210] width 185 height 295
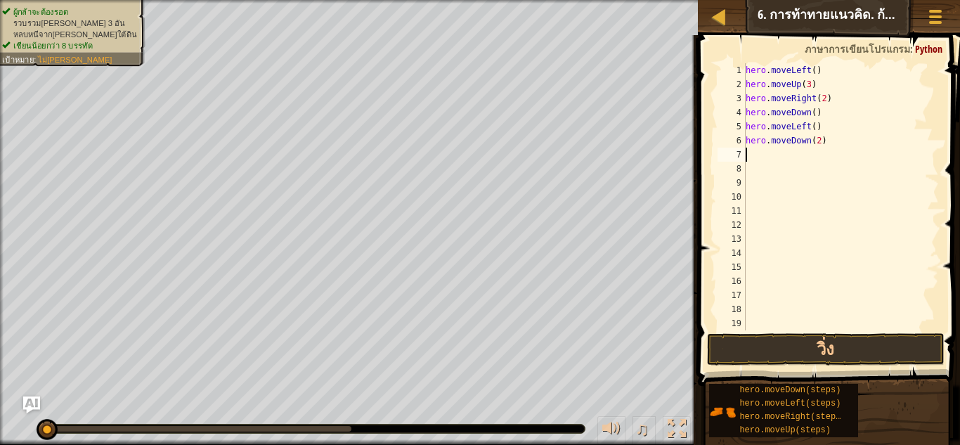
type textarea "h"
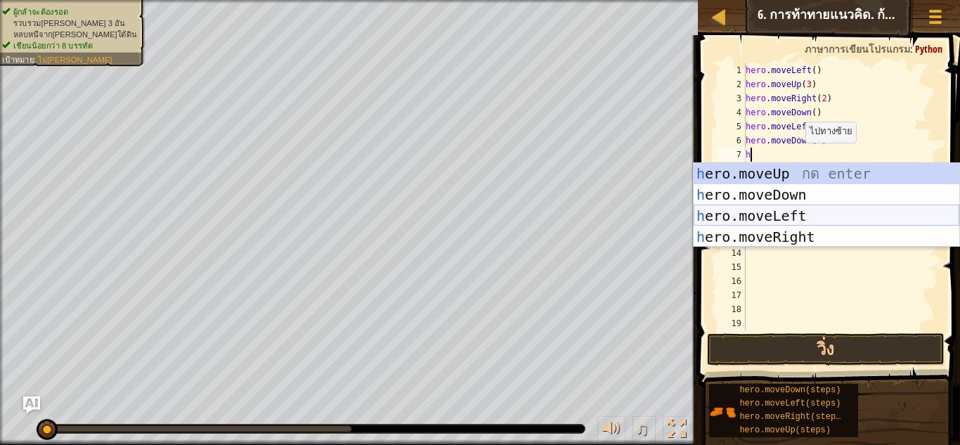
click at [769, 214] on div "h ero.moveUp กด enter h ero.moveDown กด enter h ero.moveLeft กด enter h ero.mov…" at bounding box center [826, 226] width 266 height 126
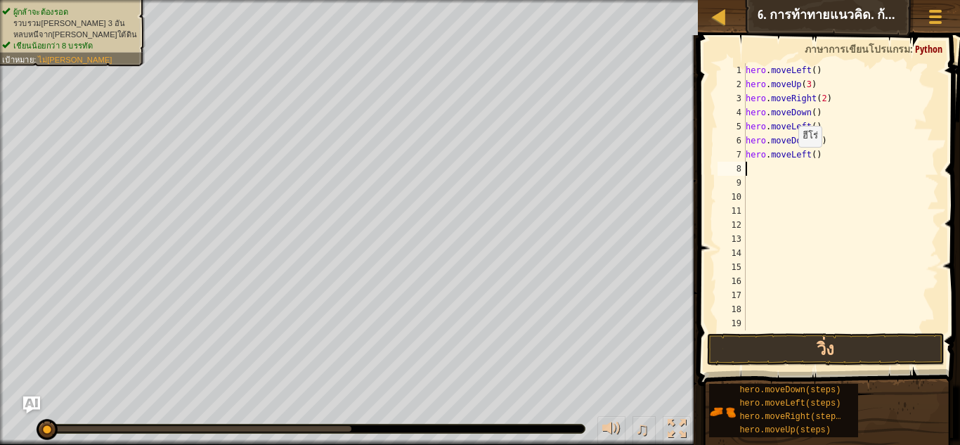
click at [809, 151] on div "hero . moveLeft ( ) hero . moveUp ( 3 ) hero . moveRight ( 2 ) hero . moveDown …" at bounding box center [835, 210] width 185 height 295
type textarea "hero.moveLeft(2)"
click at [785, 169] on div "hero . moveLeft ( ) hero . moveUp ( 3 ) hero . moveRight ( 2 ) hero . moveDown …" at bounding box center [835, 210] width 185 height 295
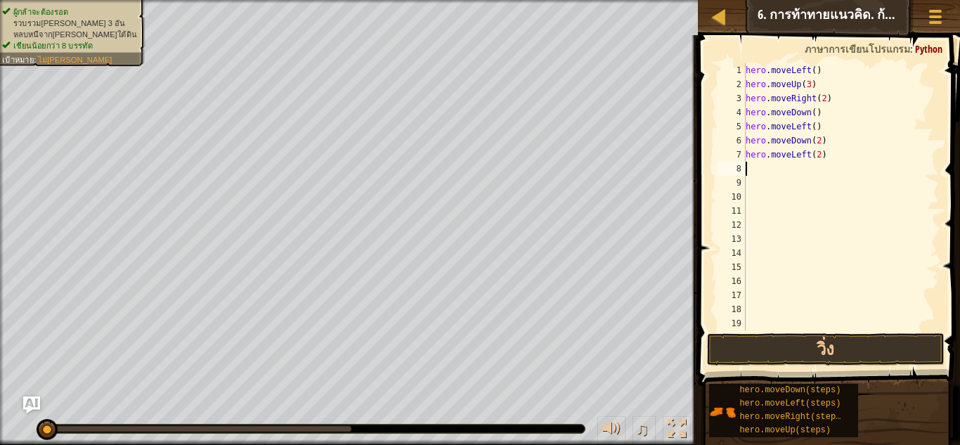
type textarea "h"
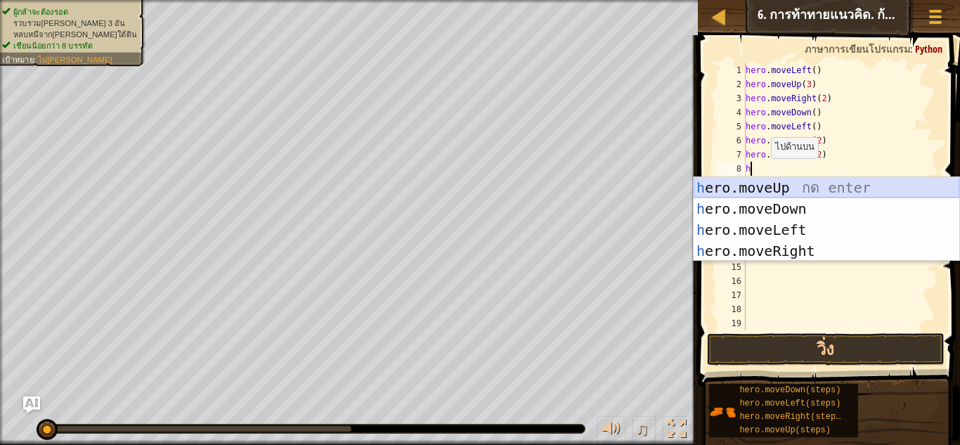
click at [766, 182] on div "h ero.moveUp กด enter h ero.moveDown กด enter h ero.moveLeft กด enter h ero.mov…" at bounding box center [826, 240] width 266 height 126
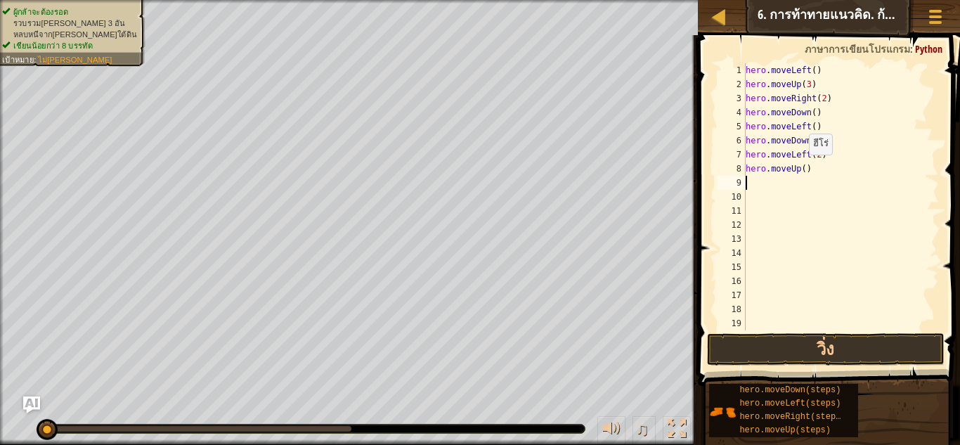
click at [798, 169] on div "hero . moveLeft ( ) hero . moveUp ( 3 ) hero . moveRight ( 2 ) hero . moveDown …" at bounding box center [835, 210] width 185 height 295
click at [800, 166] on div "hero . moveLeft ( ) hero . moveUp ( 3 ) hero . moveRight ( 2 ) hero . moveDown …" at bounding box center [835, 210] width 185 height 295
type textarea "hero.moveUp(2)"
click at [786, 187] on div "hero . moveLeft ( ) hero . moveUp ( 3 ) hero . moveRight ( 2 ) hero . moveDown …" at bounding box center [835, 210] width 185 height 295
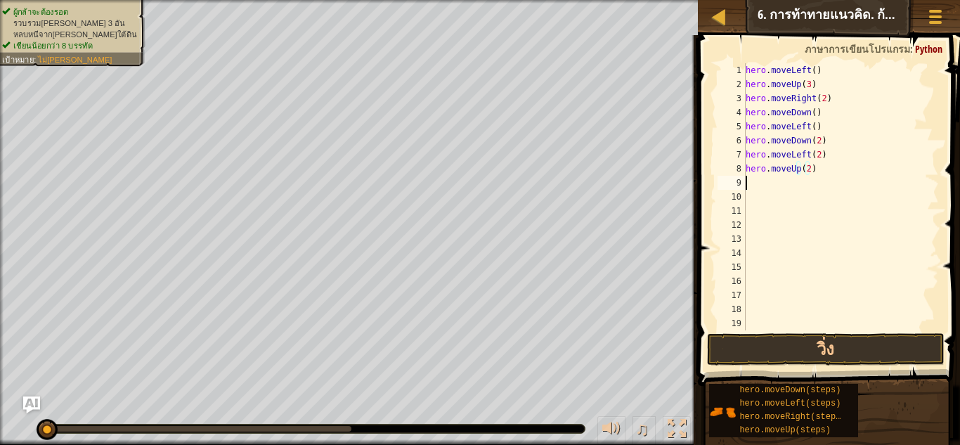
scroll to position [6, 0]
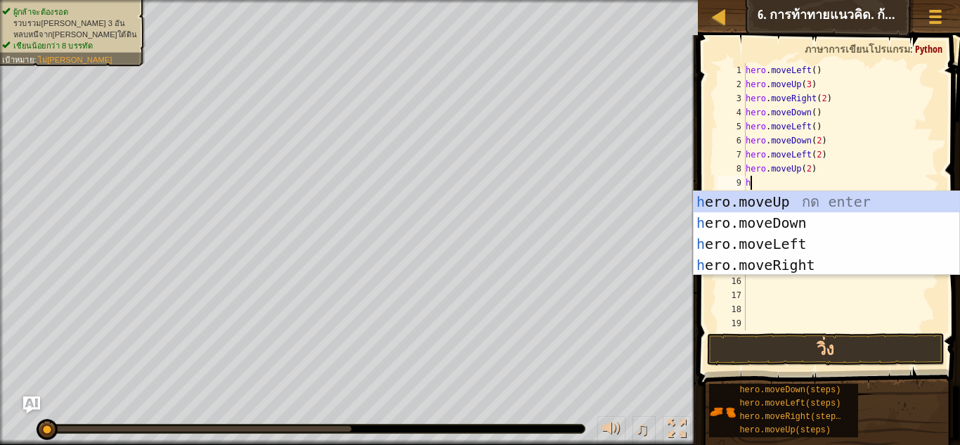
type textarea "h"
click at [798, 239] on div "h ero.moveUp กด enter h ero.moveDown กด enter h ero.moveLeft กด enter h ero.mov…" at bounding box center [826, 254] width 266 height 126
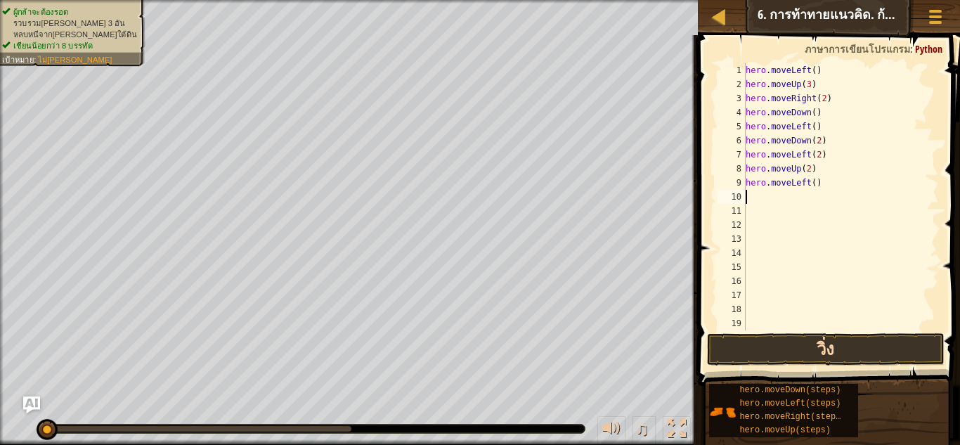
click at [847, 338] on div "1 2 3 4 5 6 7 8 9 10 11 12 13 14 15 16 17 18 19 20 hero . moveLeft ( ) hero . m…" at bounding box center [826, 238] width 266 height 392
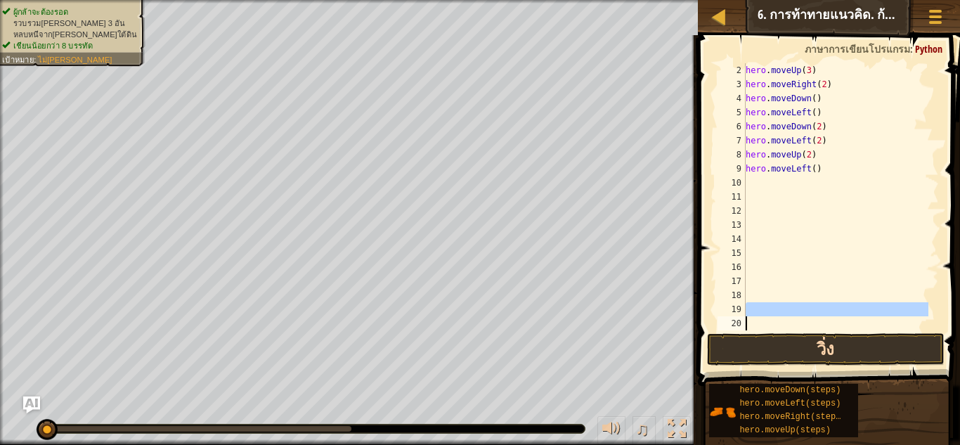
scroll to position [14, 0]
click at [845, 342] on button "วิ่ง" at bounding box center [825, 349] width 237 height 32
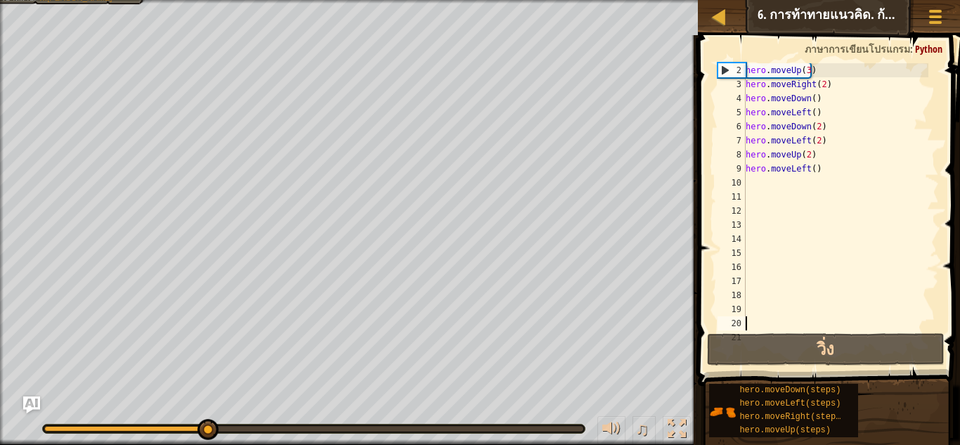
click at [811, 72] on div "hero . moveUp ( 3 ) hero . moveRight ( 2 ) hero . moveDown ( ) hero . moveLeft …" at bounding box center [835, 210] width 185 height 295
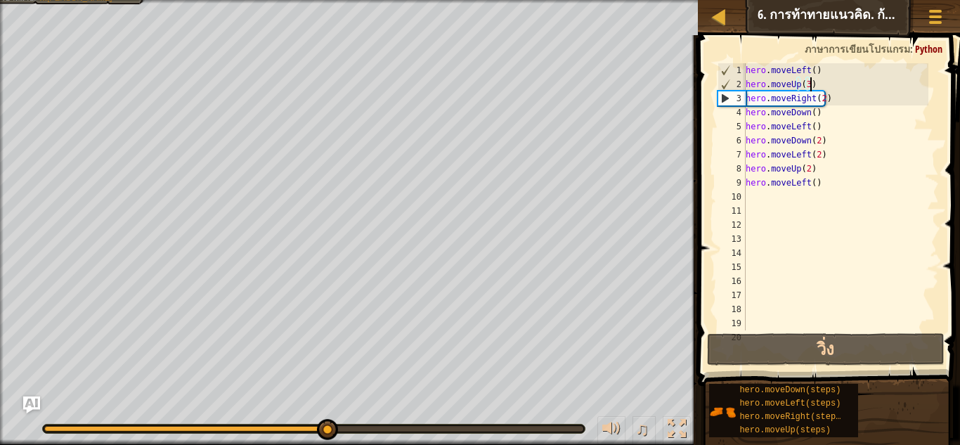
scroll to position [0, 0]
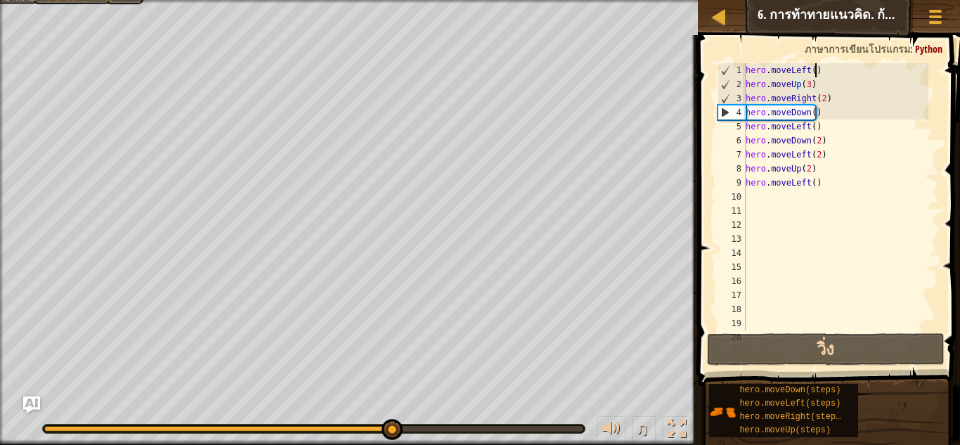
click at [826, 73] on div "hero . moveLeft ( ) hero . moveUp ( 3 ) hero . moveRight ( 2 ) hero . moveDown …" at bounding box center [835, 210] width 185 height 295
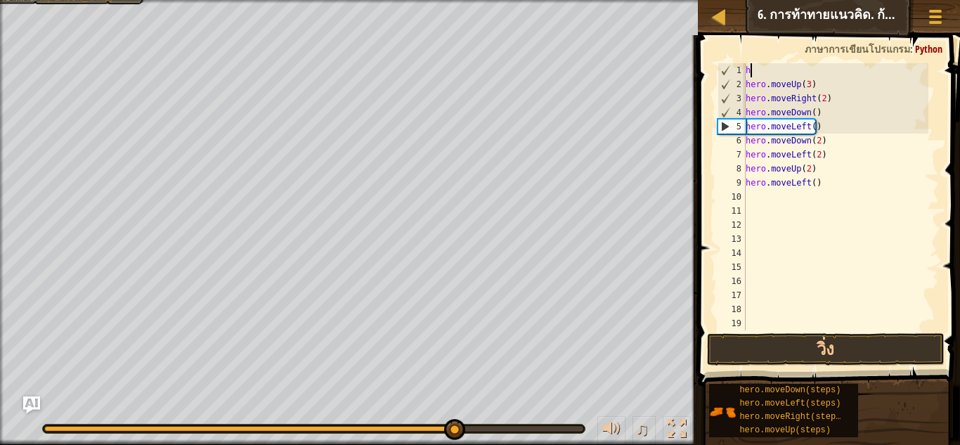
type textarea "h"
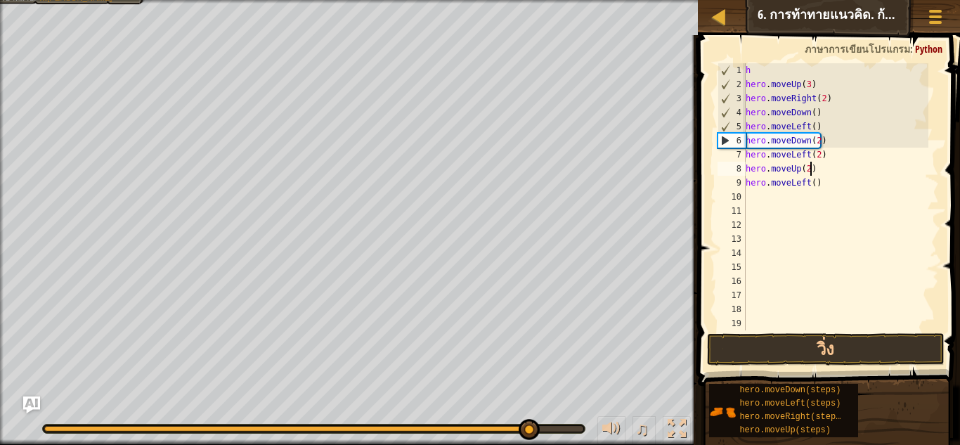
click at [809, 164] on div "h hero . moveUp ( 3 ) hero . moveRight ( 2 ) hero . moveDown ( ) hero . moveLef…" at bounding box center [835, 210] width 185 height 295
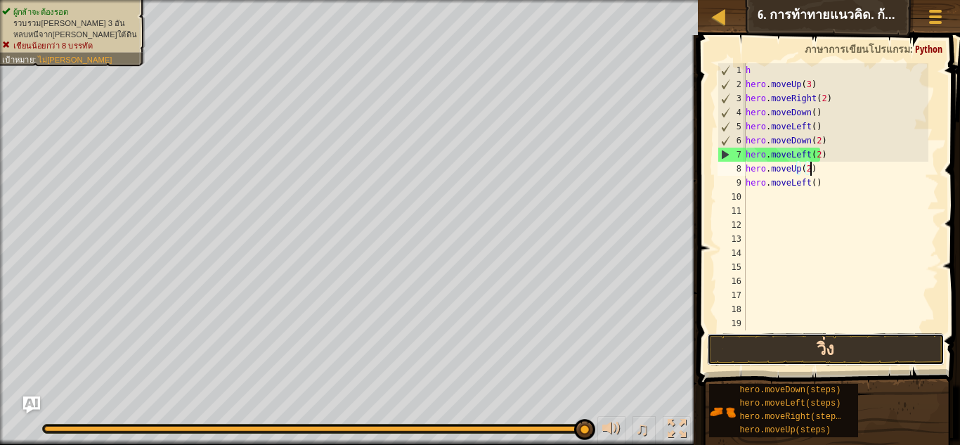
click at [880, 358] on button "วิ่ง" at bounding box center [825, 349] width 237 height 32
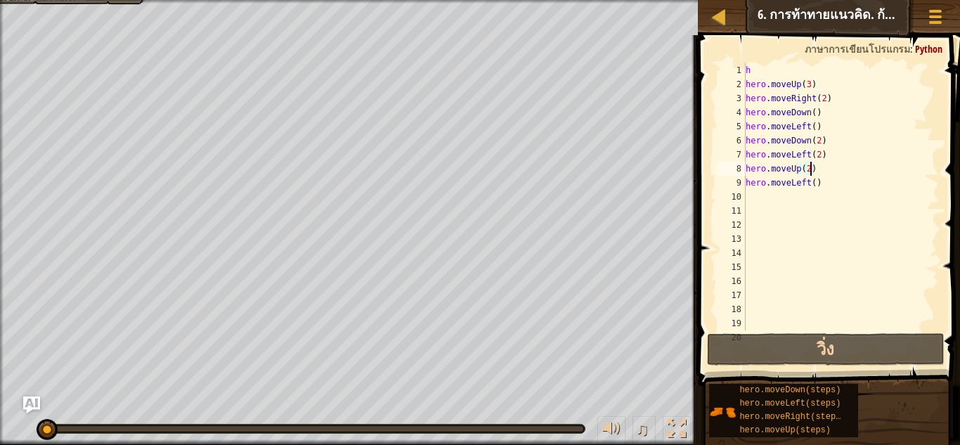
click at [750, 63] on div "h hero . moveUp ( 3 ) hero . moveRight ( 2 ) hero . moveDown ( ) hero . moveLef…" at bounding box center [835, 210] width 185 height 295
type textarea "h"
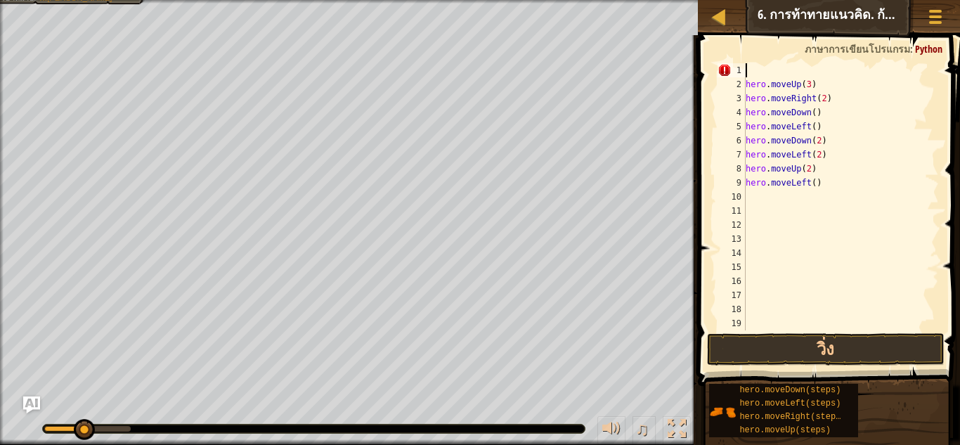
type textarea "h"
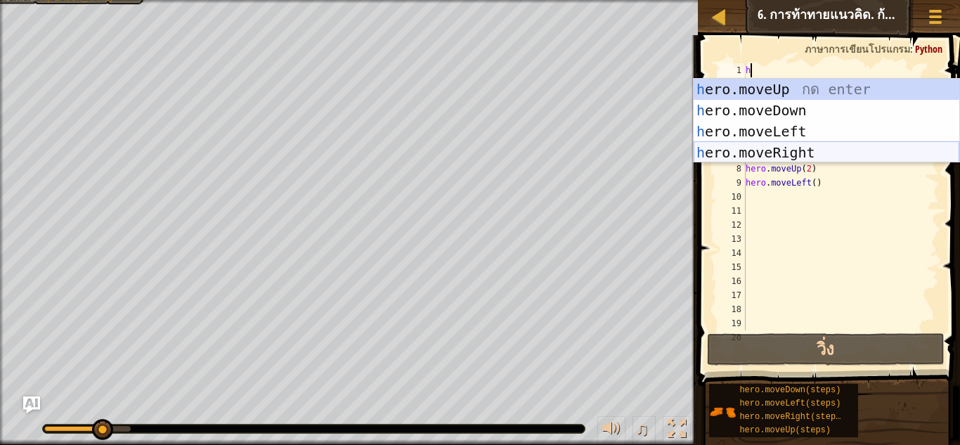
click at [797, 150] on div "h ero.moveUp กด enter h ero.moveDown กด enter h ero.moveLeft กด enter h ero.mov…" at bounding box center [826, 142] width 266 height 126
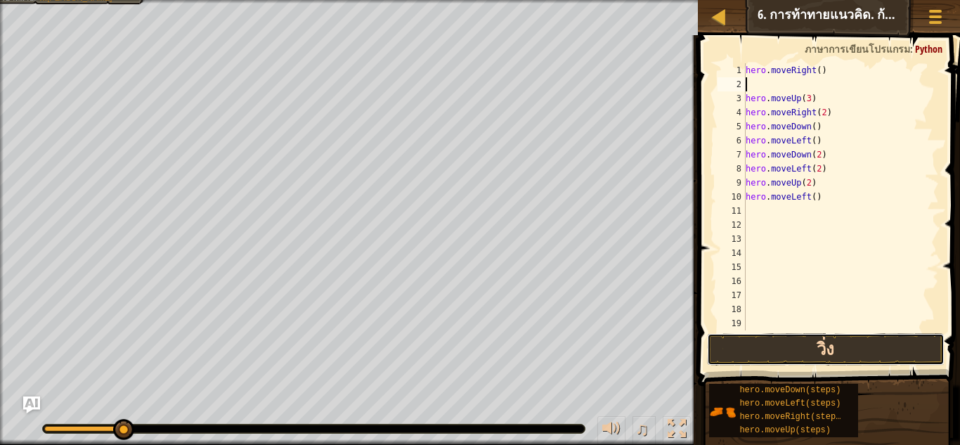
click at [835, 350] on button "วิ่ง" at bounding box center [825, 349] width 237 height 32
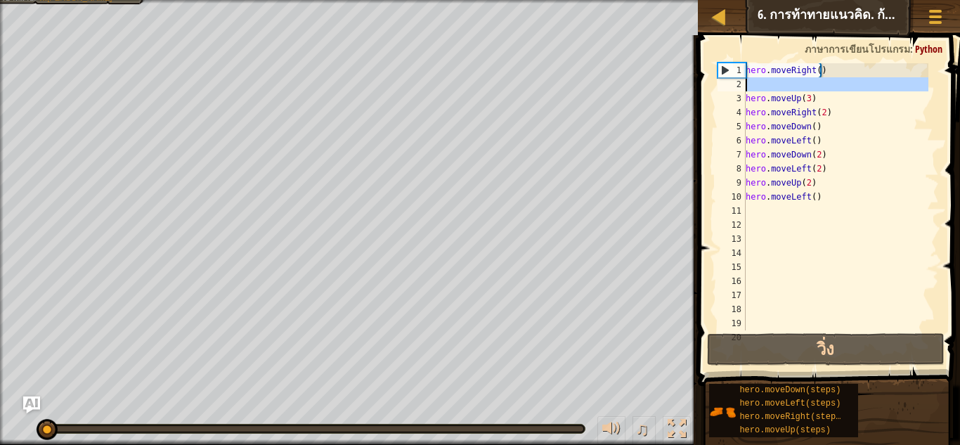
drag, startPoint x: 745, startPoint y: 97, endPoint x: 767, endPoint y: 93, distance: 22.2
click at [767, 93] on div "hero . moveRight ( ) hero . moveUp ( 3 ) hero . moveRight ( 2 ) hero . moveDown…" at bounding box center [835, 210] width 185 height 295
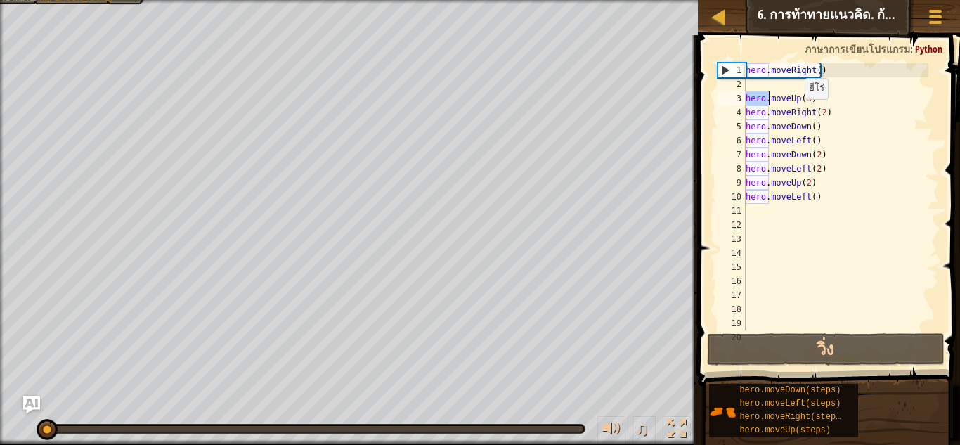
click at [797, 113] on div "hero . moveRight ( ) hero . moveUp ( 3 ) hero . moveRight ( 2 ) hero . moveDown…" at bounding box center [835, 210] width 185 height 295
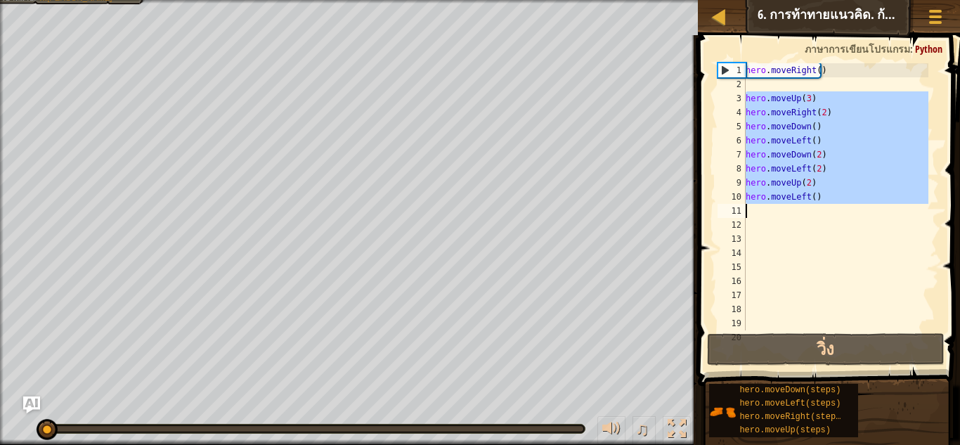
drag, startPoint x: 746, startPoint y: 101, endPoint x: 871, endPoint y: 211, distance: 166.2
click at [871, 211] on div "hero . moveRight ( ) hero . moveUp ( 3 ) hero . moveRight ( 2 ) hero . moveDown…" at bounding box center [835, 210] width 185 height 295
type textarea "hero.moveLeft()"
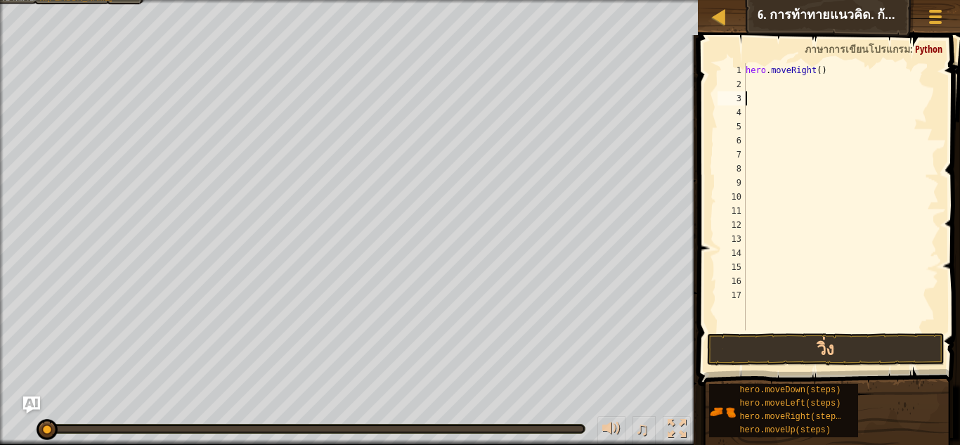
click at [775, 83] on div "hero . moveRight ( )" at bounding box center [841, 210] width 196 height 295
paste textarea
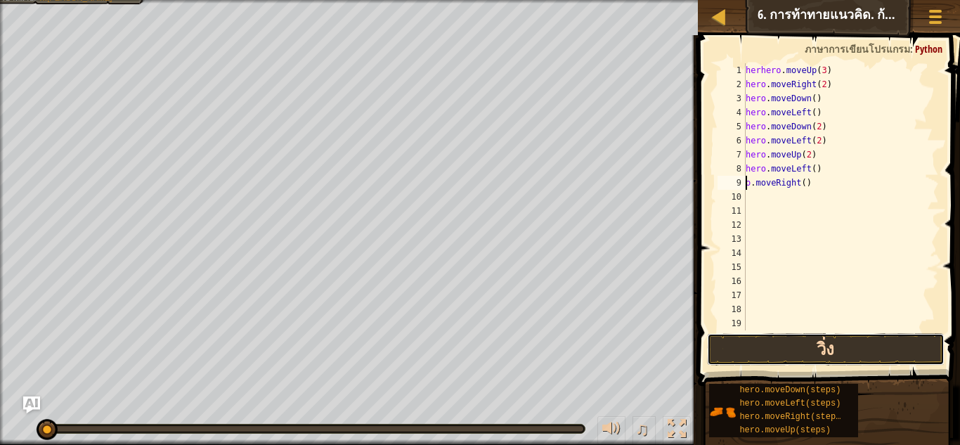
click at [797, 347] on button "วิ่ง" at bounding box center [825, 349] width 237 height 32
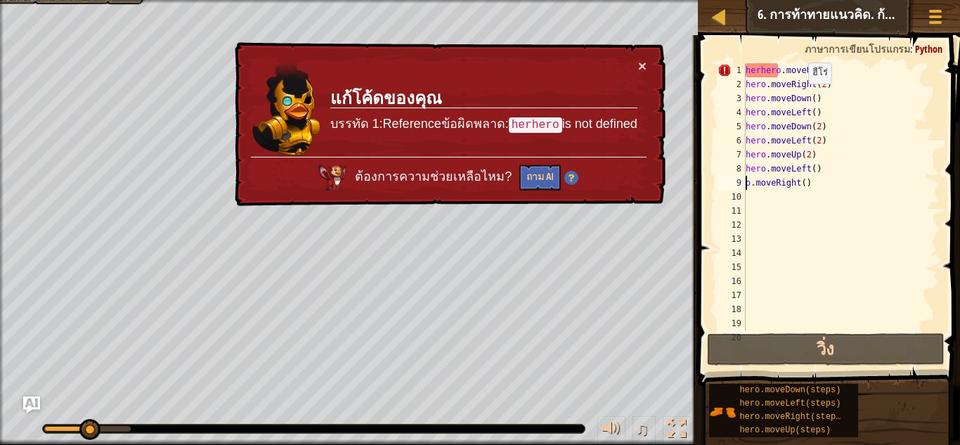
click at [646, 67] on div "× แก้โค้ดของคุณ บรรทัด 1:Referenceข้อผิดพลาด: herhero is not defined ต้องการควา…" at bounding box center [449, 124] width 434 height 164
click at [639, 60] on button "×" at bounding box center [642, 65] width 8 height 15
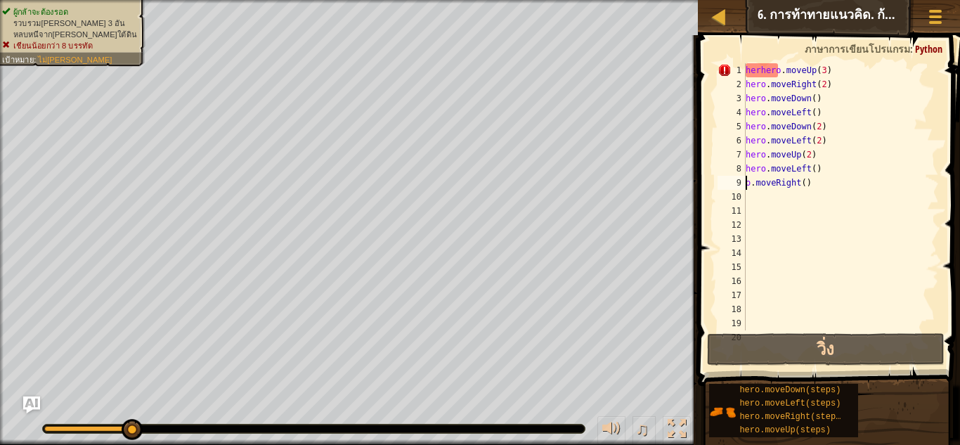
click at [834, 69] on div "herhero . moveUp ( 3 ) hero . moveRight ( 2 ) hero . moveDown ( ) hero . moveLe…" at bounding box center [835, 210] width 185 height 295
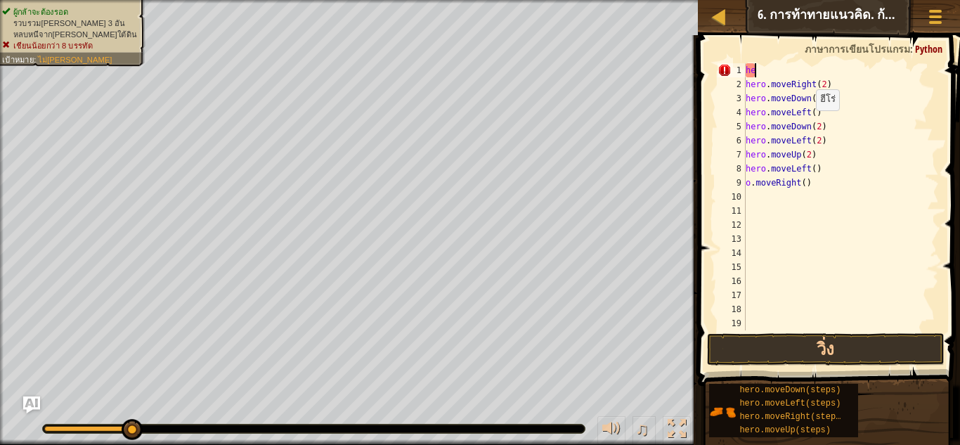
type textarea "h"
click at [821, 83] on div "hero . moveRight ( 2 ) hero . moveDown ( ) hero . moveLeft ( ) hero . moveDown …" at bounding box center [835, 210] width 185 height 295
click at [833, 83] on div "hero . moveRigh ) hero . moveDown ( ) hero . moveLeft ( ) hero . moveDown ( 2 )…" at bounding box center [835, 210] width 185 height 295
click at [821, 183] on div "hero . moveRigh hero . moveDown ( ) hero . moveLeft ( ) hero . moveDown ( 2 ) h…" at bounding box center [835, 210] width 185 height 295
type textarea "o"
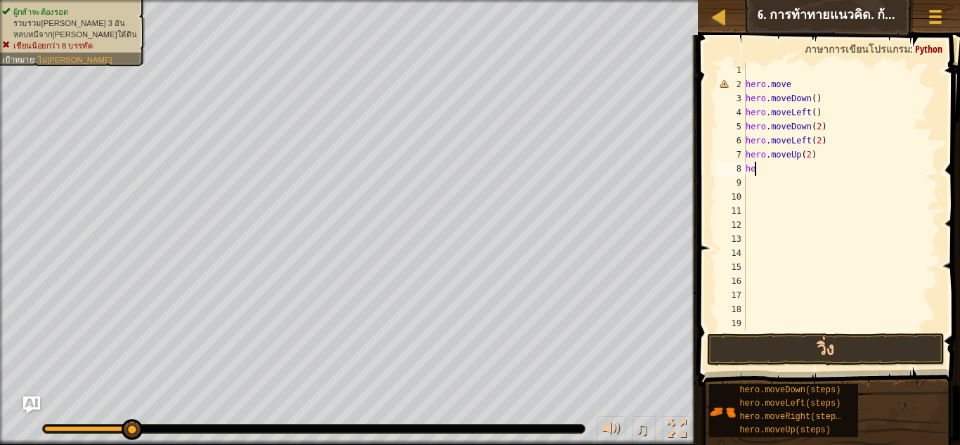
type textarea "h"
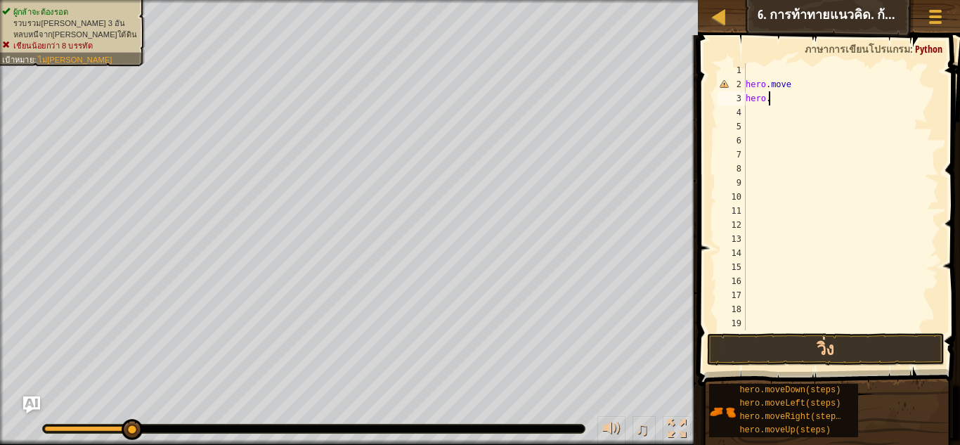
type textarea "h"
click at [753, 62] on span at bounding box center [829, 190] width 273 height 392
click at [749, 74] on div at bounding box center [841, 210] width 196 height 295
type textarea "h"
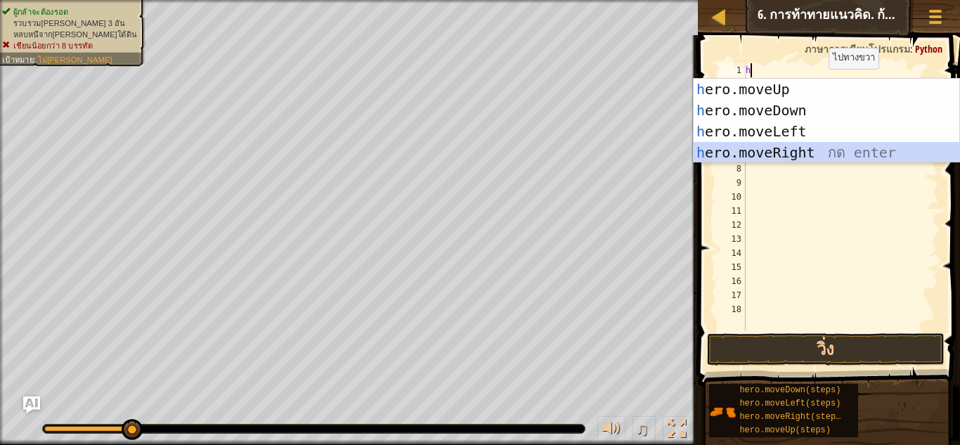
click at [788, 148] on div "h ero.moveUp กด enter h ero.moveDown กด enter h ero.moveLeft กด enter h ero.mov…" at bounding box center [826, 142] width 266 height 126
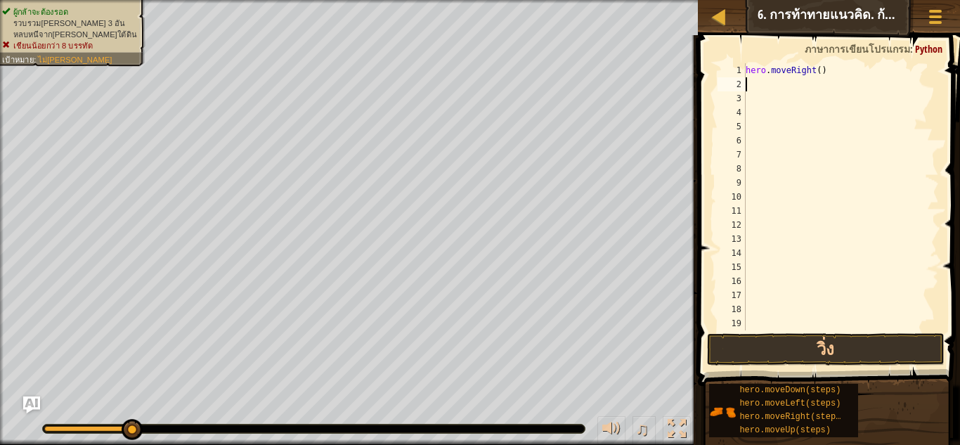
type textarea "h"
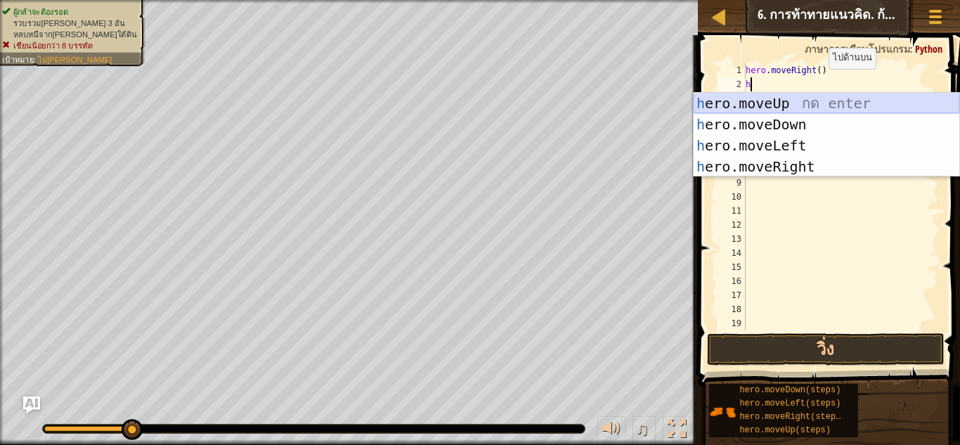
click at [779, 103] on div "h ero.moveUp กด enter h ero.moveDown กด enter h ero.moveLeft กด enter h ero.mov…" at bounding box center [826, 156] width 266 height 126
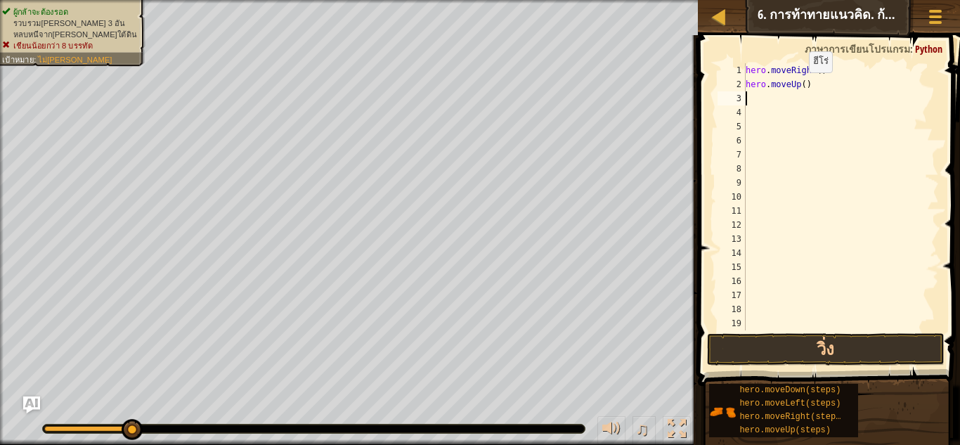
click at [802, 86] on div "hero . moveRight ( ) hero . moveUp ( )" at bounding box center [835, 210] width 185 height 295
type textarea "hero.moveUp(3)"
click at [788, 101] on div "hero . moveRight ( ) hero . moveUp ( 3 )" at bounding box center [835, 210] width 185 height 295
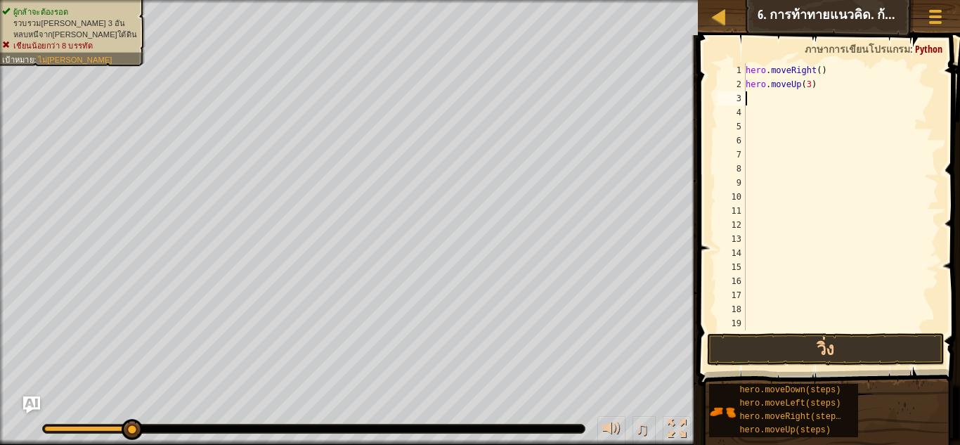
type textarea "h"
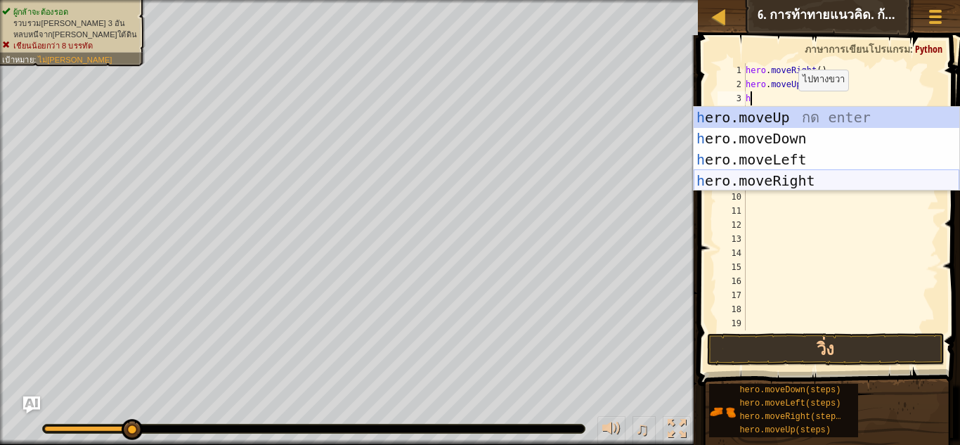
click at [771, 174] on div "h ero.moveUp กด enter h ero.moveDown กด enter h ero.moveLeft กด enter h ero.mov…" at bounding box center [826, 170] width 266 height 126
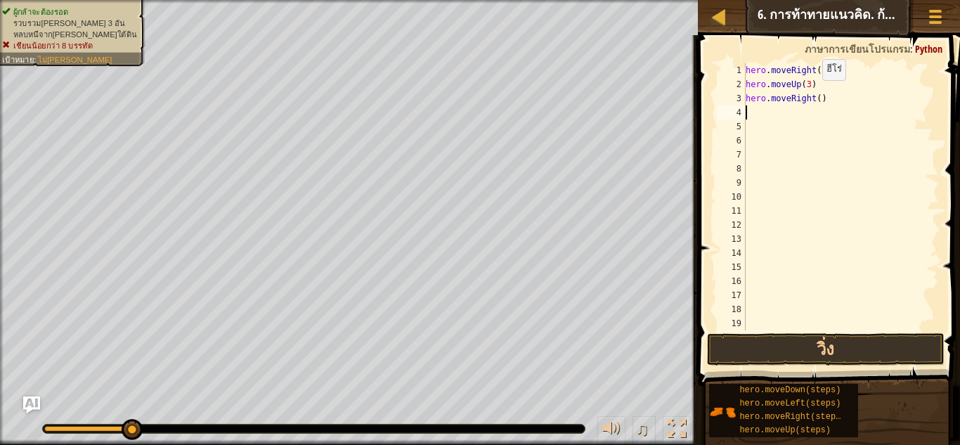
click at [815, 94] on div "hero . moveRight ( ) hero . moveUp ( 3 ) hero . moveRight ( )" at bounding box center [835, 210] width 185 height 295
type textarea "hero.moveRight(2)"
click at [827, 120] on div "hero . moveRight ( ) hero . moveUp ( 3 ) hero . moveRight ( 2 )" at bounding box center [835, 210] width 185 height 295
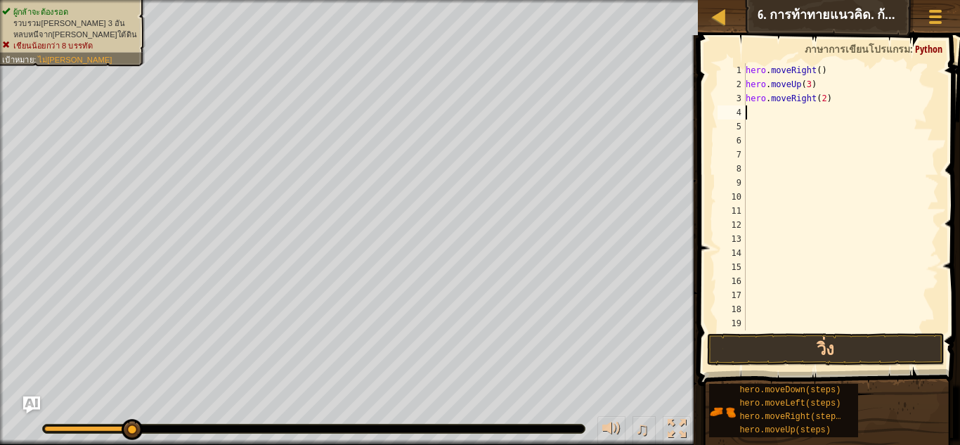
click at [817, 117] on div "hero . moveRight ( ) hero . moveUp ( 3 ) hero . moveRight ( 2 )" at bounding box center [835, 210] width 185 height 295
type textarea "h"
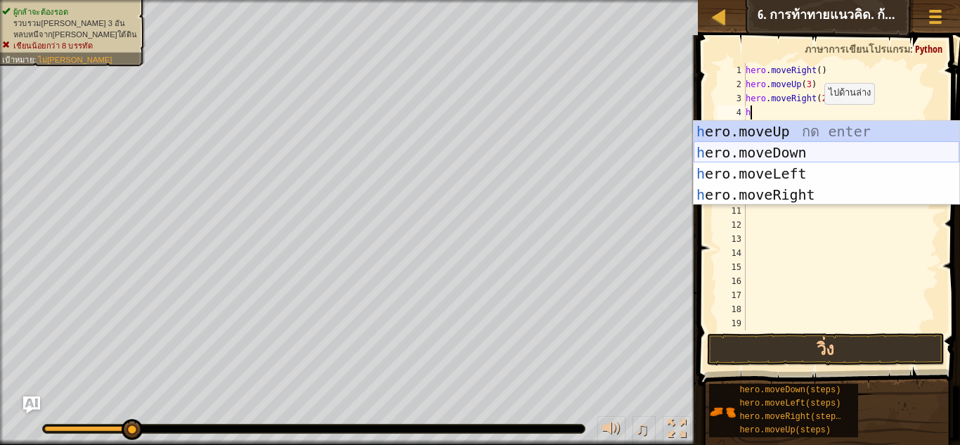
click at [812, 145] on div "h ero.moveUp กด enter h ero.moveDown กด enter h ero.moveLeft กด enter h ero.mov…" at bounding box center [826, 184] width 266 height 126
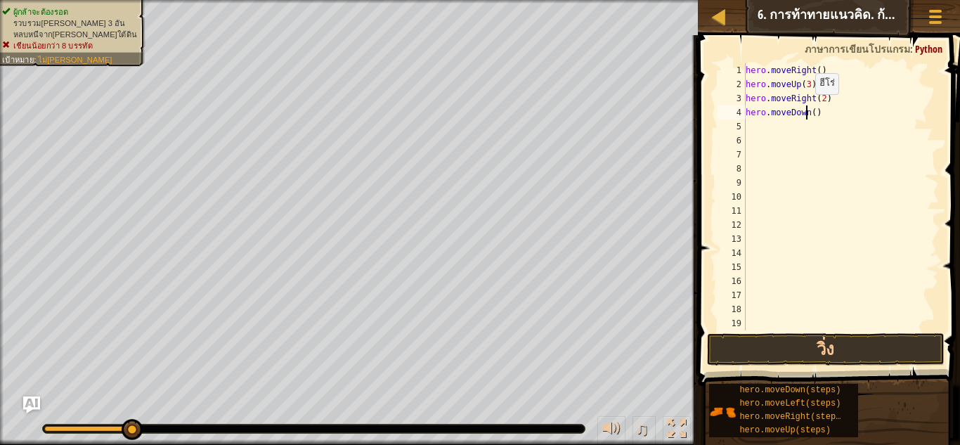
click at [808, 108] on div "hero . moveRight ( ) hero . moveUp ( 3 ) hero . moveRight ( 2 ) hero . moveDown…" at bounding box center [835, 210] width 185 height 295
click at [808, 112] on div "hero . moveRight ( ) hero . moveUp ( 3 ) hero . moveRight ( 2 ) hero . moveDown…" at bounding box center [835, 210] width 185 height 295
click at [812, 112] on div "hero . moveRight ( ) hero . moveUp ( 3 ) hero . moveRight ( 2 ) hero . moveDown…" at bounding box center [835, 210] width 185 height 295
type textarea "hero.moveDown(3)"
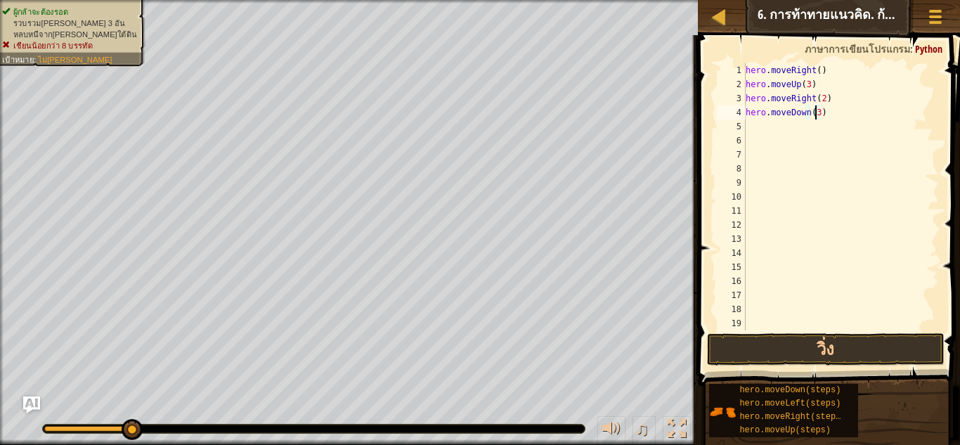
click at [769, 126] on div "hero . moveRight ( ) hero . moveUp ( 3 ) hero . moveRight ( 2 ) hero . moveDown…" at bounding box center [835, 210] width 185 height 295
type textarea "h"
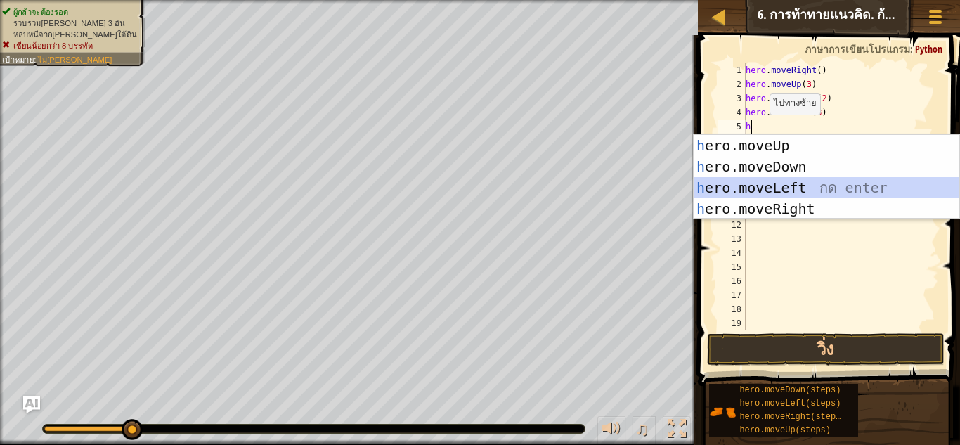
click at [762, 181] on div "h ero.moveUp กด enter h ero.moveDown กด enter h ero.moveLeft กด enter h ero.mov…" at bounding box center [826, 198] width 266 height 126
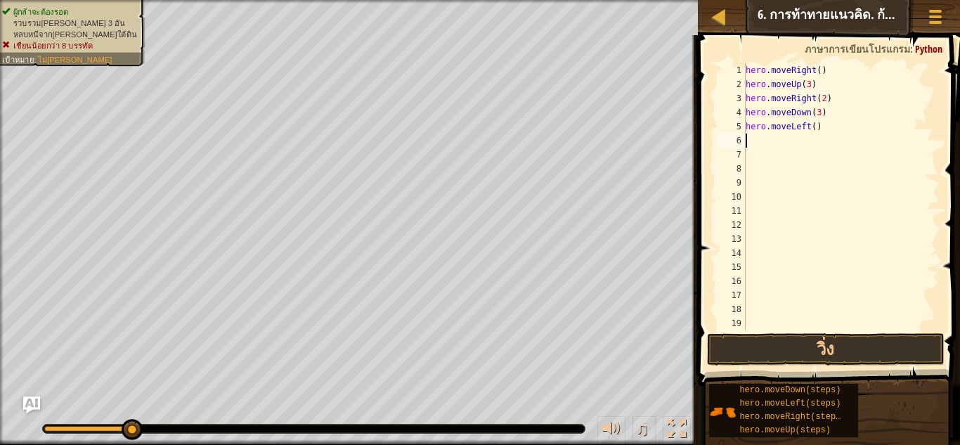
type textarea "h"
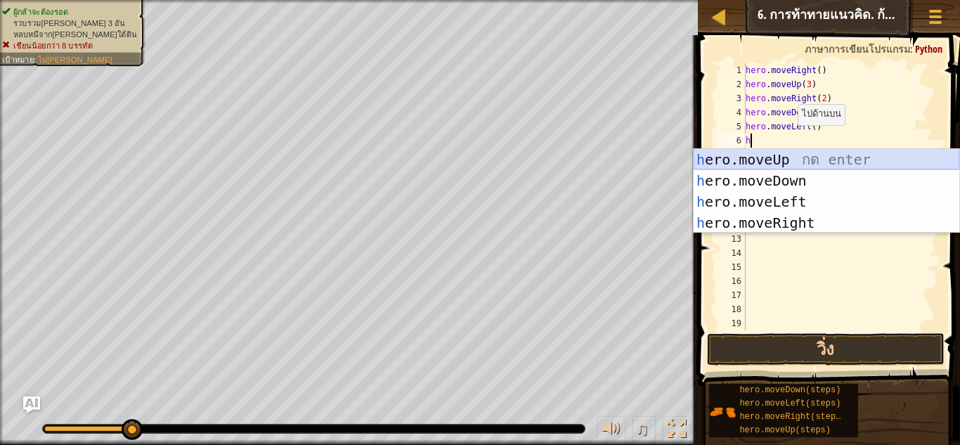
click at [781, 154] on div "h ero.moveUp กด enter h ero.moveDown กด enter h ero.moveLeft กด enter h ero.mov…" at bounding box center [826, 212] width 266 height 126
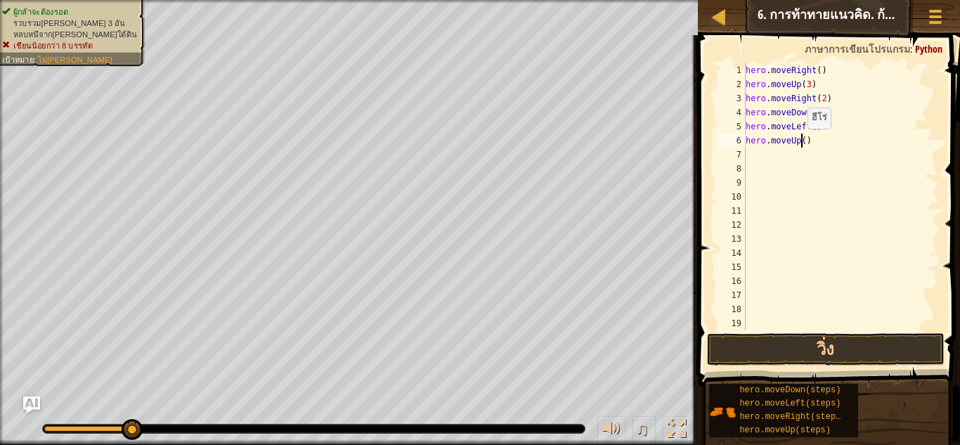
click at [800, 143] on div "hero . moveRight ( ) hero . moveUp ( 3 ) hero . moveRight ( 2 ) hero . moveDown…" at bounding box center [835, 210] width 185 height 295
type textarea "hero.moveUp(2)"
click at [784, 146] on div "hero . moveRight ( ) hero . moveUp ( 3 ) hero . moveRight ( 2 ) hero . moveDown…" at bounding box center [835, 210] width 185 height 295
click at [779, 156] on div "hero . moveRight ( ) hero . moveUp ( 3 ) hero . moveRight ( 2 ) hero . moveDown…" at bounding box center [835, 210] width 185 height 295
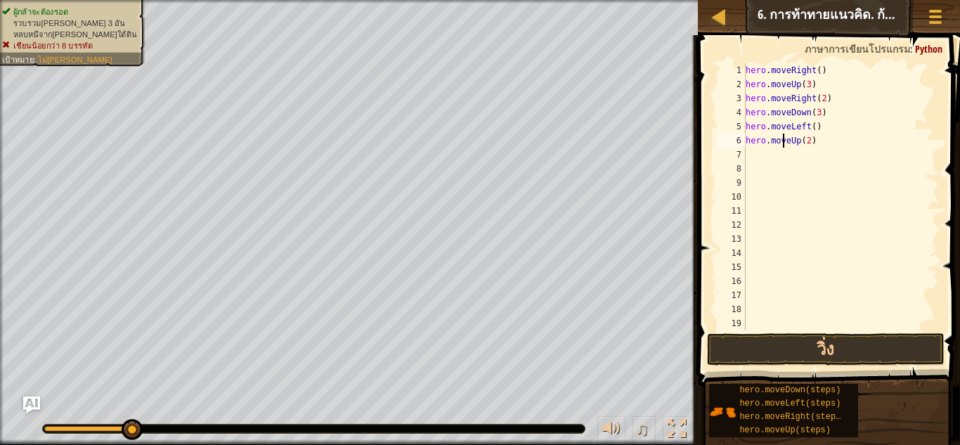
scroll to position [6, 0]
type textarea "h"
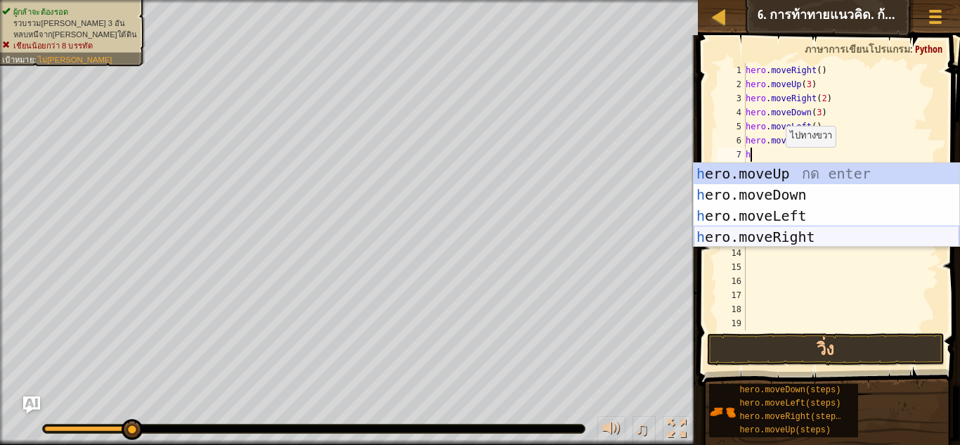
click at [779, 233] on div "h ero.moveUp กด enter h ero.moveDown กด enter h ero.moveLeft กด enter h ero.mov…" at bounding box center [826, 226] width 266 height 126
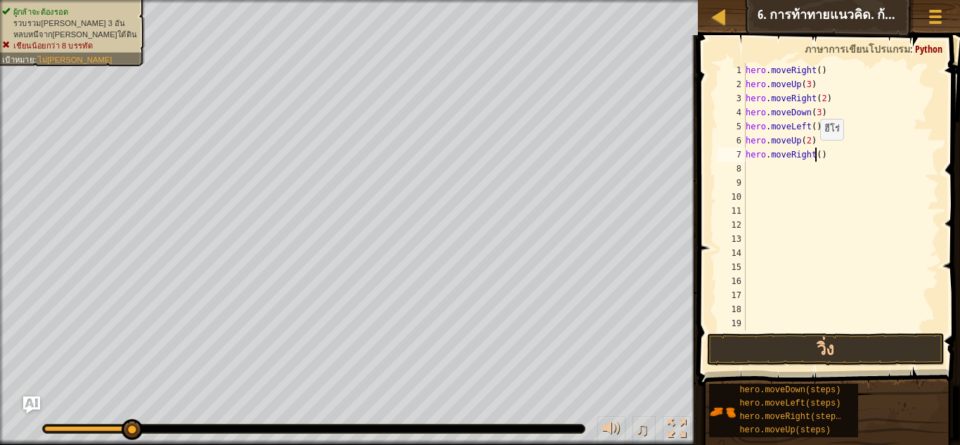
click at [813, 154] on div "hero . moveRight ( ) hero . moveUp ( 3 ) hero . moveRight ( 2 ) hero . moveDown…" at bounding box center [835, 210] width 185 height 295
type textarea "hero.moveRight(3)"
click at [833, 346] on button "วิ่ง" at bounding box center [825, 349] width 237 height 32
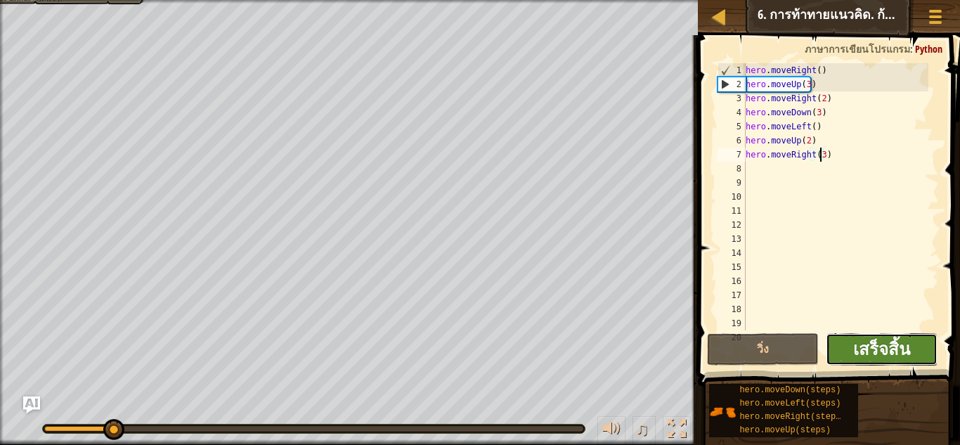
click at [864, 346] on span "เสร็จสิ้น" at bounding box center [881, 348] width 57 height 22
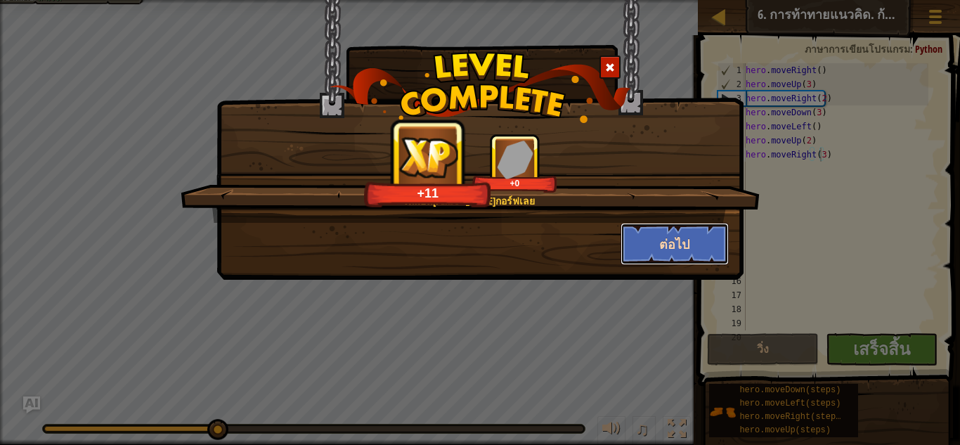
click at [699, 233] on button "ต่อไป" at bounding box center [674, 244] width 109 height 42
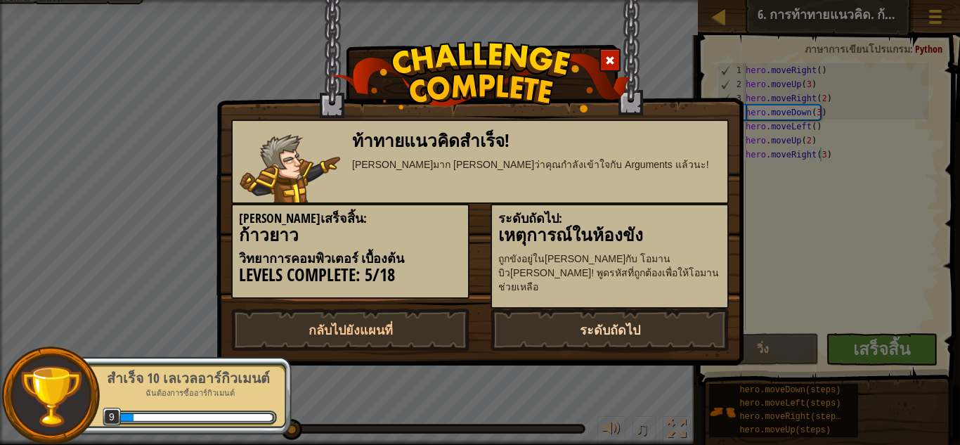
click at [571, 322] on link "ระดับถัดไป" at bounding box center [609, 329] width 238 height 42
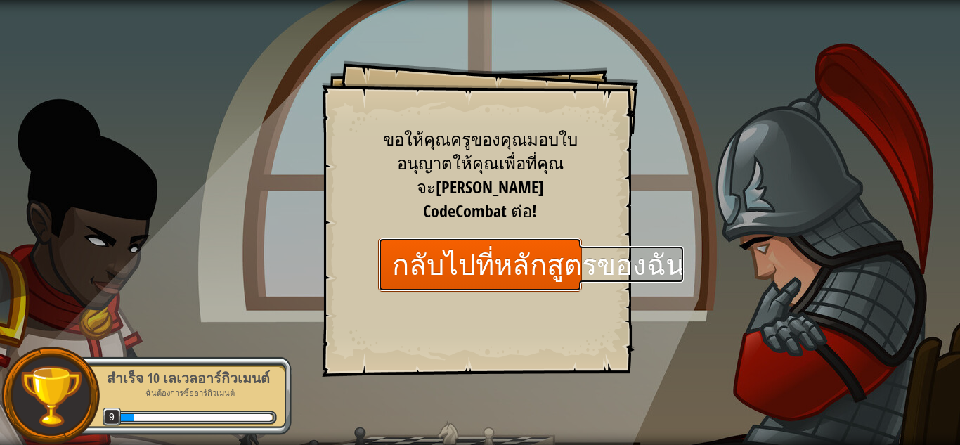
click at [554, 237] on link "กลับไปที่หลักสูตรของฉัน" at bounding box center [480, 264] width 204 height 54
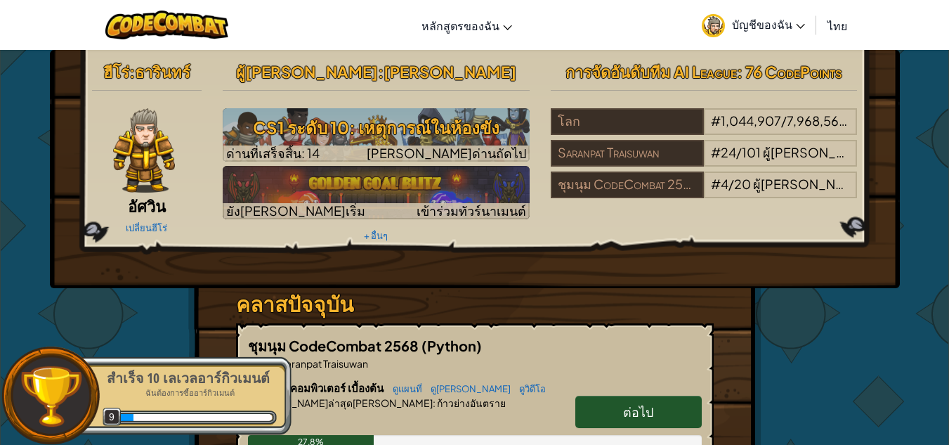
click at [615, 399] on link "ต่อไป" at bounding box center [638, 412] width 126 height 32
select select "th"
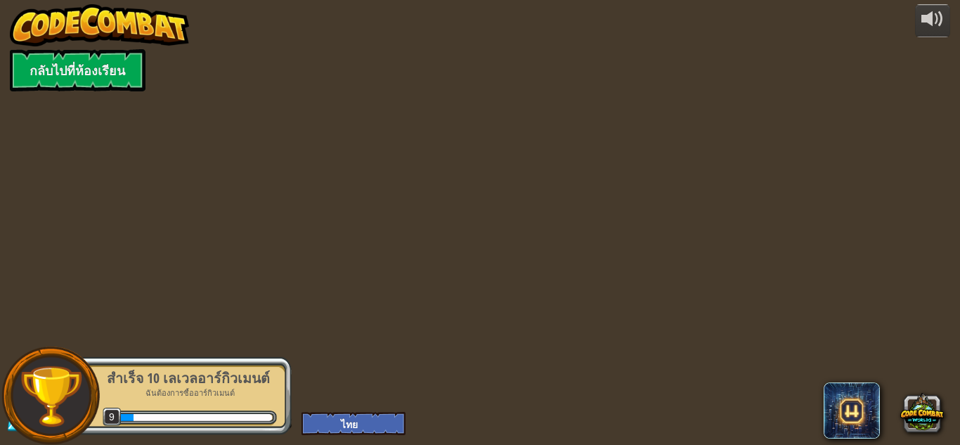
select select "th"
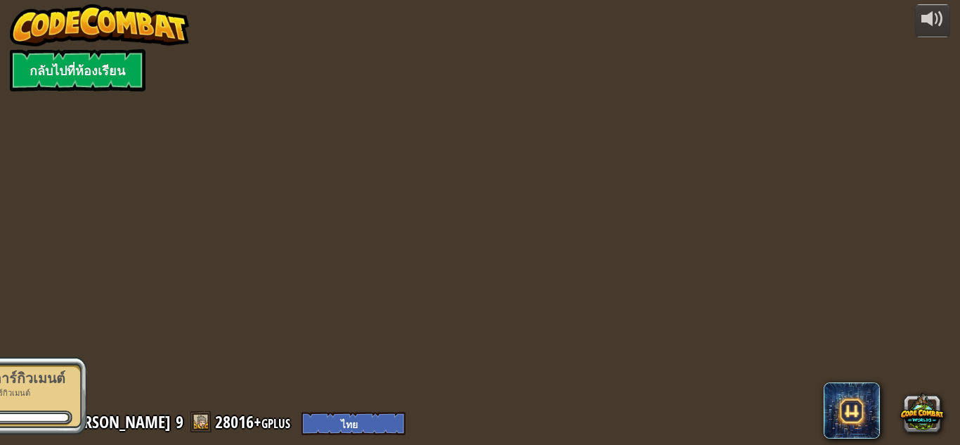
select select "th"
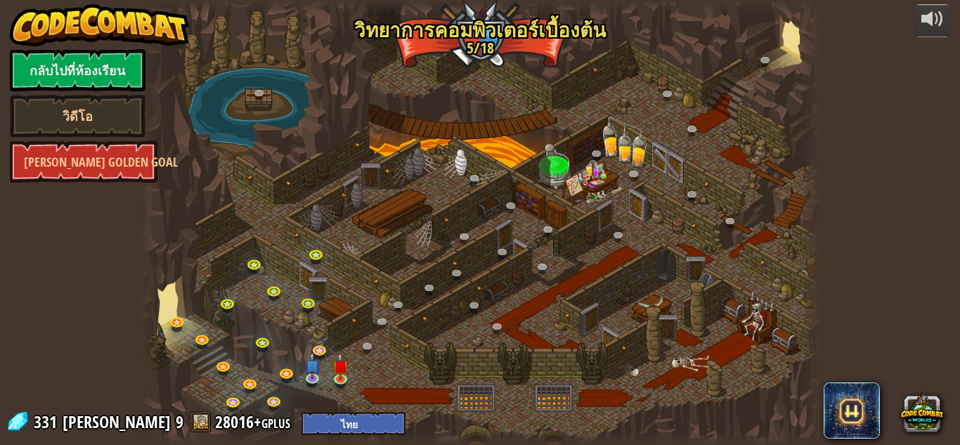
select select "th"
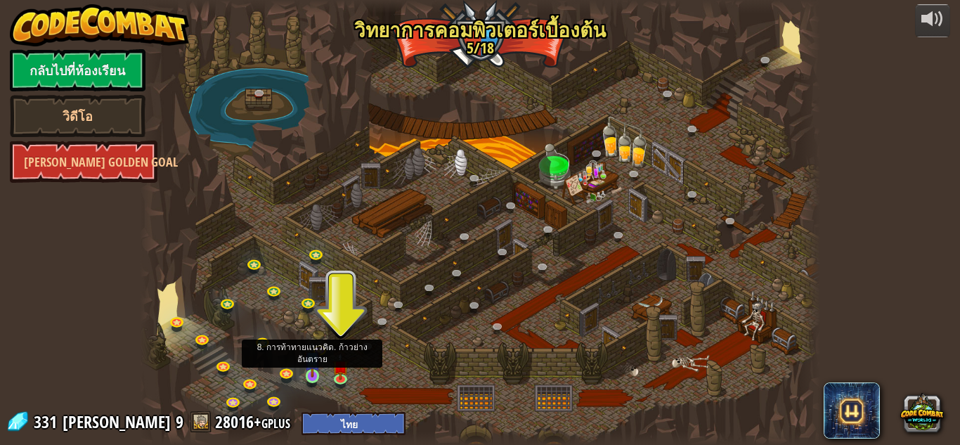
click at [318, 372] on img at bounding box center [312, 359] width 16 height 37
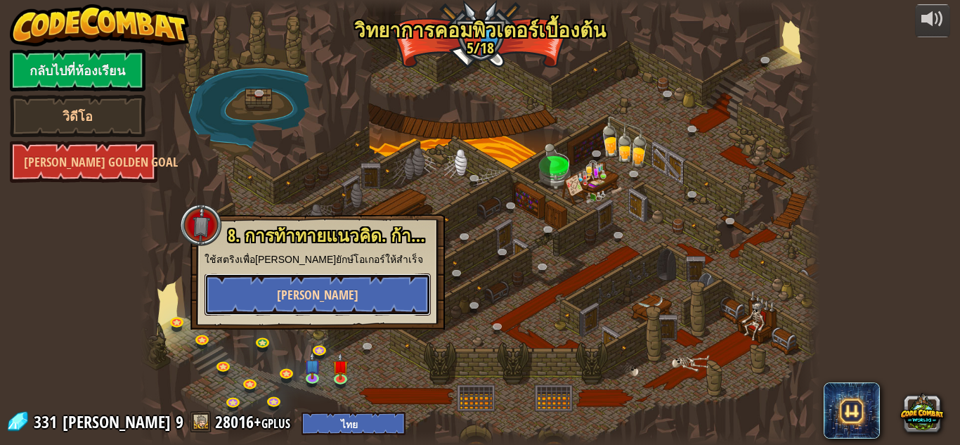
click at [339, 301] on button "[PERSON_NAME]" at bounding box center [317, 294] width 226 height 42
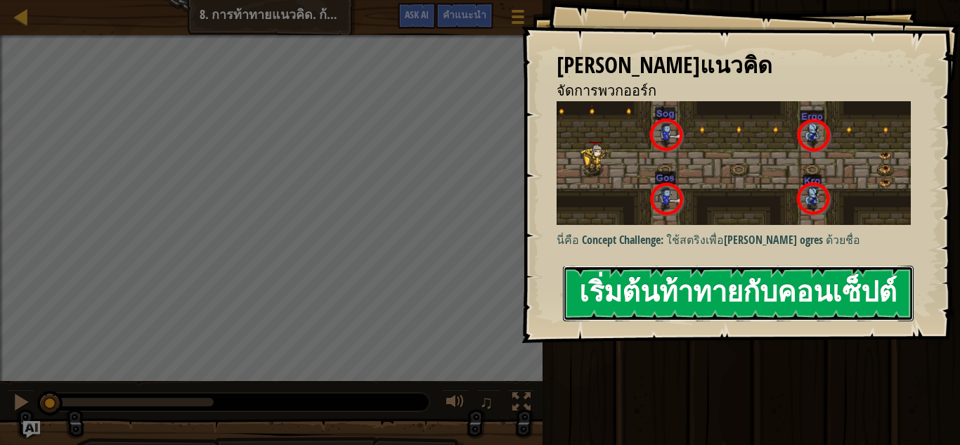
click at [605, 281] on button "เริ่มต้นท้าทายกับคอนเซ็ปต์" at bounding box center [738, 294] width 351 height 56
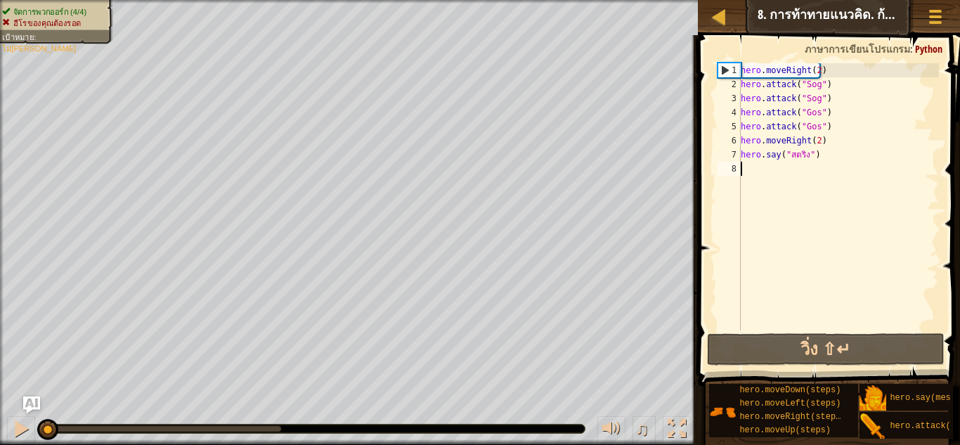
click at [817, 160] on div "hero . moveRight ( 2 ) hero . attack ( "Sog" ) hero . attack ( "Sog" ) hero . a…" at bounding box center [838, 210] width 201 height 295
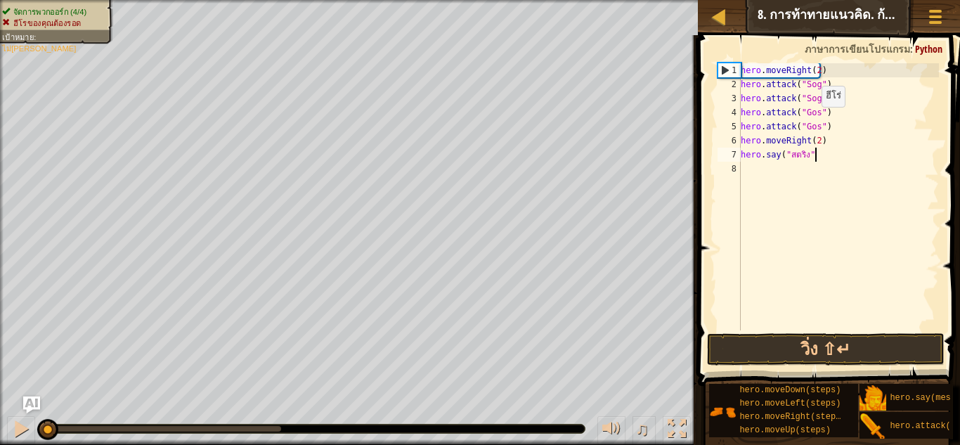
type textarea "h"
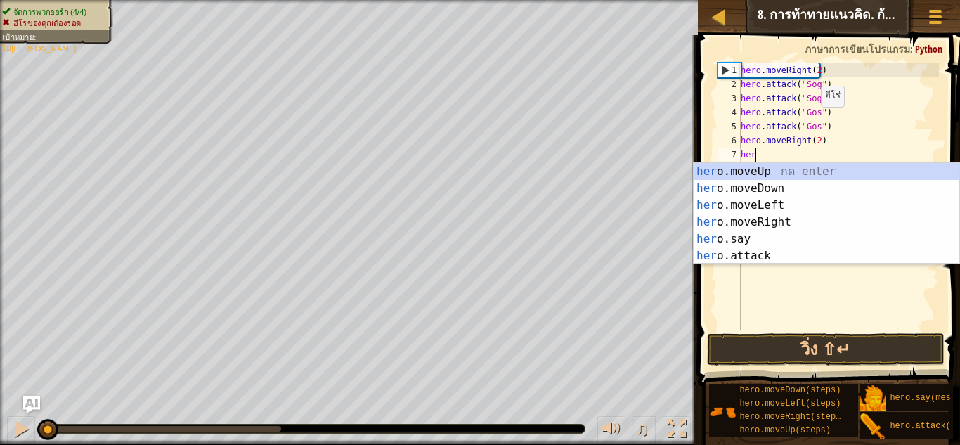
type textarea "h"
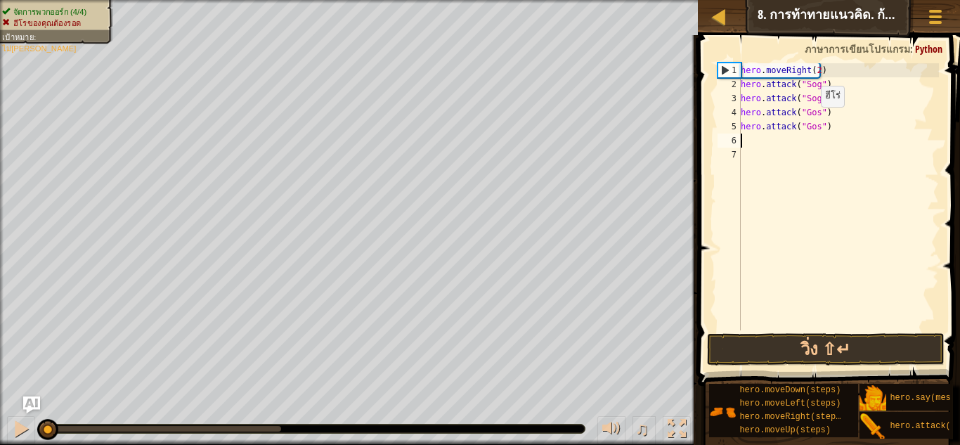
type textarea "h"
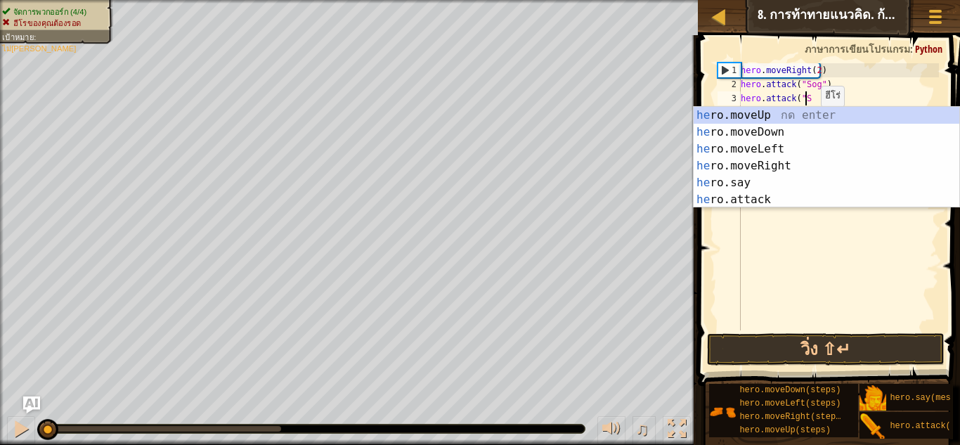
type textarea "h"
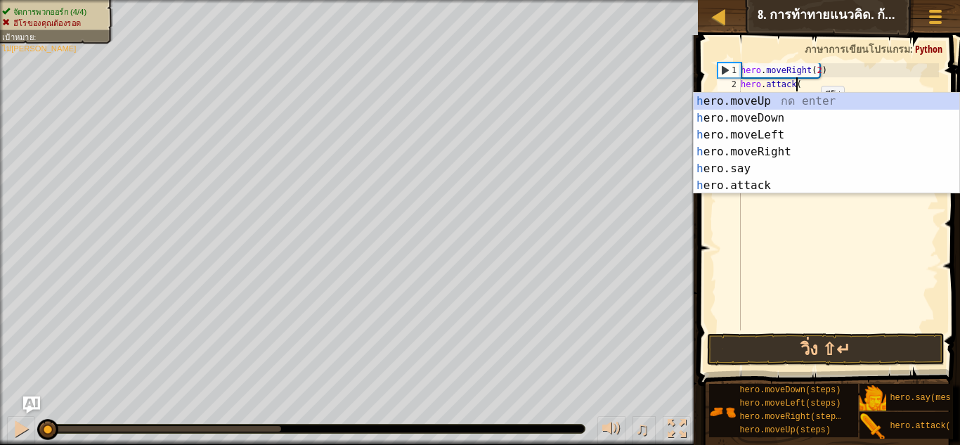
type textarea "h"
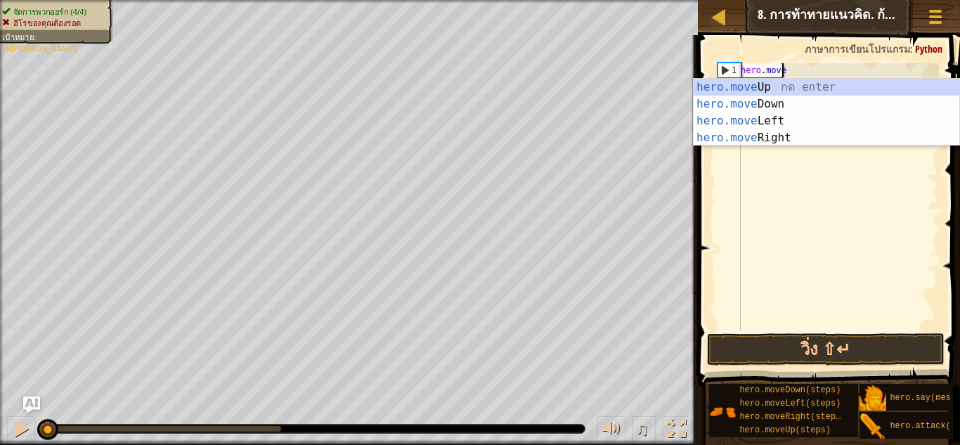
type textarea "h"
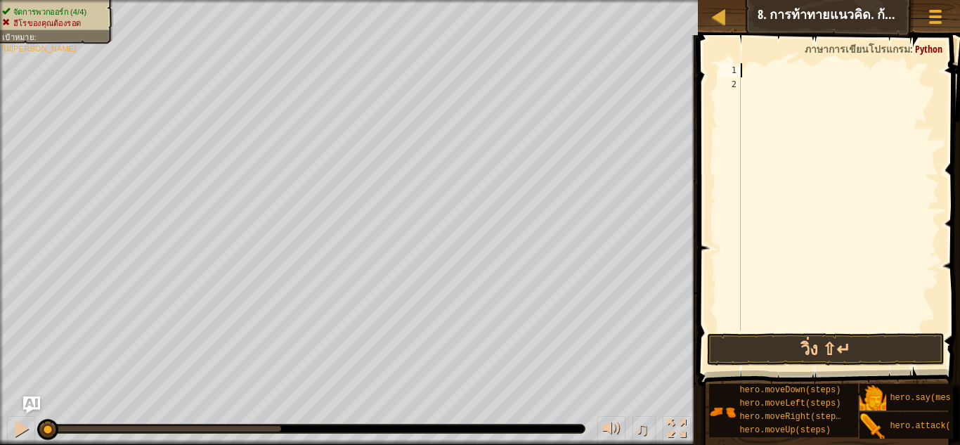
click at [757, 91] on div at bounding box center [838, 210] width 201 height 295
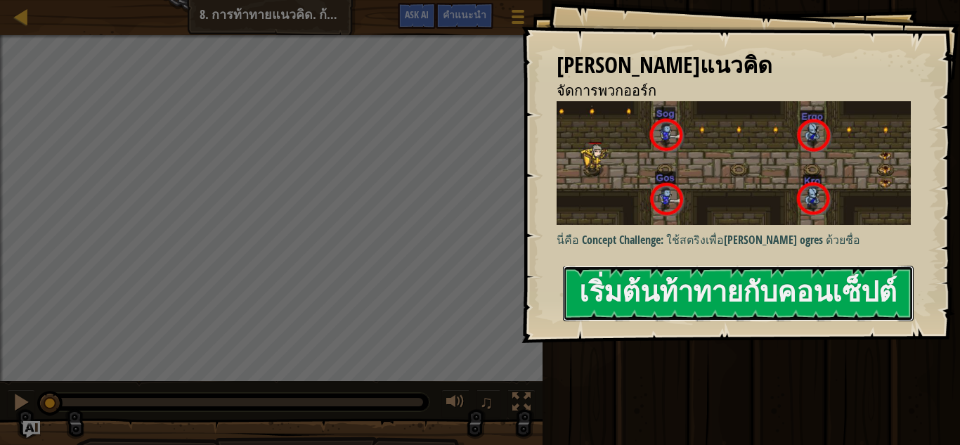
click at [762, 266] on button "เริ่มต้นท้าทายกับคอนเซ็ปต์" at bounding box center [738, 294] width 351 height 56
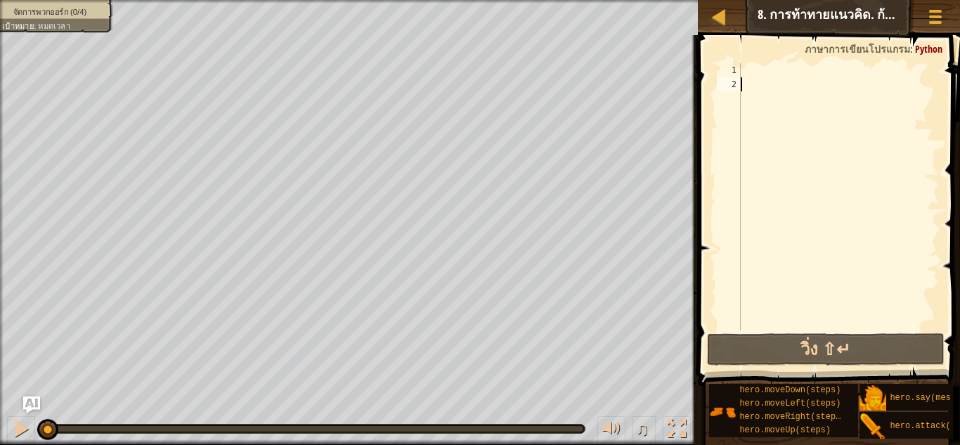
click at [746, 67] on div at bounding box center [838, 210] width 201 height 295
type textarea "h"
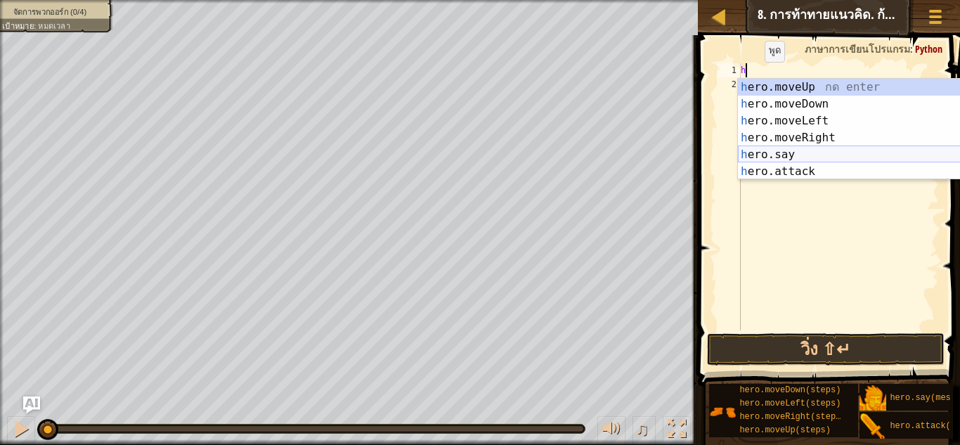
scroll to position [6, 0]
click at [793, 137] on div "h ero.moveUp กด enter h ero.moveDown กด enter h ero.moveLeft กด enter h ero.mov…" at bounding box center [871, 146] width 266 height 135
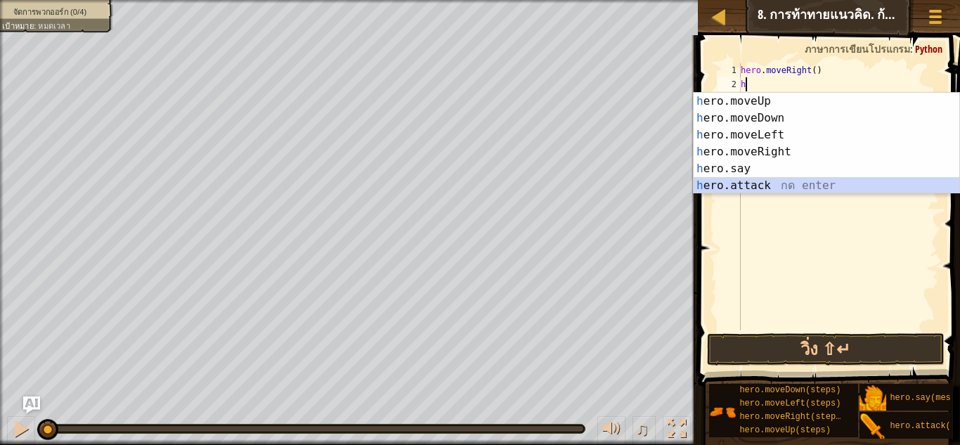
click at [759, 182] on div "h ero.moveUp กด enter h ero.moveDown กด enter h ero.moveLeft กด enter h ero.mov…" at bounding box center [826, 160] width 266 height 135
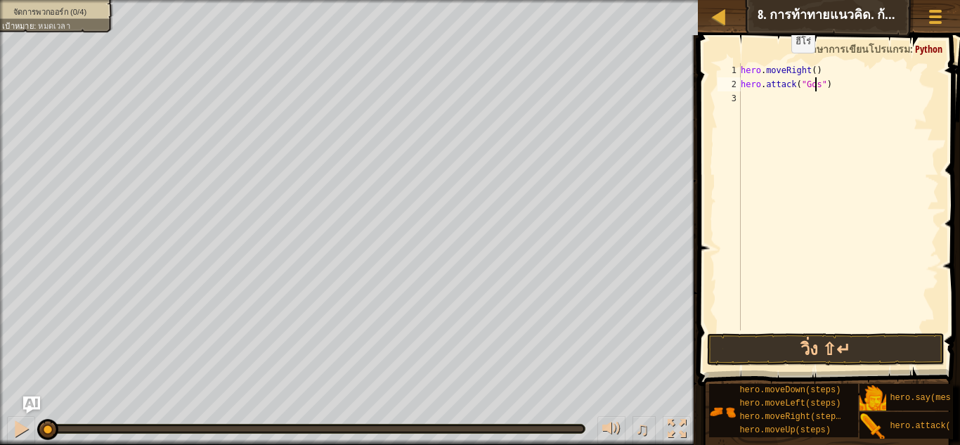
scroll to position [6, 6]
click at [837, 86] on div "hero . moveRight ( ) hero . attack ( "Gos" )" at bounding box center [838, 210] width 201 height 295
drag, startPoint x: 837, startPoint y: 86, endPoint x: 745, endPoint y: 77, distance: 92.5
click at [745, 77] on div "hero . moveRight ( ) hero . attack ( "Gos" )" at bounding box center [838, 210] width 201 height 295
click at [743, 86] on div "hero . moveRight ( ) hero . attack ( "Gos" )" at bounding box center [838, 196] width 201 height 267
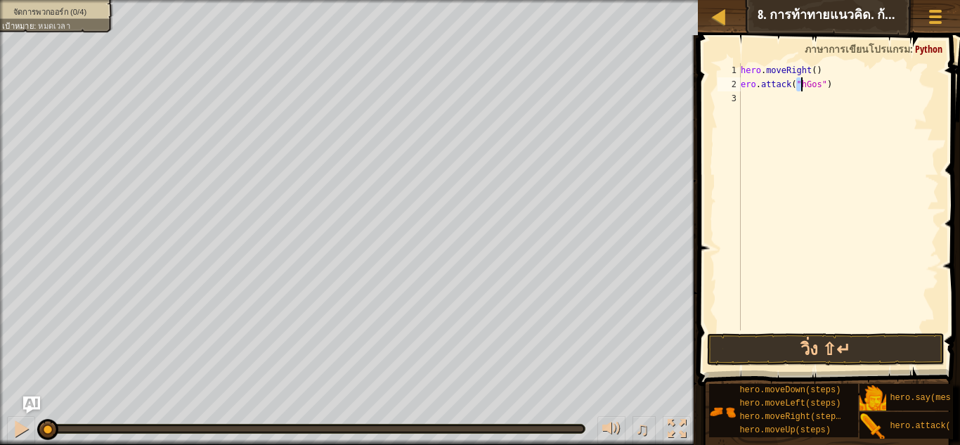
type textarea "ero.attack("Gos")"
click at [821, 84] on div "hero . moveRight ( ) ero . attack ( "Gos" )" at bounding box center [838, 210] width 201 height 295
drag, startPoint x: 821, startPoint y: 84, endPoint x: 737, endPoint y: 84, distance: 83.6
click at [737, 84] on div "ero.attack("Gos") 1 2 3 hero . moveRight ( ) ero . attack ( "Gos" ) ההההההההההה…" at bounding box center [827, 196] width 224 height 267
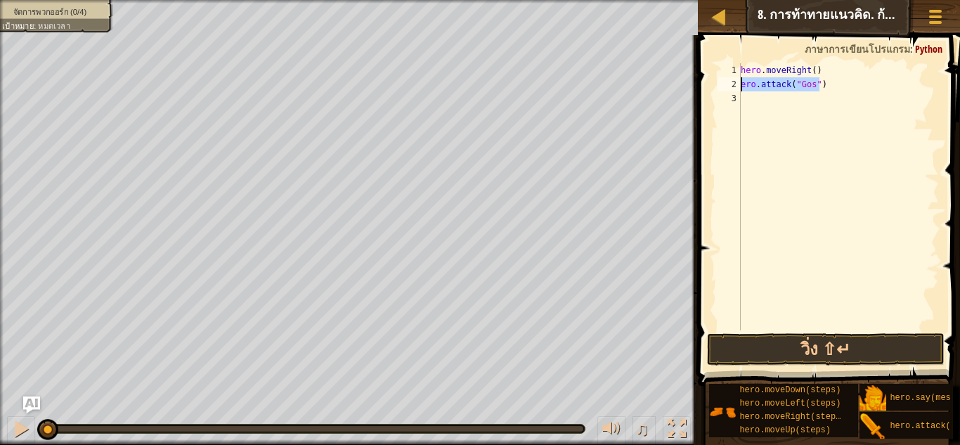
click at [786, 110] on div "hero . moveRight ( ) ero . attack ( "Gos" )" at bounding box center [838, 210] width 201 height 295
click at [783, 110] on div "hero . moveRight ( ) ero . attack ( "Gos" )" at bounding box center [838, 210] width 201 height 295
click at [750, 100] on div "hero . moveRight ( ) ero . attack ( "Gos" )" at bounding box center [838, 210] width 201 height 295
paste textarea "ero.attack("Gos")"
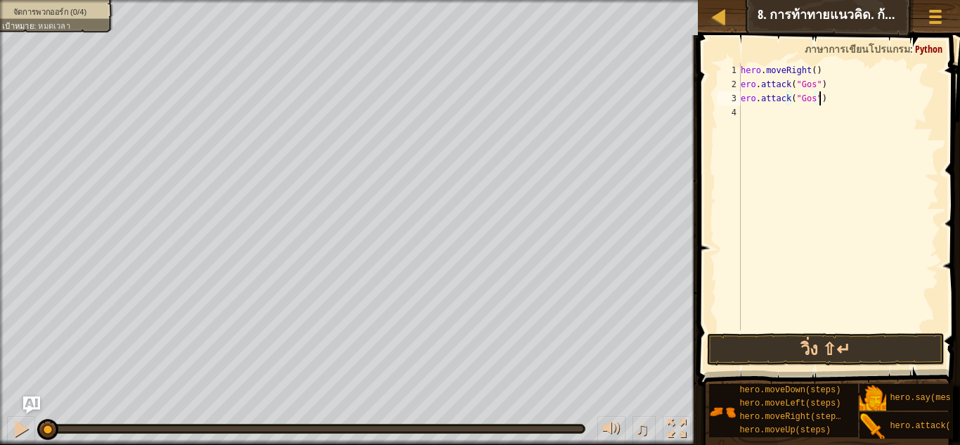
click at [741, 96] on div "hero . moveRight ( ) ero . attack ( "Gos" ) ero . attack ( "Gos" )" at bounding box center [838, 210] width 201 height 295
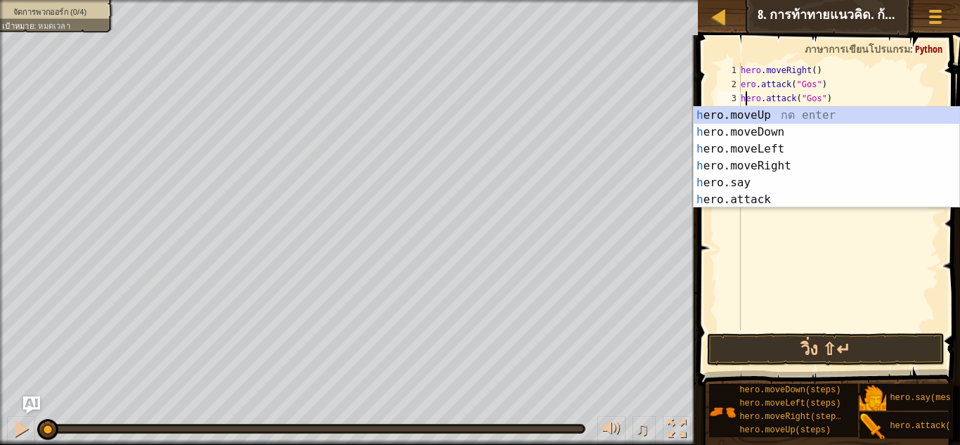
scroll to position [6, 1]
click at [740, 86] on div "2" at bounding box center [728, 84] width 23 height 14
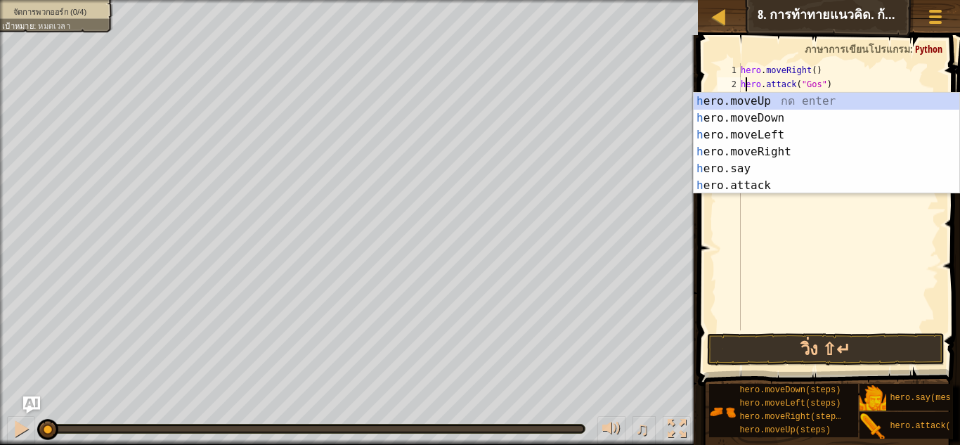
click at [850, 76] on div "hero . moveRight ( ) hero . attack ( "Gos" ) hero . attack ( "Gos" )" at bounding box center [838, 210] width 201 height 295
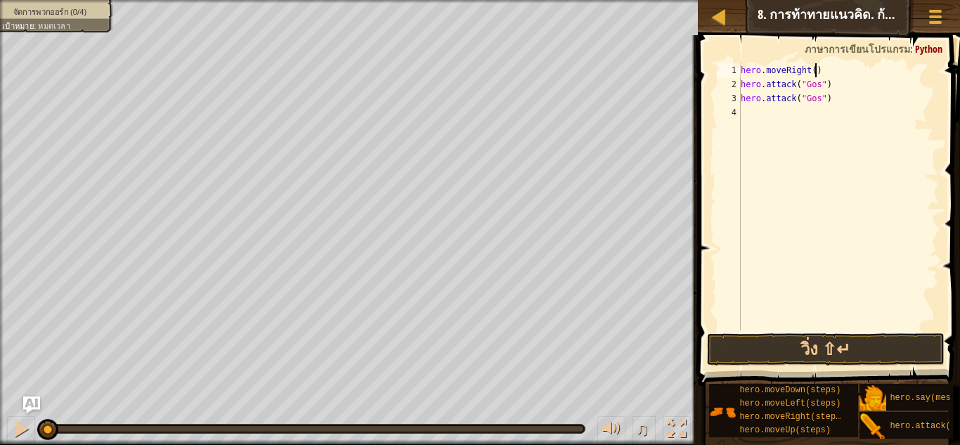
type textarea "hero.moveRight()"
click at [809, 116] on div "hero . moveRight ( ) hero . attack ( "Gos" ) hero . attack ( "Gos" )" at bounding box center [838, 210] width 201 height 295
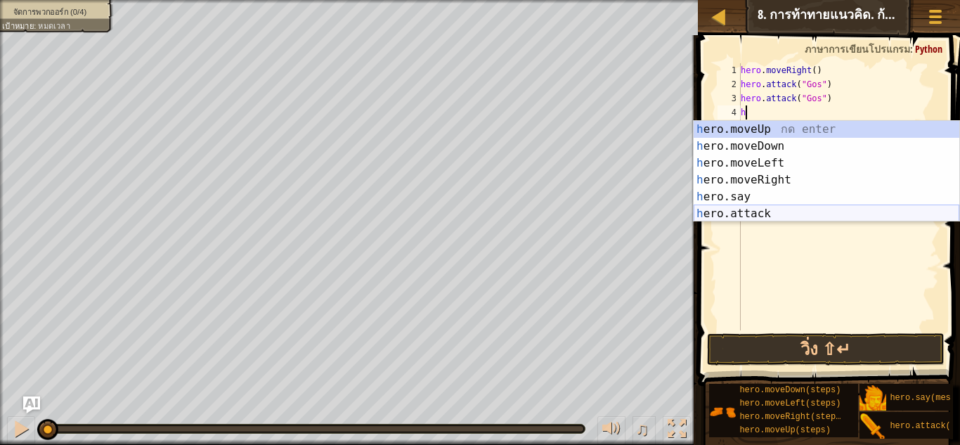
click at [757, 209] on div "h ero.moveUp กด enter h ero.moveDown กด enter h ero.moveLeft กด enter h ero.mov…" at bounding box center [826, 188] width 266 height 135
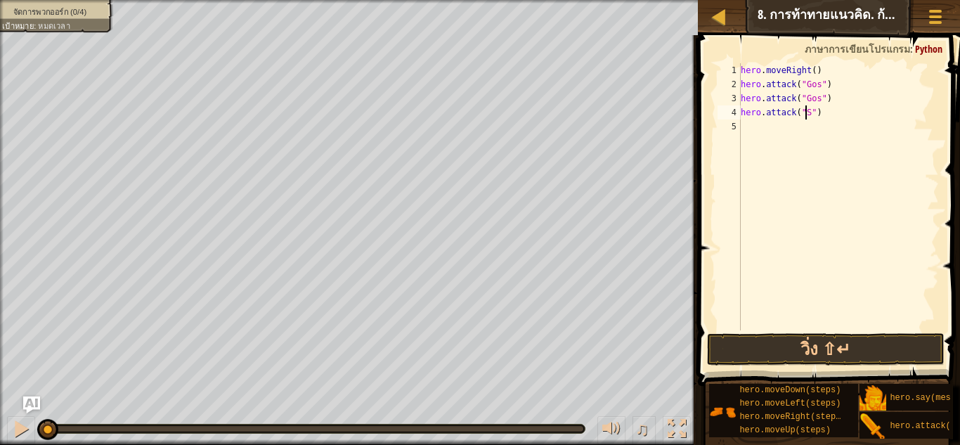
scroll to position [6, 6]
type textarea "hero.attack("Sog")"
click at [822, 121] on div "hero . moveRight ( ) hero . attack ( "Gos" ) hero . attack ( "Gos" ) hero . att…" at bounding box center [838, 210] width 201 height 295
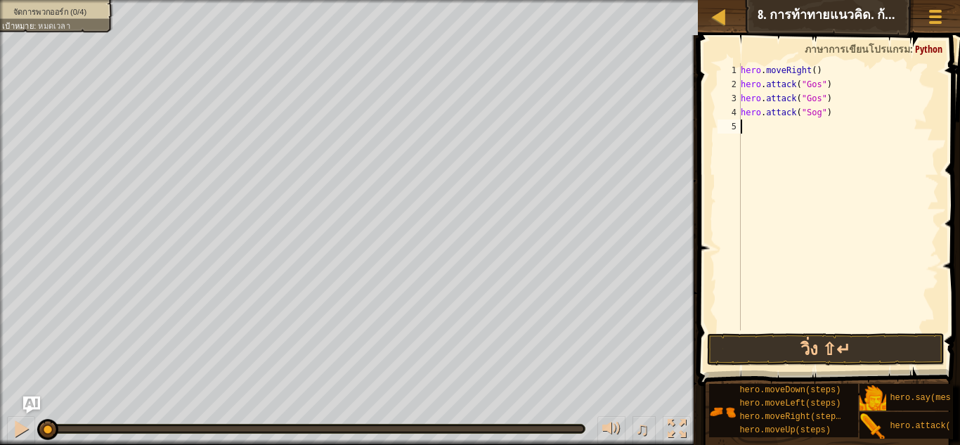
click at [826, 115] on div "hero . moveRight ( ) hero . attack ( "Gos" ) hero . attack ( "Gos" ) hero . att…" at bounding box center [838, 210] width 201 height 295
type textarea "hero.attack("Sog")"
drag, startPoint x: 826, startPoint y: 115, endPoint x: 741, endPoint y: 109, distance: 85.3
click at [741, 109] on div "hero . moveRight ( ) hero . attack ( "Gos" ) hero . attack ( "Gos" ) hero . att…" at bounding box center [838, 210] width 201 height 295
click at [756, 130] on div "hero . moveRight ( ) hero . attack ( "Gos" ) hero . attack ( "Gos" ) hero . att…" at bounding box center [838, 210] width 201 height 295
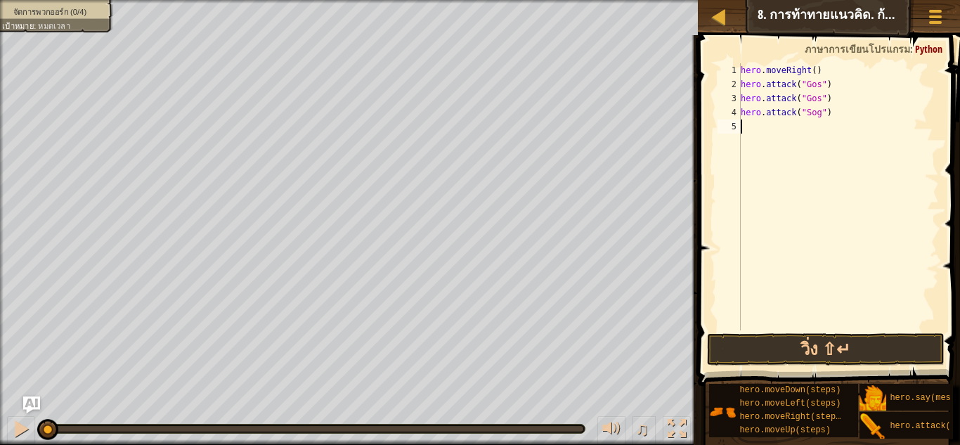
paste textarea "hero.attack("Sog")"
type textarea "hero.attack("Sog")"
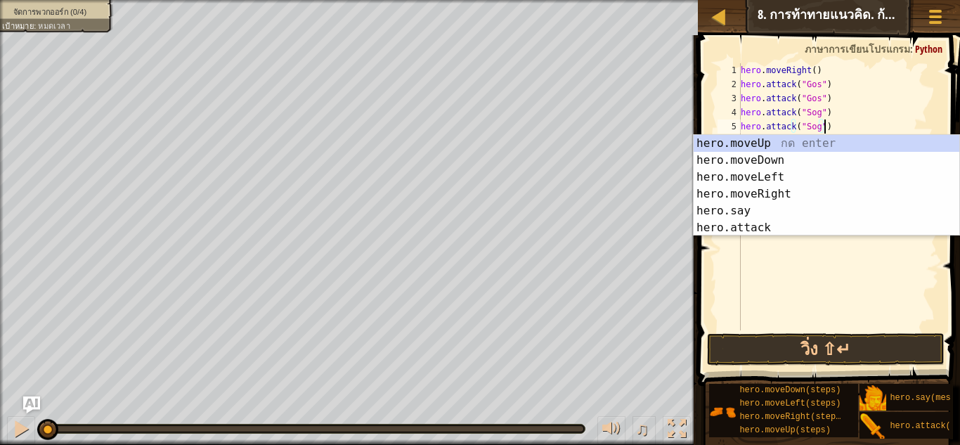
click at [789, 268] on div "hero . moveRight ( ) hero . attack ( "Gos" ) hero . attack ( "Gos" ) hero . att…" at bounding box center [838, 210] width 201 height 295
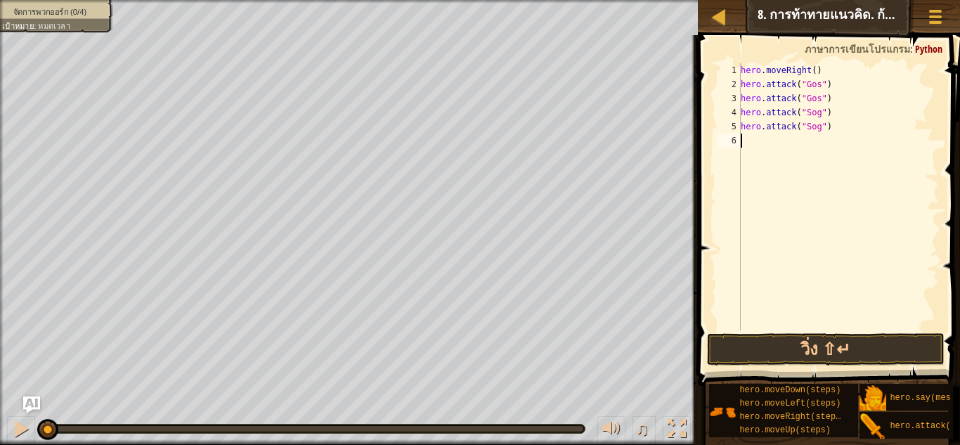
type textarea "h"
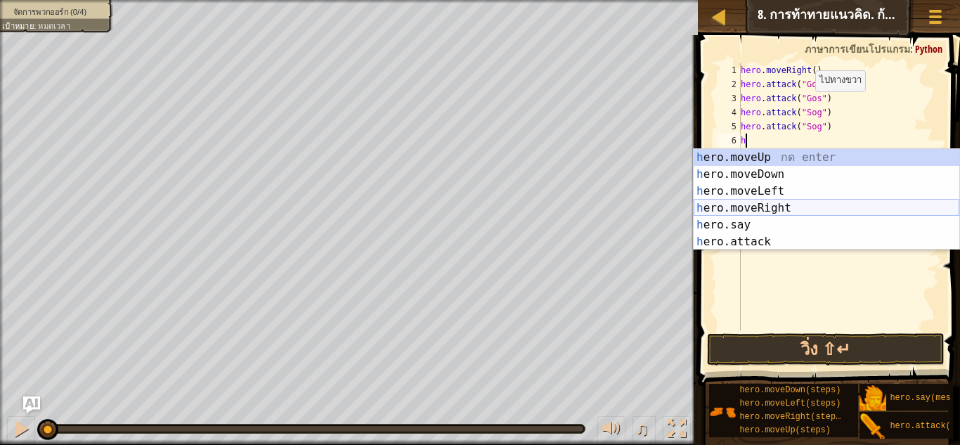
click at [764, 204] on div "h ero.moveUp กด enter h ero.moveDown กด enter h ero.moveLeft กด enter h ero.mov…" at bounding box center [826, 216] width 266 height 135
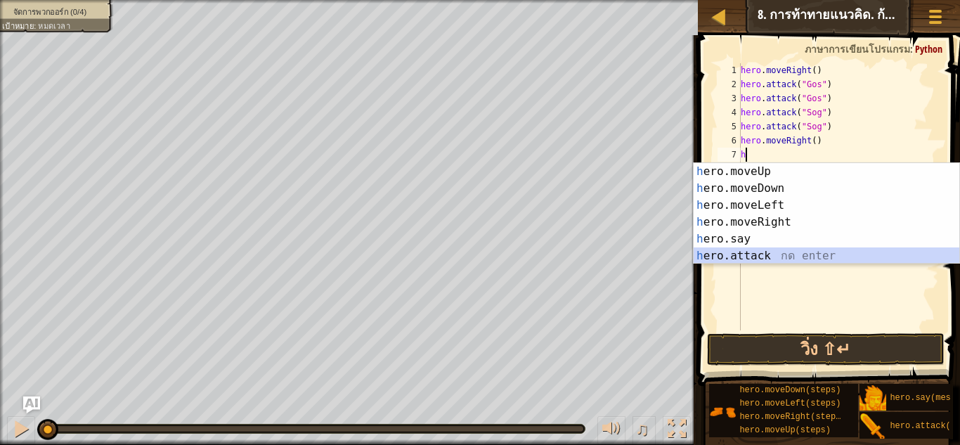
click at [768, 250] on div "h ero.moveUp กด enter h ero.moveDown กด enter h ero.moveLeft กด enter h ero.mov…" at bounding box center [826, 230] width 266 height 135
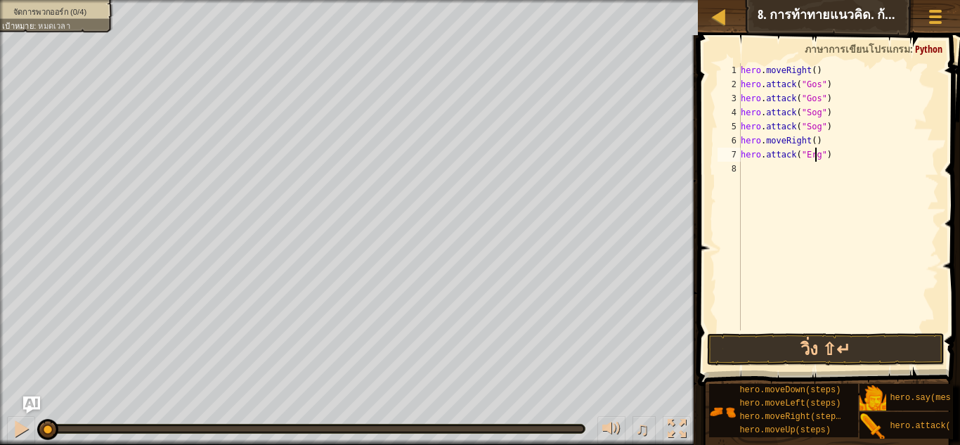
scroll to position [6, 6]
drag, startPoint x: 843, startPoint y: 159, endPoint x: 780, endPoint y: 156, distance: 63.3
click at [780, 156] on div "hero . moveRight ( ) hero . attack ( "Gos" ) hero . attack ( "Gos" ) hero . att…" at bounding box center [838, 210] width 201 height 295
drag, startPoint x: 830, startPoint y: 152, endPoint x: 949, endPoint y: 177, distance: 120.6
click at [949, 177] on div "hero.ack("Ergo")att 1 2 3 4 5 6 7 8 hero . moveRight ( ) hero . attack ( "Gos" …" at bounding box center [826, 238] width 266 height 392
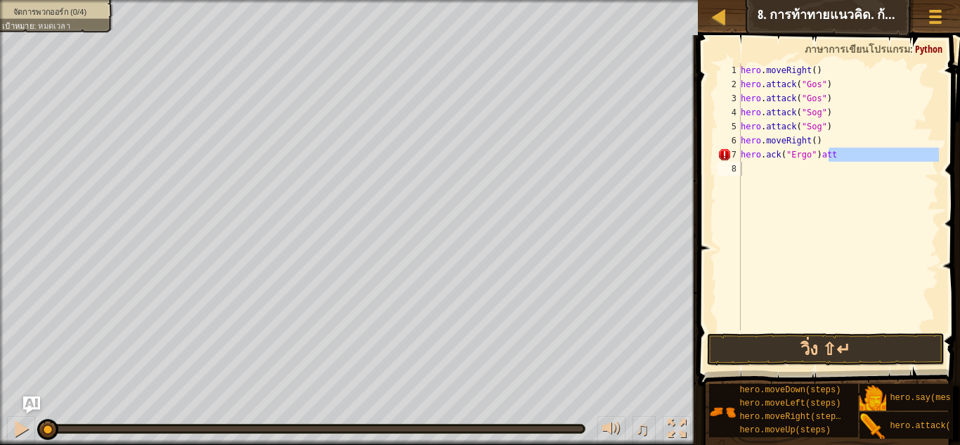
click at [842, 154] on div "hero . moveRight ( ) hero . attack ( "Gos" ) hero . attack ( "Gos" ) hero . att…" at bounding box center [838, 196] width 201 height 267
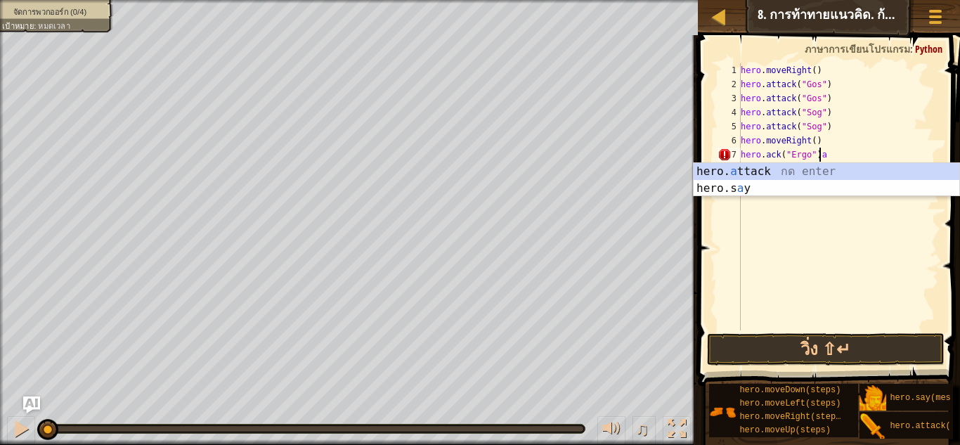
scroll to position [6, 6]
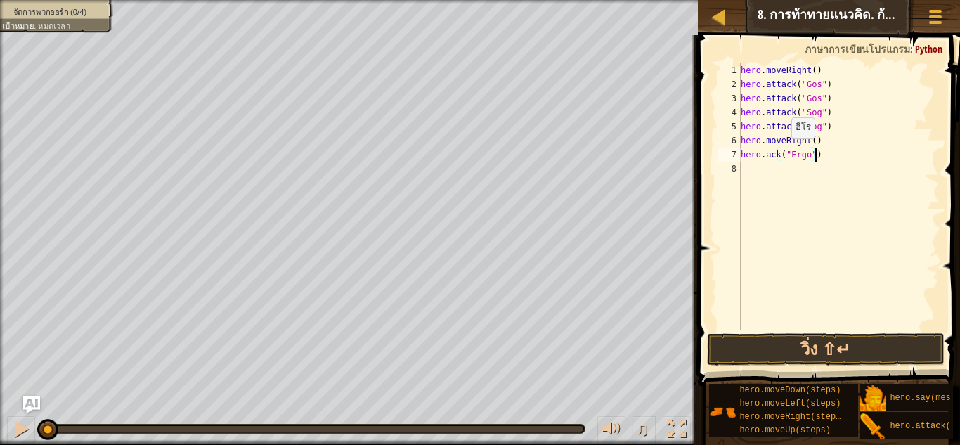
click at [779, 152] on div "hero . moveRight ( ) hero . attack ( "Gos" ) hero . attack ( "Gos" ) hero . att…" at bounding box center [838, 210] width 201 height 295
type textarea "hero.ackatt("Ergo")"
drag, startPoint x: 838, startPoint y: 154, endPoint x: 742, endPoint y: 156, distance: 96.3
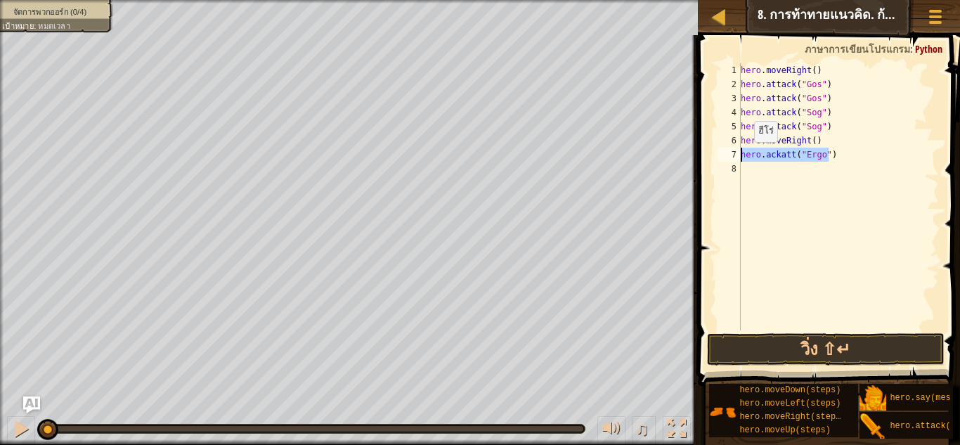
click at [742, 156] on div "hero . moveRight ( ) hero . attack ( "Gos" ) hero . attack ( "Gos" ) hero . att…" at bounding box center [838, 210] width 201 height 295
click at [769, 172] on div "hero . moveRight ( ) hero . attack ( "Gos" ) hero . attack ( "Gos" ) hero . att…" at bounding box center [838, 210] width 201 height 295
paste textarea "hero.ackatt("Ergo")"
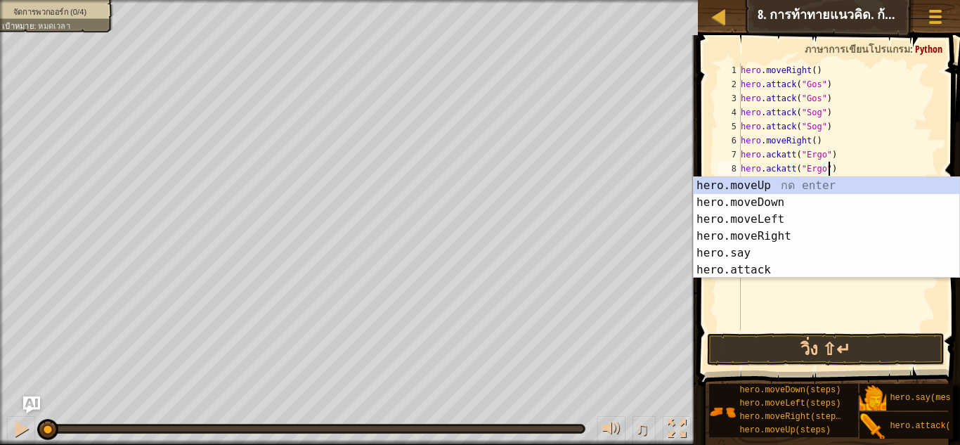
click at [900, 138] on div "hero . moveRight ( ) hero . attack ( "Gos" ) hero . attack ( "Gos" ) hero . att…" at bounding box center [838, 210] width 201 height 295
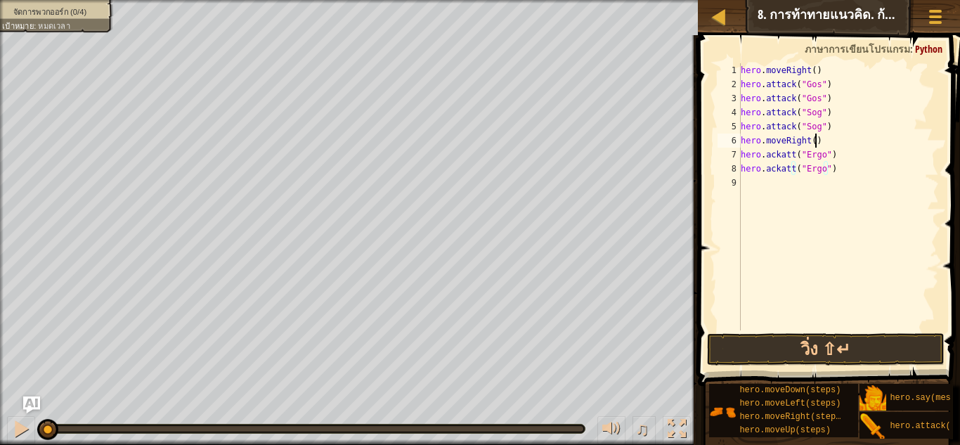
type textarea "hero.moveRight()"
click at [803, 195] on div "hero . moveRight ( ) hero . attack ( "Gos" ) hero . attack ( "Gos" ) hero . att…" at bounding box center [838, 210] width 201 height 295
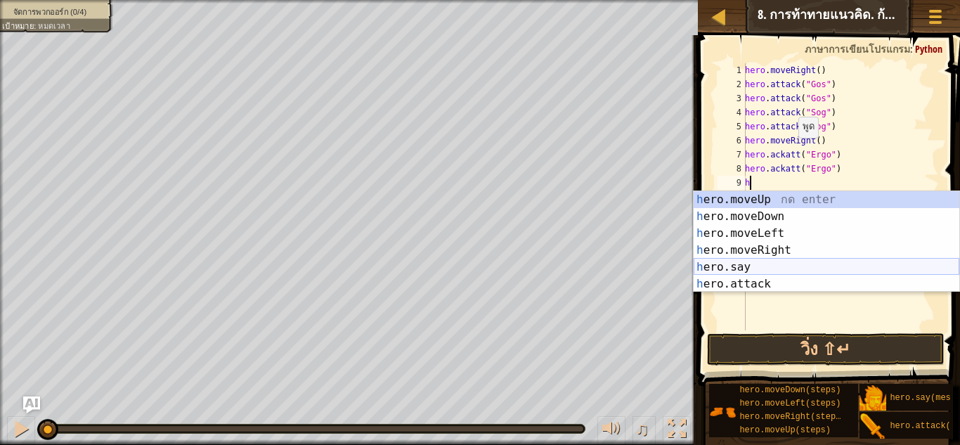
click at [738, 278] on div "h ero.moveUp กด enter h ero.moveDown กด enter h ero.moveLeft กด enter h ero.mov…" at bounding box center [826, 258] width 266 height 135
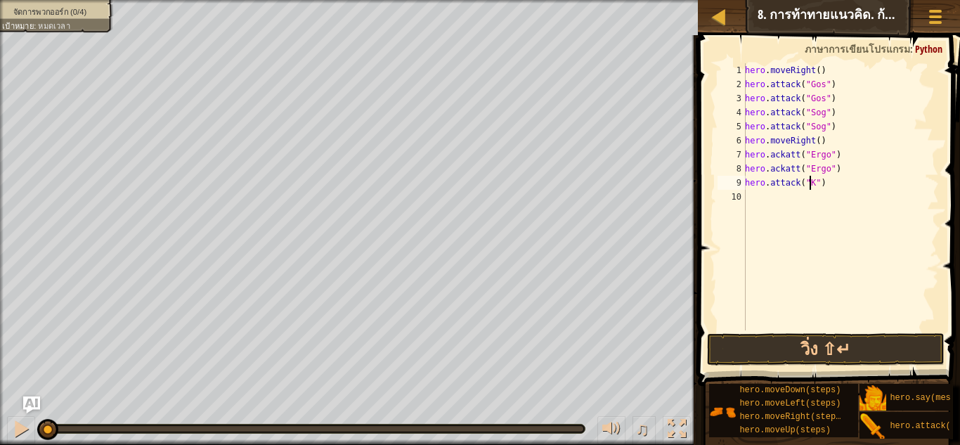
scroll to position [6, 6]
type textarea "hero.attack("Kro")"
click at [844, 181] on div "hero . moveRight ( ) hero . attack ( "Gos" ) hero . attack ( "Gos" ) hero . att…" at bounding box center [840, 210] width 197 height 295
drag, startPoint x: 844, startPoint y: 181, endPoint x: 741, endPoint y: 183, distance: 103.3
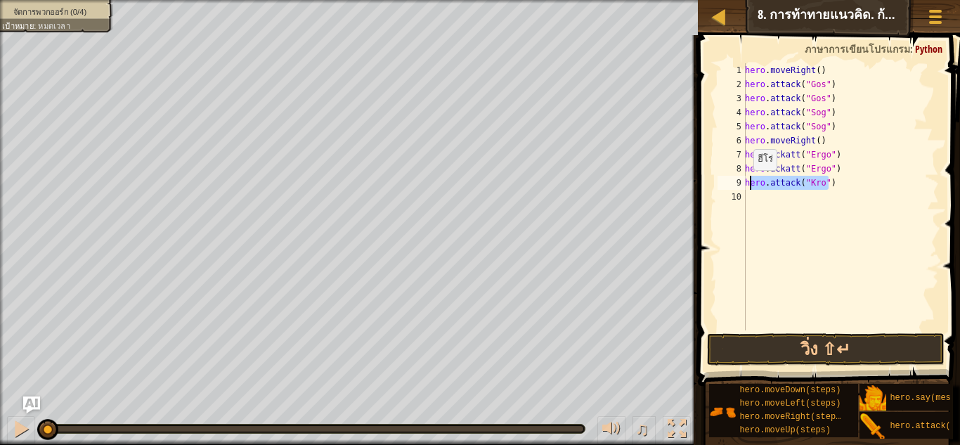
click at [743, 184] on div "hero.attack("Kro") 1 2 3 4 5 6 7 8 9 10 hero . moveRight ( ) hero . attack ( "G…" at bounding box center [827, 196] width 224 height 267
click at [765, 210] on div "hero . moveRight ( ) hero . attack ( "Gos" ) hero . attack ( "Gos" ) hero . att…" at bounding box center [840, 210] width 197 height 295
paste textarea "hero.attack("Kro")"
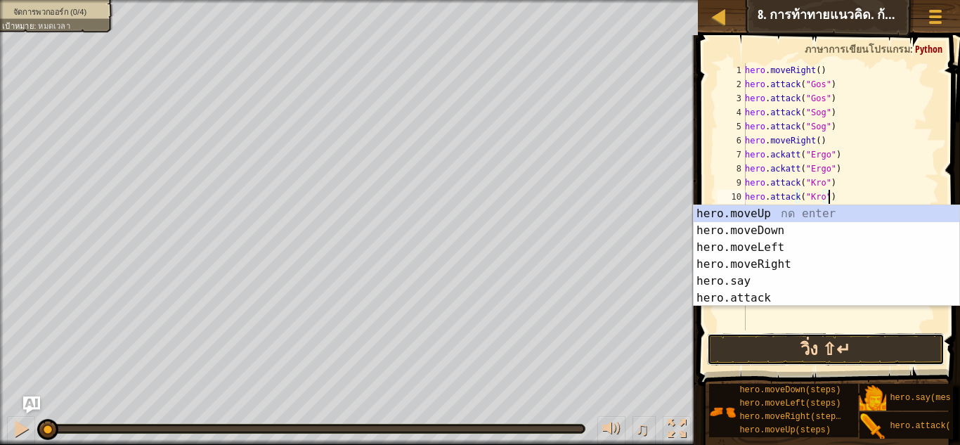
click at [795, 334] on button "วิ่ง ⇧↵" at bounding box center [825, 349] width 237 height 32
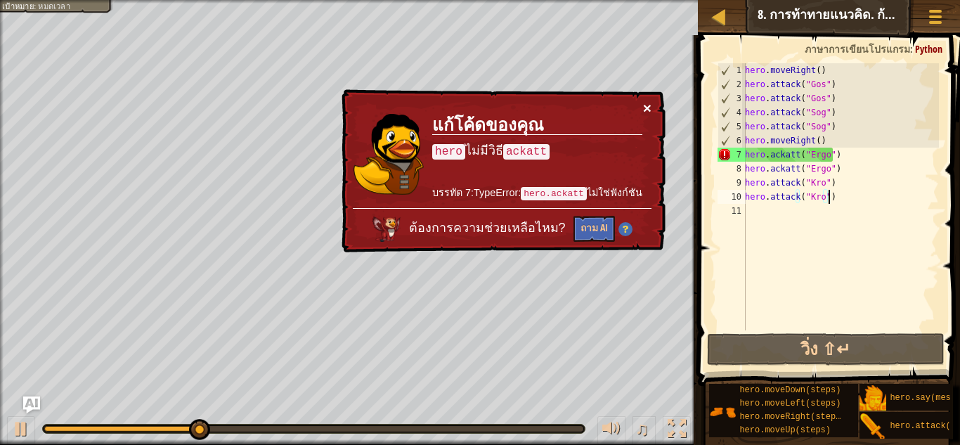
click at [649, 100] on button "×" at bounding box center [647, 107] width 8 height 15
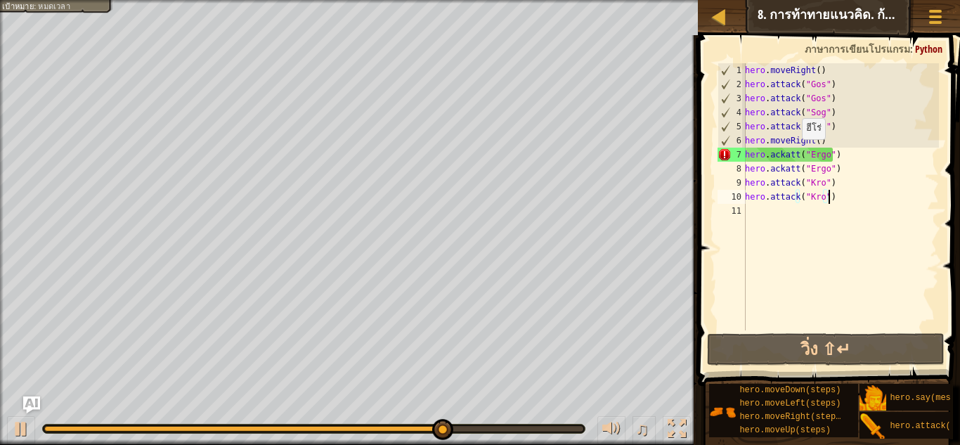
click at [795, 152] on div "hero . moveRight ( ) hero . attack ( "Gos" ) hero . attack ( "Gos" ) hero . att…" at bounding box center [840, 210] width 197 height 295
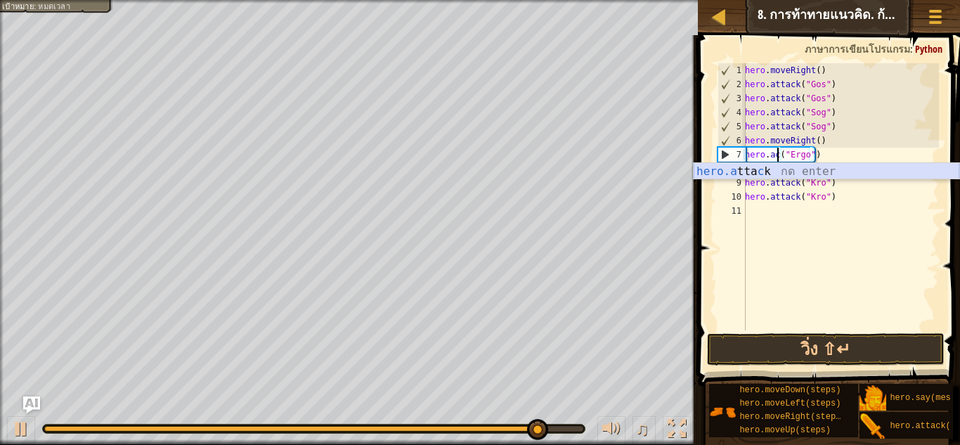
click at [765, 171] on div "hero.a tta c k กด enter" at bounding box center [826, 188] width 266 height 51
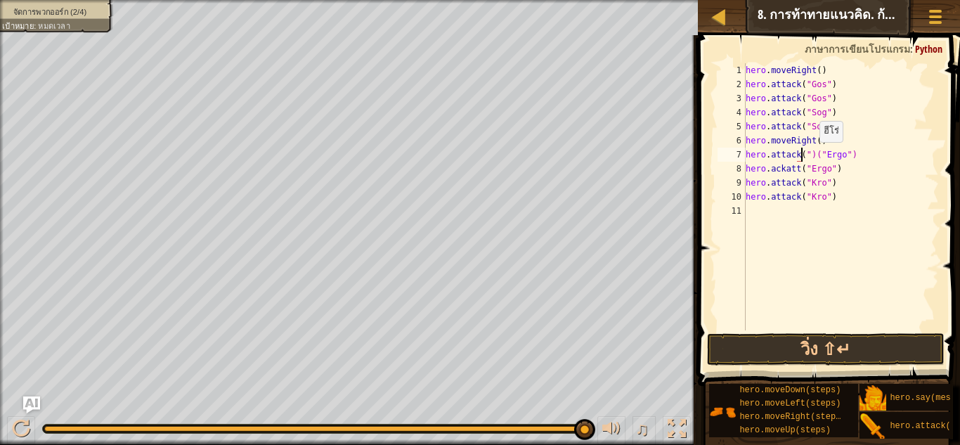
click at [812, 156] on div "hero . moveRight ( ) hero . attack ( "Gos" ) hero . attack ( "Gos" ) hero . att…" at bounding box center [841, 210] width 196 height 295
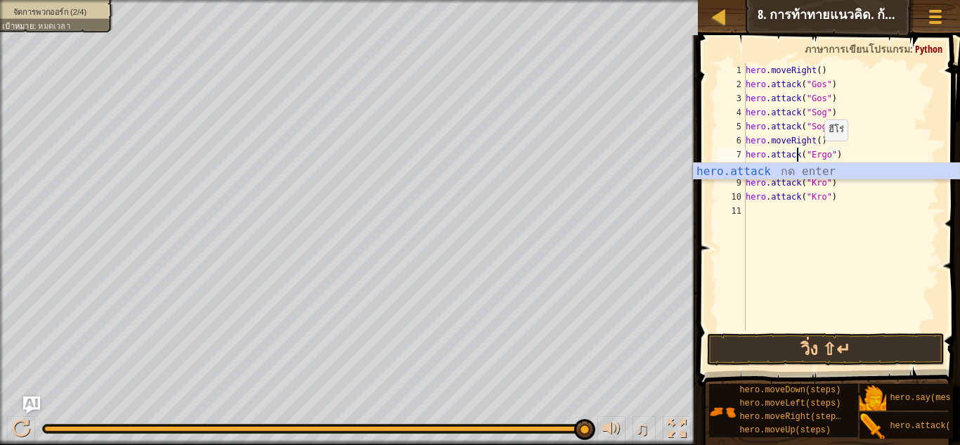
click at [855, 141] on div "hero . moveRight ( ) hero . attack ( "Gos" ) hero . attack ( "Gos" ) hero . att…" at bounding box center [841, 210] width 196 height 295
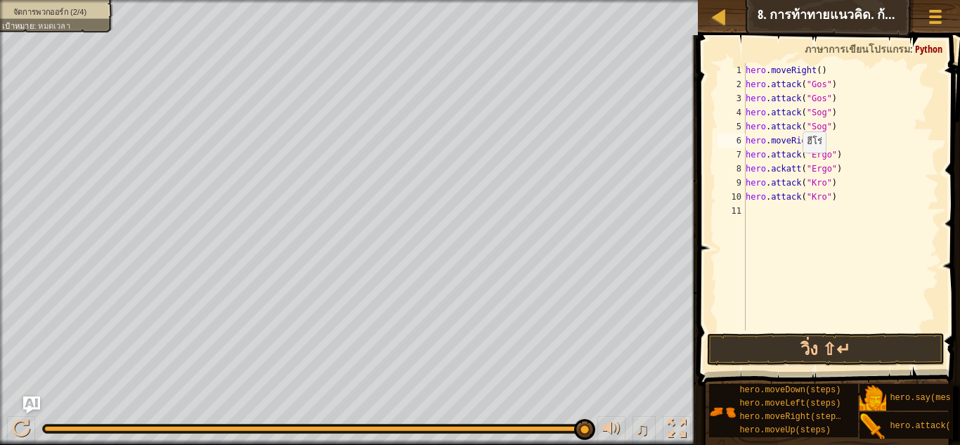
click at [795, 167] on div "hero . moveRight ( ) hero . attack ( "Gos" ) hero . attack ( "Gos" ) hero . att…" at bounding box center [841, 210] width 196 height 295
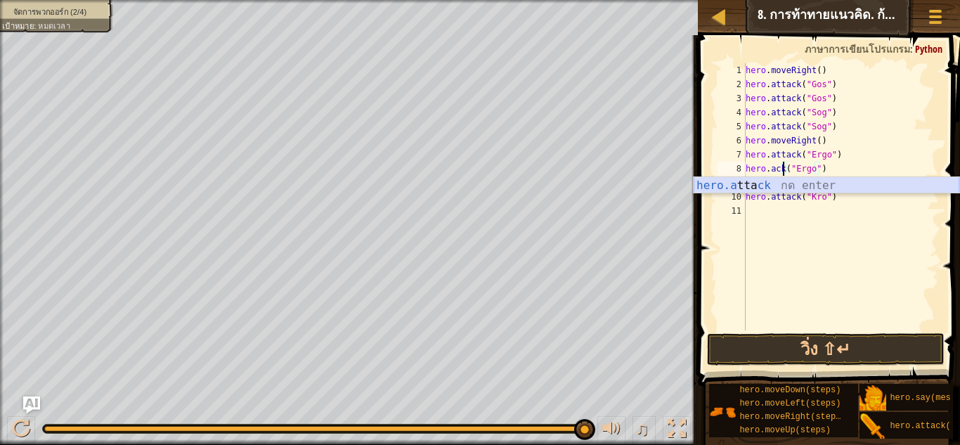
click at [775, 185] on div "hero.a tta ck กด enter" at bounding box center [826, 202] width 266 height 51
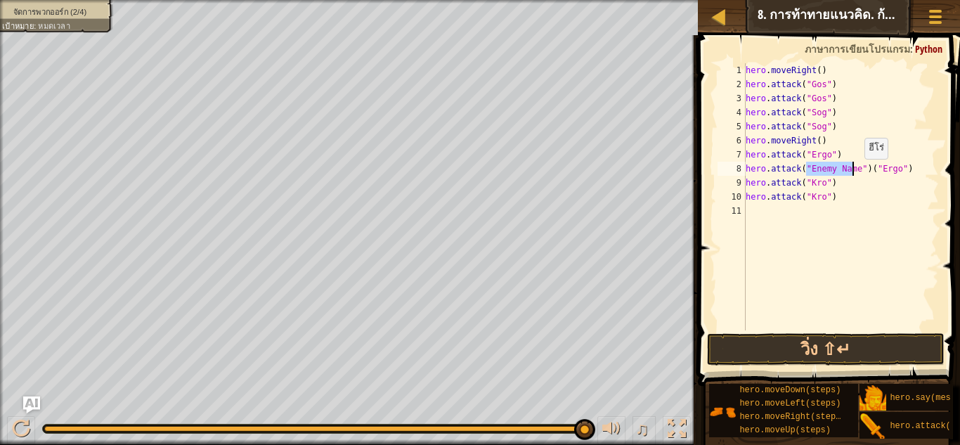
click at [861, 170] on div "hero . moveRight ( ) hero . attack ( "Gos" ) hero . attack ( "Gos" ) hero . att…" at bounding box center [841, 210] width 196 height 295
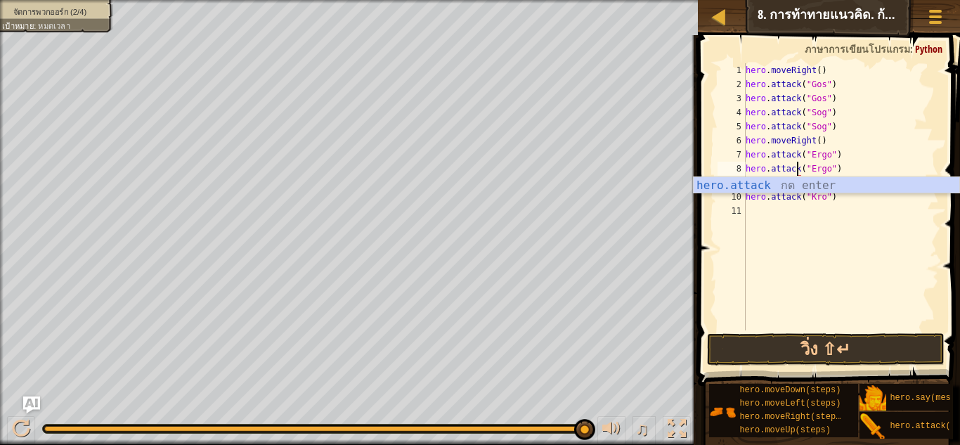
type textarea "hero.attack("Ergo")"
click at [813, 343] on button "วิ่ง ⇧↵" at bounding box center [825, 349] width 237 height 32
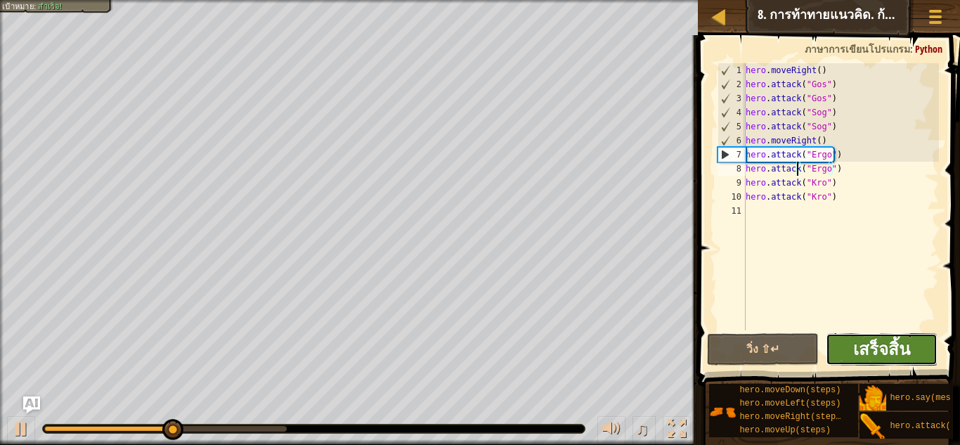
click at [882, 345] on span "เสร็จสิ้น" at bounding box center [881, 348] width 57 height 22
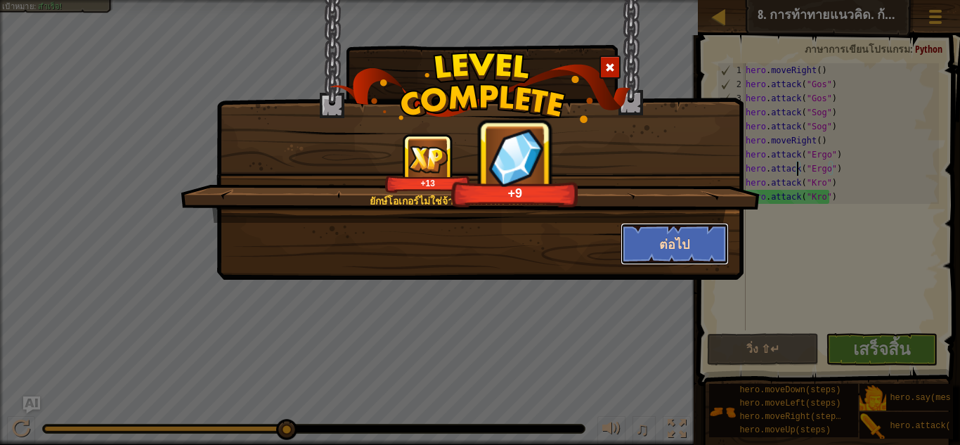
click at [708, 230] on button "ต่อไป" at bounding box center [674, 244] width 109 height 42
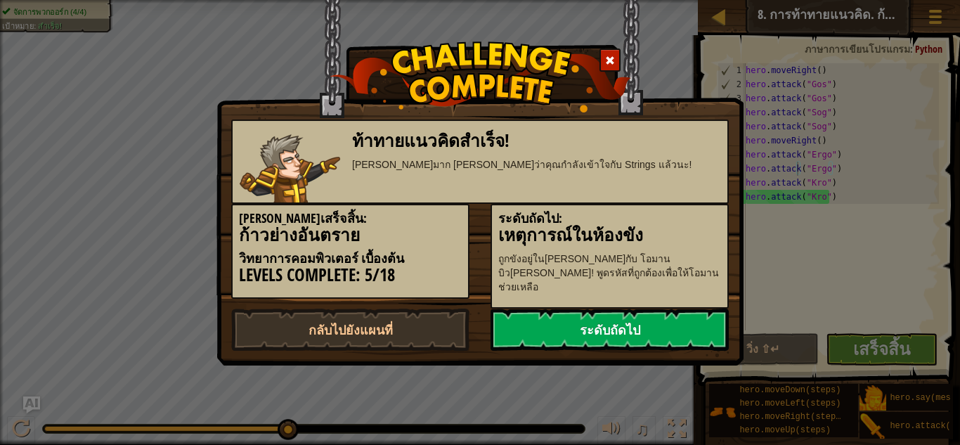
click at [539, 318] on link "ระดับถัดไป" at bounding box center [609, 329] width 238 height 42
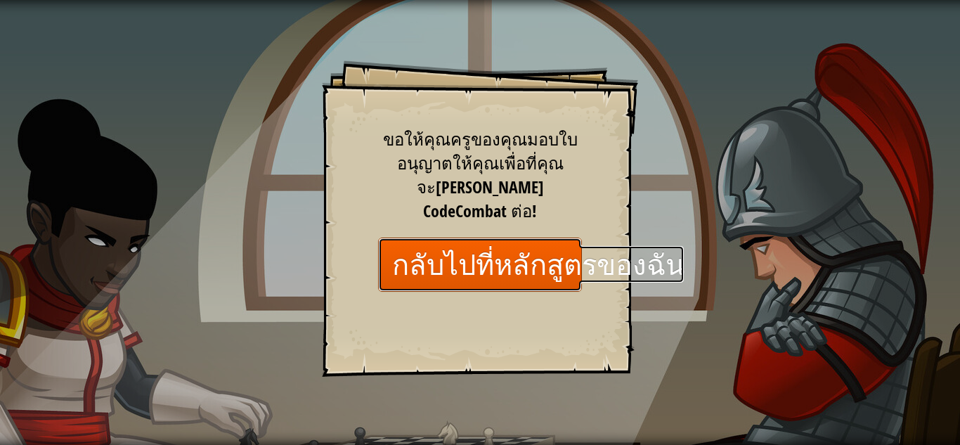
click at [537, 245] on link "กลับไปที่หลักสูตรของฉัน" at bounding box center [480, 264] width 204 height 54
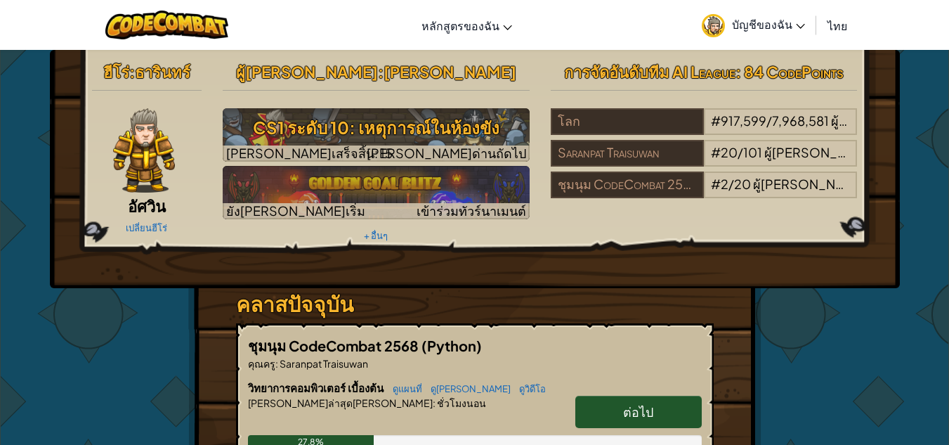
click at [618, 405] on link "ต่อไป" at bounding box center [638, 412] width 126 height 32
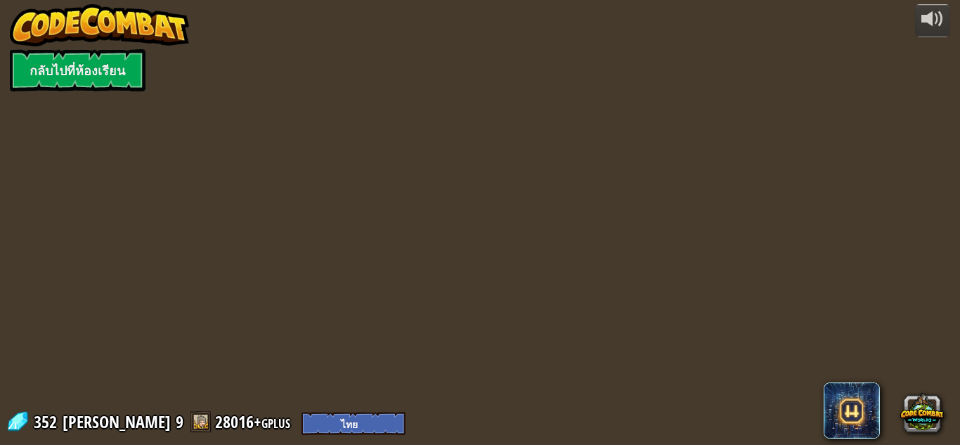
select select "th"
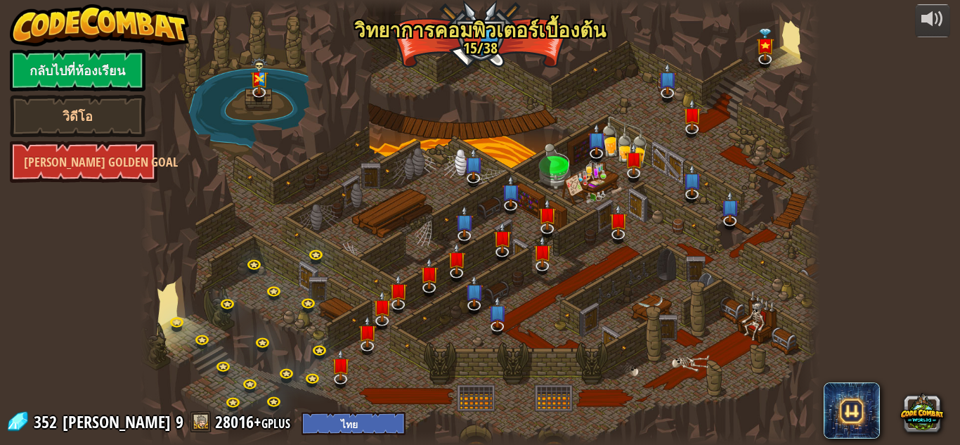
select select "th"
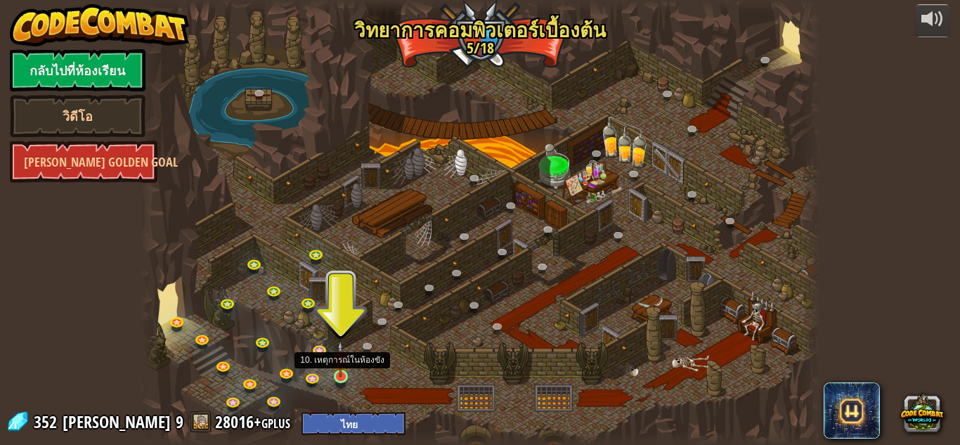
click at [346, 363] on img at bounding box center [340, 359] width 16 height 37
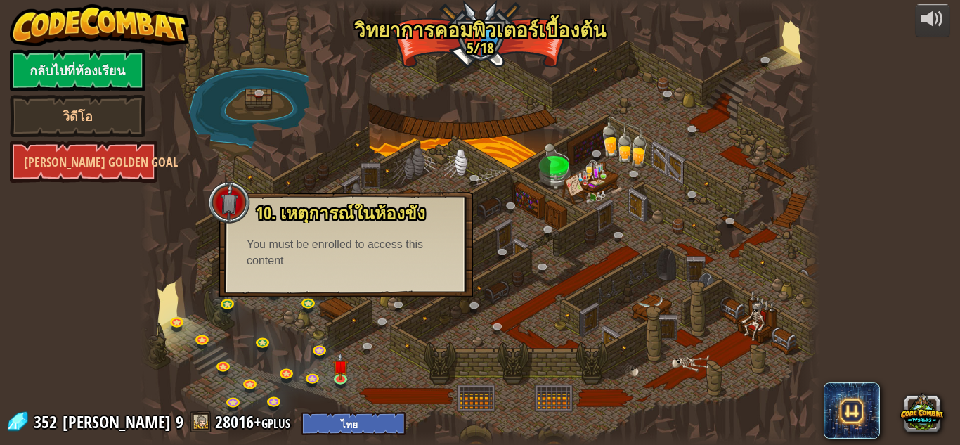
click at [397, 119] on div at bounding box center [480, 222] width 680 height 445
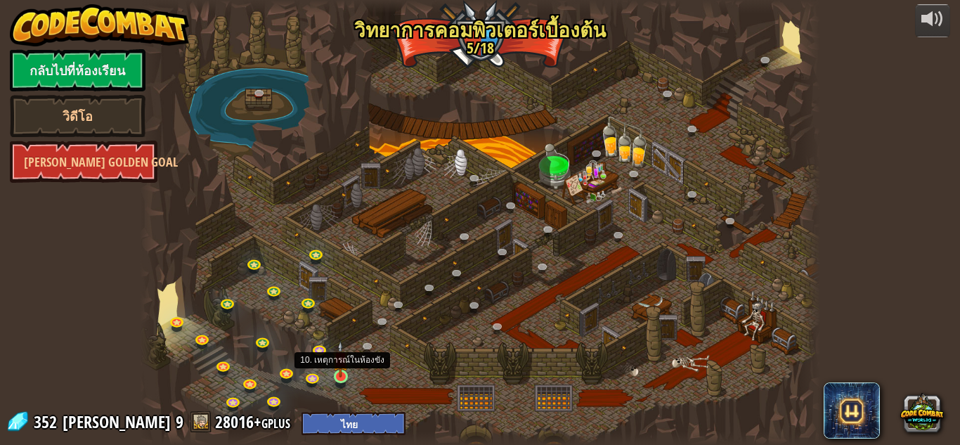
click at [346, 366] on img at bounding box center [340, 359] width 16 height 37
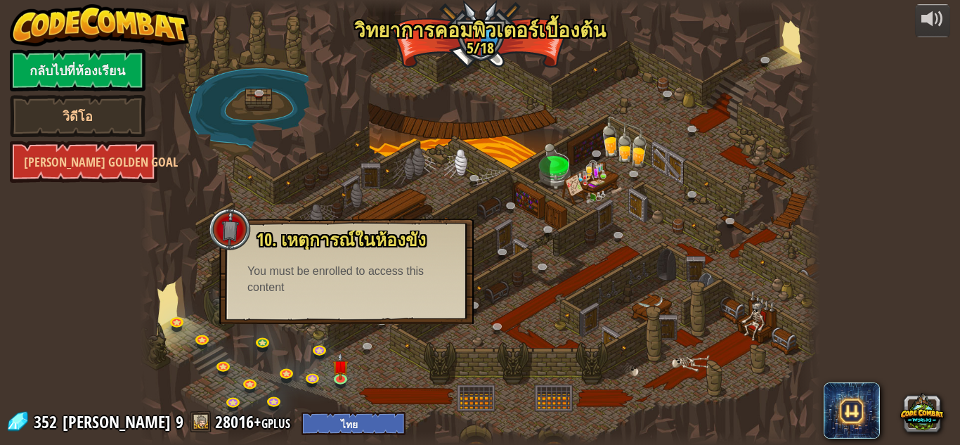
click at [356, 307] on div "10. เหตุการณ์ในห้องขัง ถูกขังอยู่ในคุกกับ โอมาน บิวสโตน! พูดรหัสที่ถูกต้องเพื่อ…" at bounding box center [346, 271] width 254 height 105
click at [356, 306] on div "10. เหตุการณ์ในห้องขัง ถูกขังอยู่ในคุกกับ โอมาน บิวสโตน! พูดรหัสที่ถูกต้องเพื่อ…" at bounding box center [346, 271] width 254 height 105
click at [355, 306] on div "10. เหตุการณ์ในห้องขัง ถูกขังอยู่ในคุกกับ โอมาน บิวสโตน! พูดรหัสที่ถูกต้องเพื่อ…" at bounding box center [346, 271] width 254 height 105
click at [514, 154] on div at bounding box center [480, 222] width 680 height 445
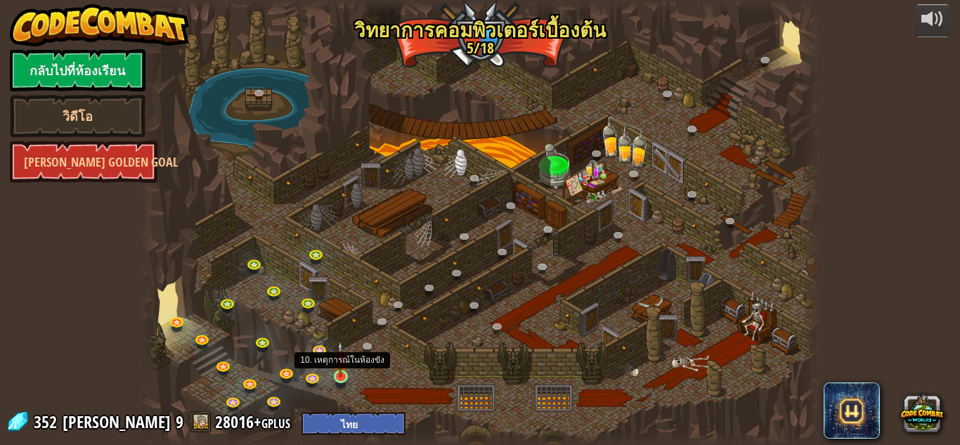
click at [337, 374] on img at bounding box center [340, 359] width 16 height 37
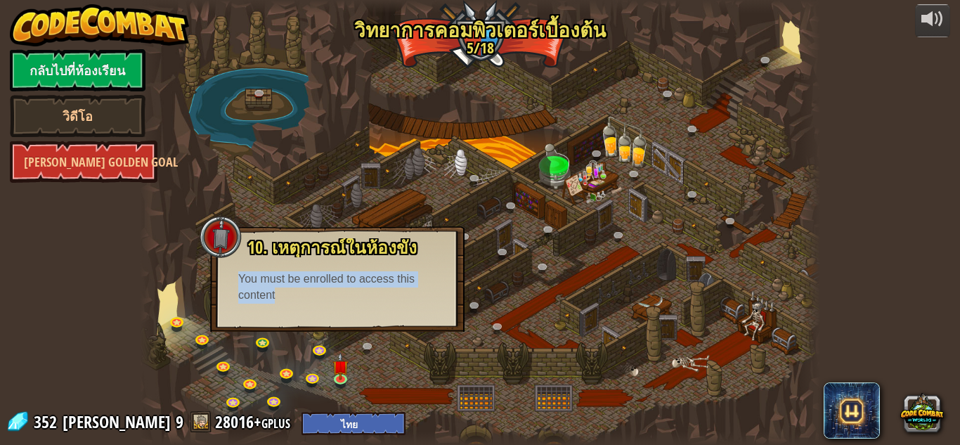
click at [332, 322] on div "10. เหตุการณ์ในห้องขัง ถูกขังอยู่ในคุกกับ โอมาน บิวสโตน! พูดรหัสที่ถูกต้องเพื่อ…" at bounding box center [337, 278] width 254 height 105
click at [575, 228] on div at bounding box center [480, 222] width 680 height 445
